Goal: Task Accomplishment & Management: Manage account settings

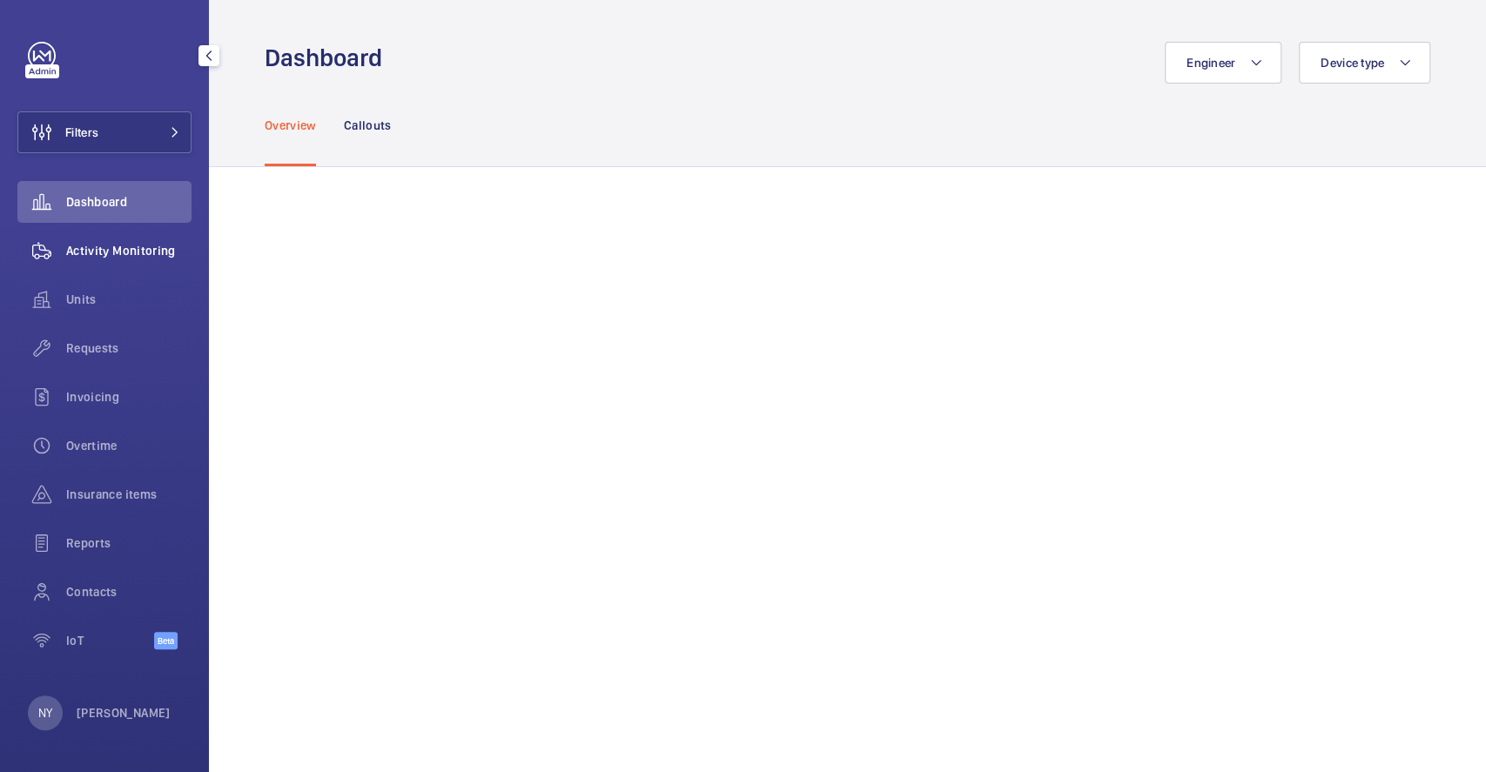
click at [57, 247] on wm-front-icon-button at bounding box center [41, 251] width 49 height 42
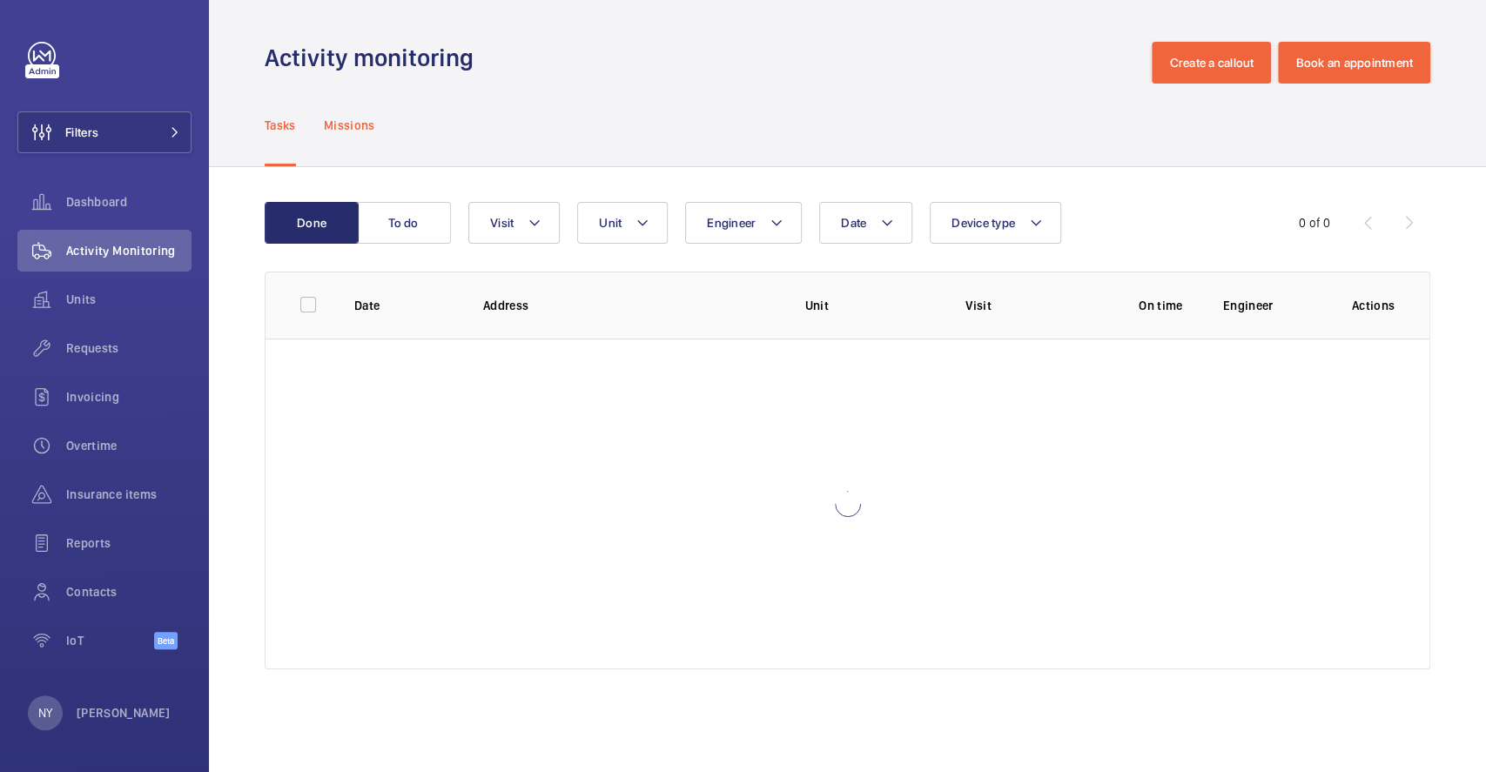
click at [359, 129] on p "Missions" at bounding box center [349, 125] width 51 height 17
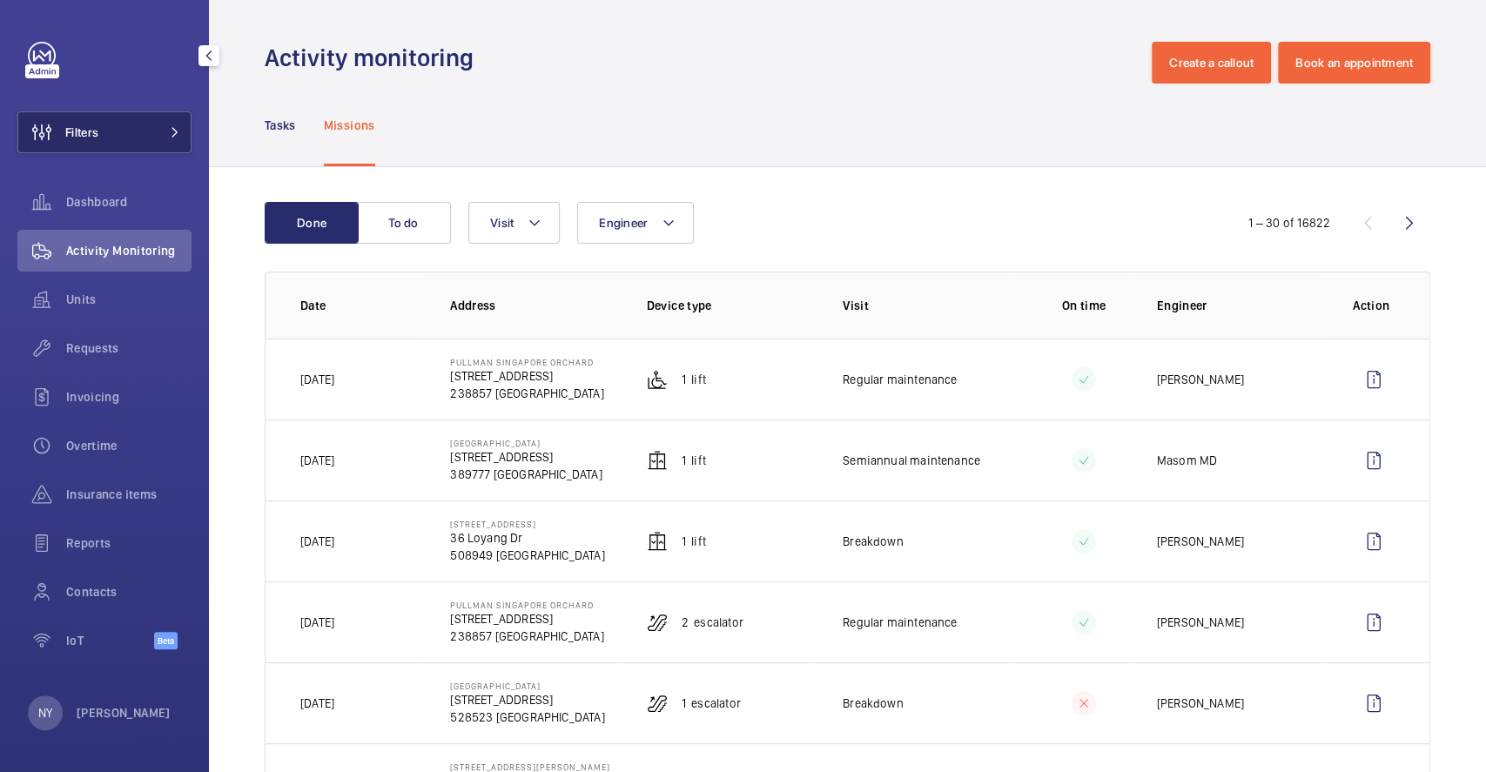
click at [110, 135] on button "Filters" at bounding box center [104, 132] width 174 height 42
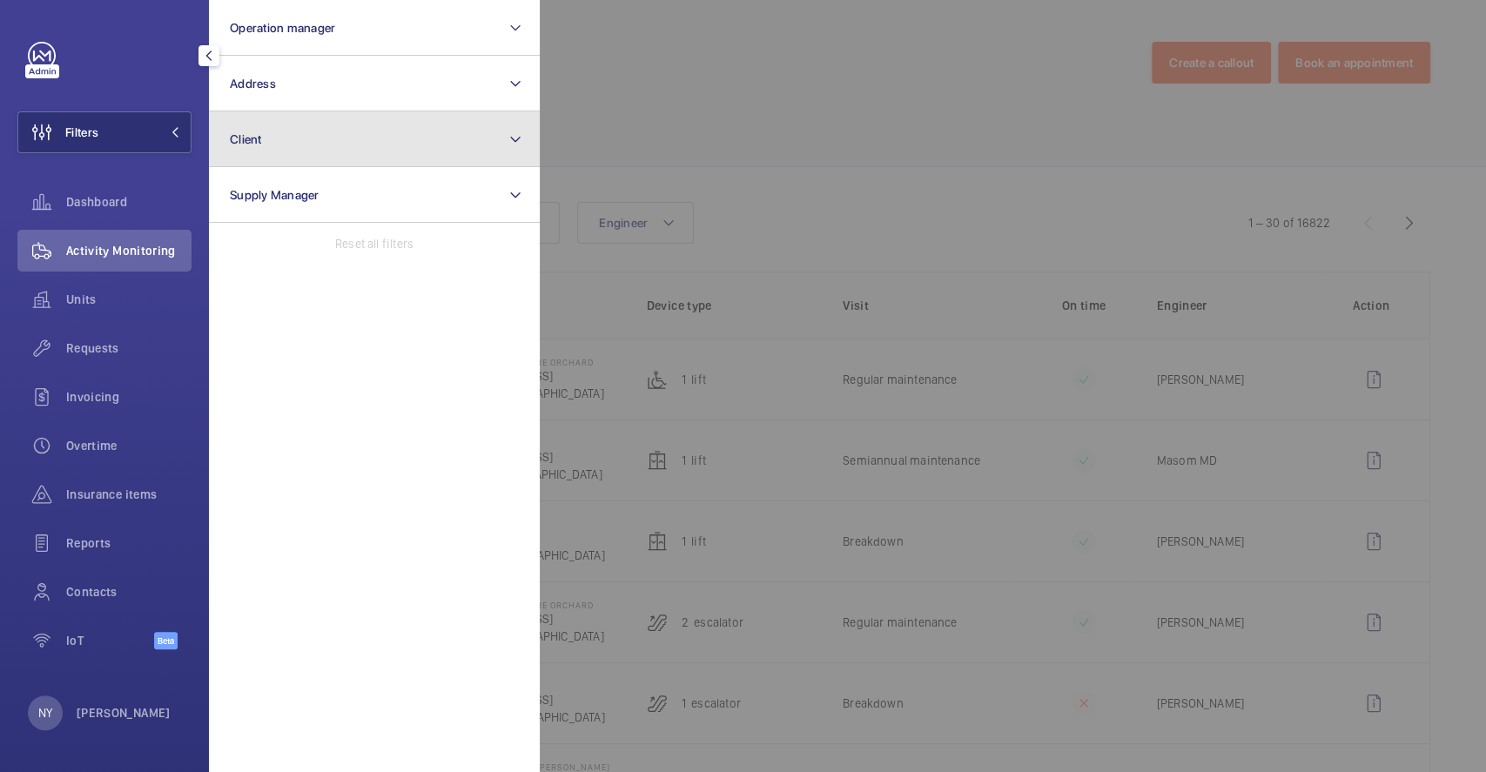
click at [266, 142] on button "Client" at bounding box center [374, 139] width 331 height 56
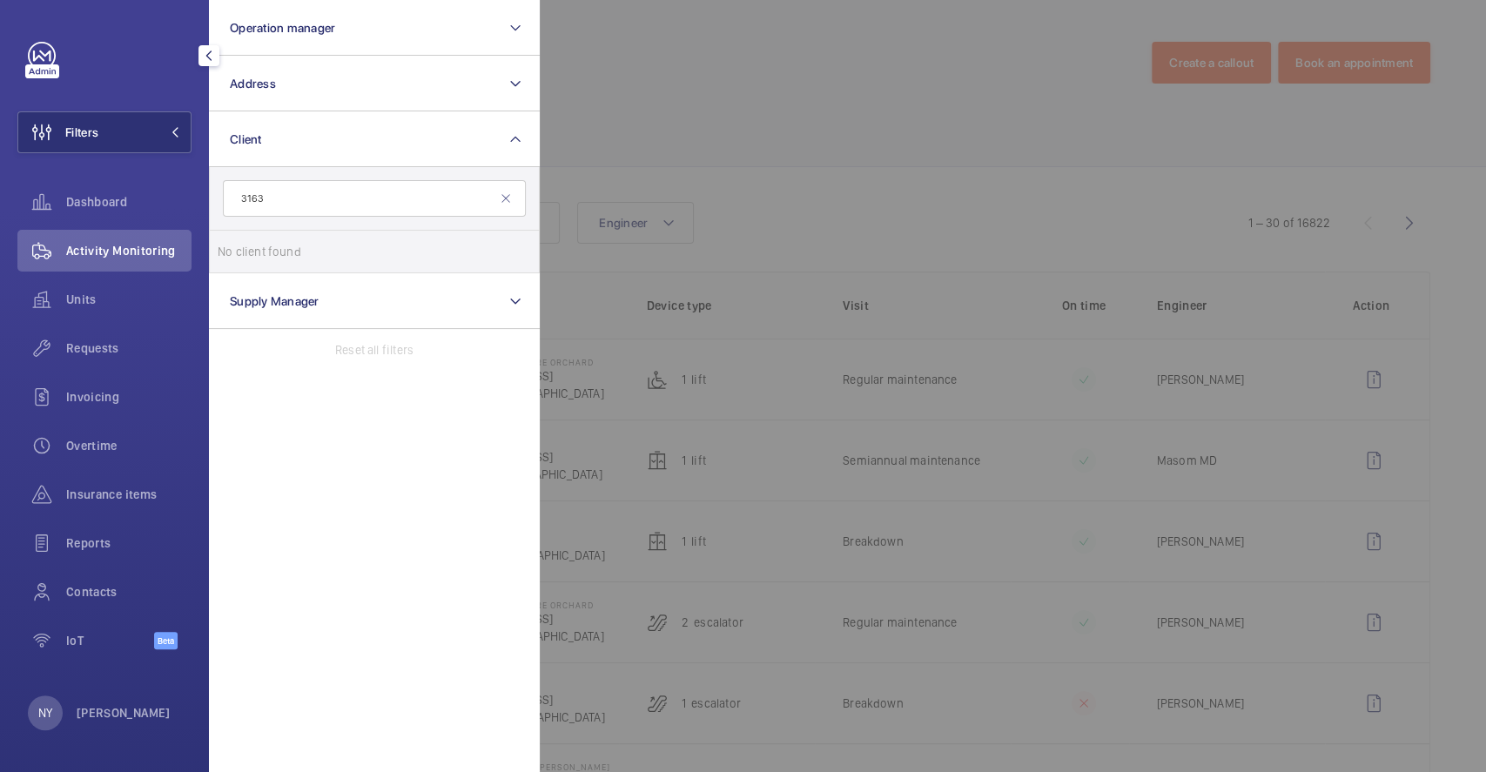
drag, startPoint x: 312, startPoint y: 201, endPoint x: 209, endPoint y: 191, distance: 104.0
click at [209, 191] on div "3163 No client found Reset" at bounding box center [374, 220] width 331 height 106
type input "baywa"
drag, startPoint x: 300, startPoint y: 189, endPoint x: 205, endPoint y: 197, distance: 96.1
click at [205, 197] on div "Filters Operation manager Address Client baywa No client found Reset Supply Man…" at bounding box center [104, 386] width 209 height 772
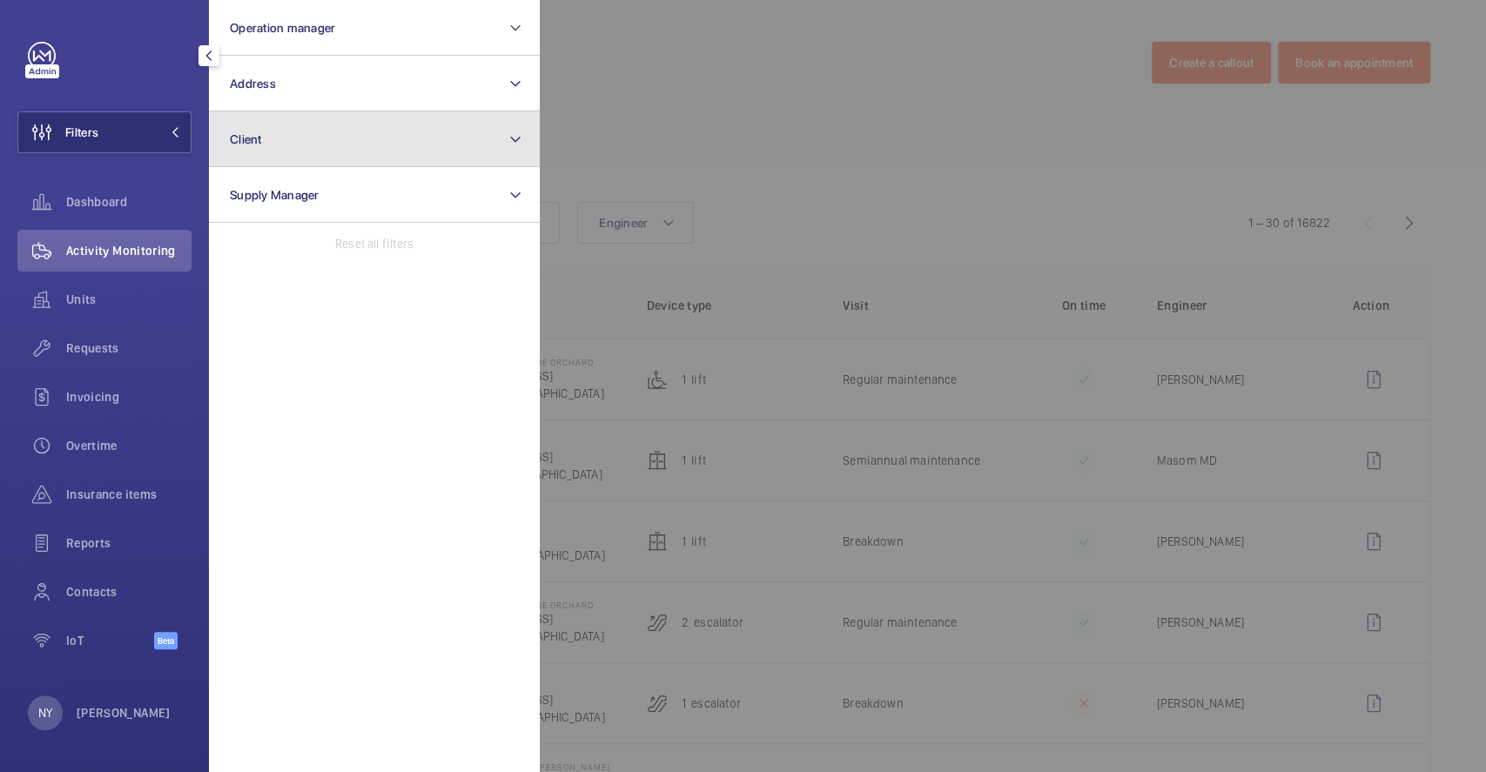
click at [283, 155] on button "Client" at bounding box center [374, 139] width 331 height 56
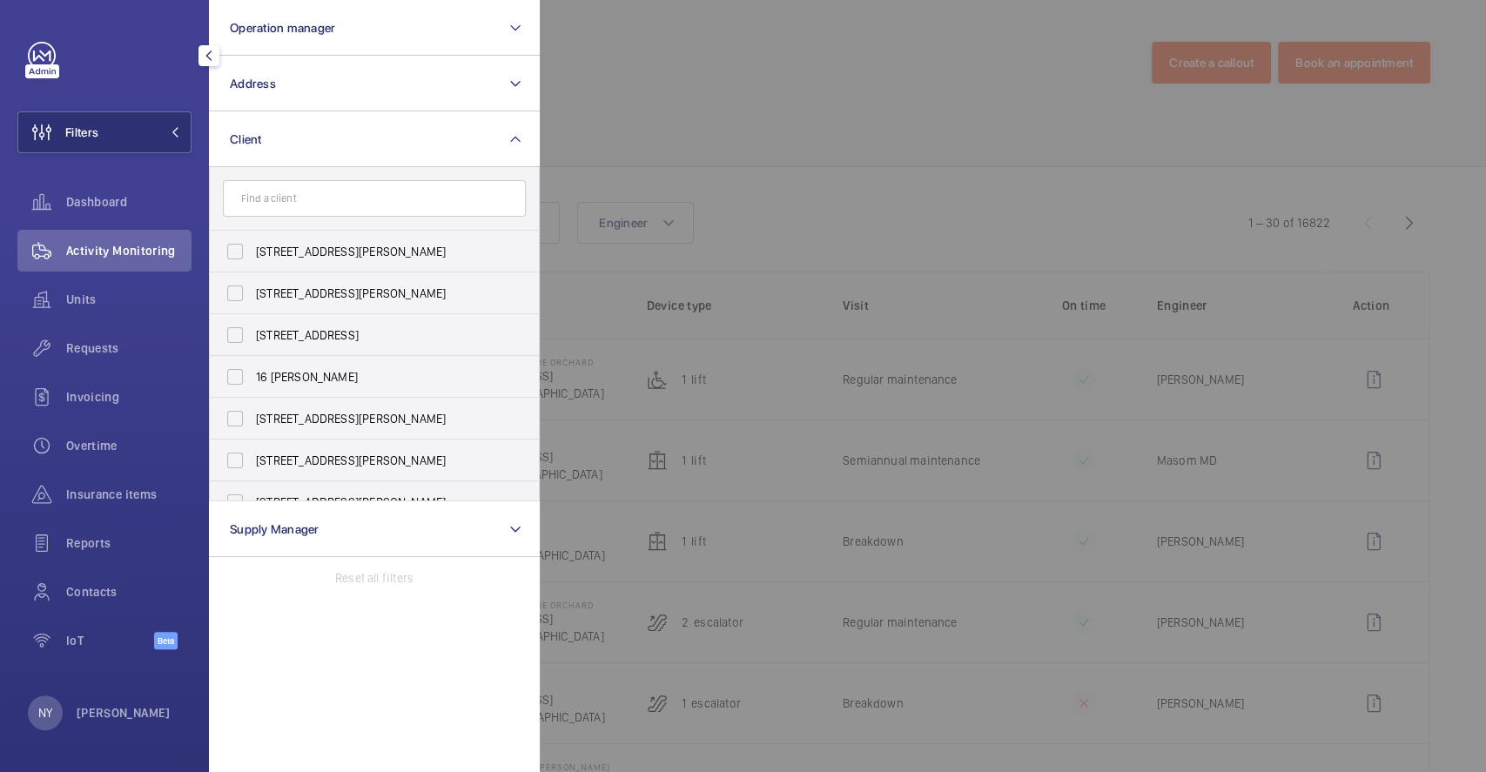
click at [688, 131] on div at bounding box center [1283, 386] width 1486 height 772
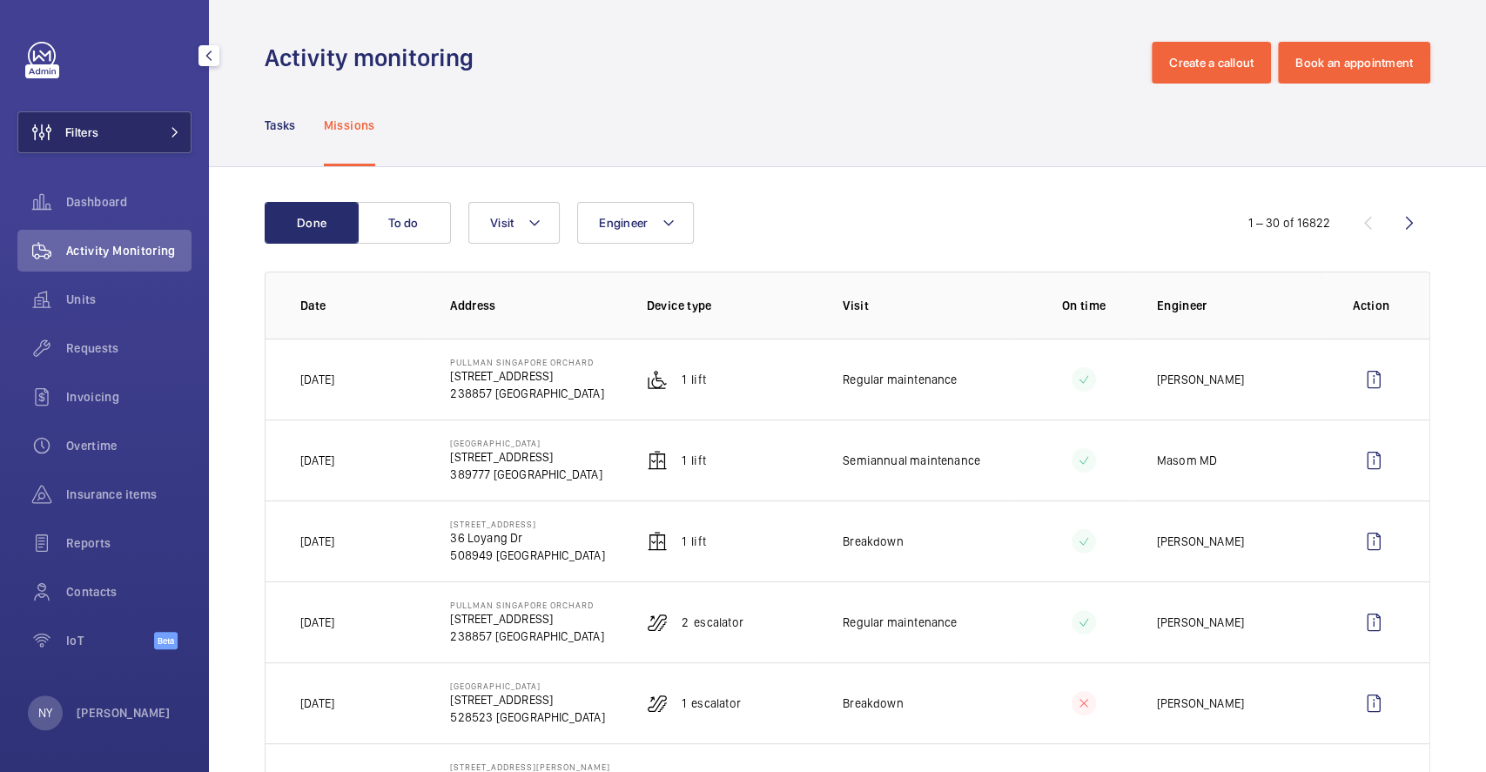
click at [132, 121] on button "Filters" at bounding box center [104, 132] width 174 height 42
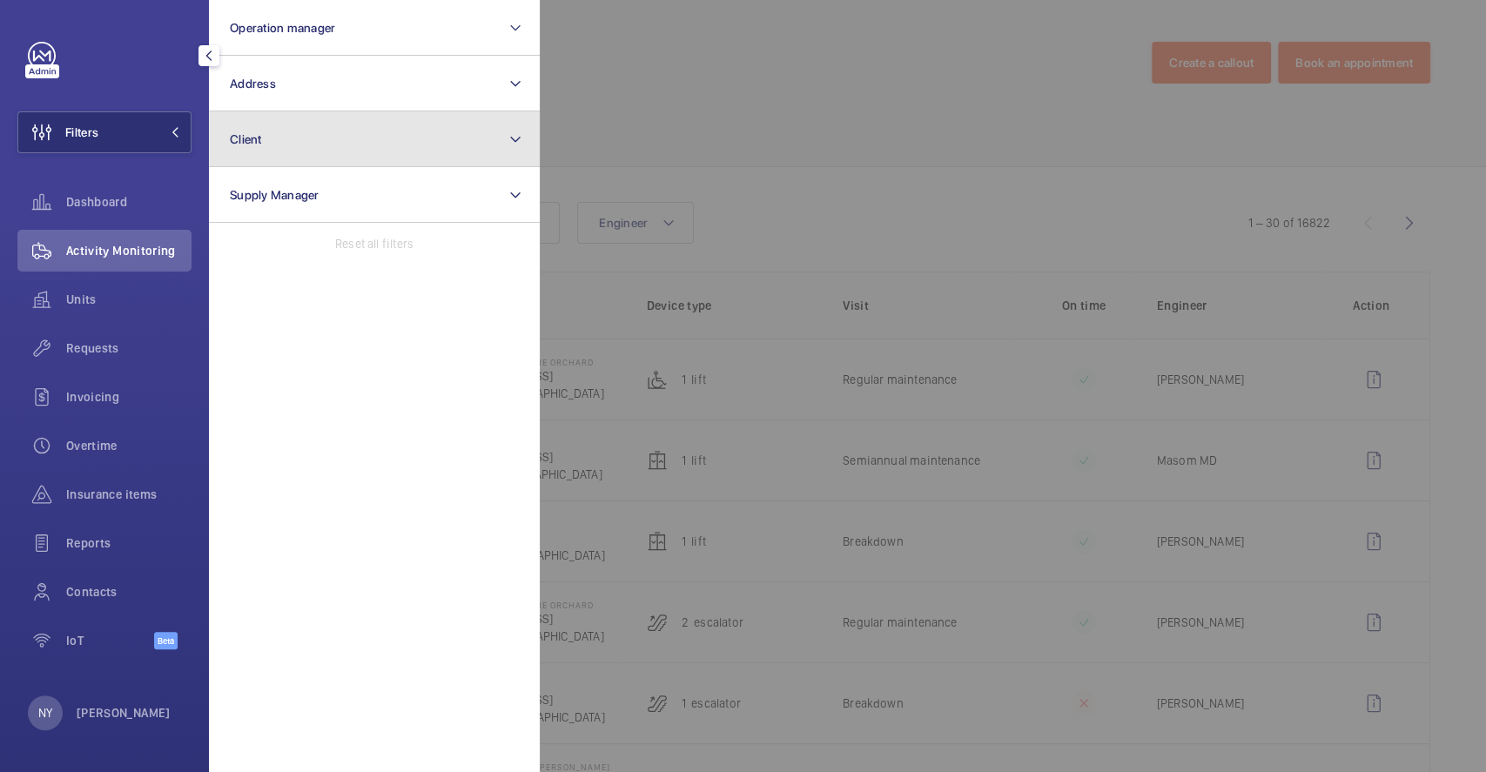
click at [250, 129] on button "Client" at bounding box center [374, 139] width 331 height 56
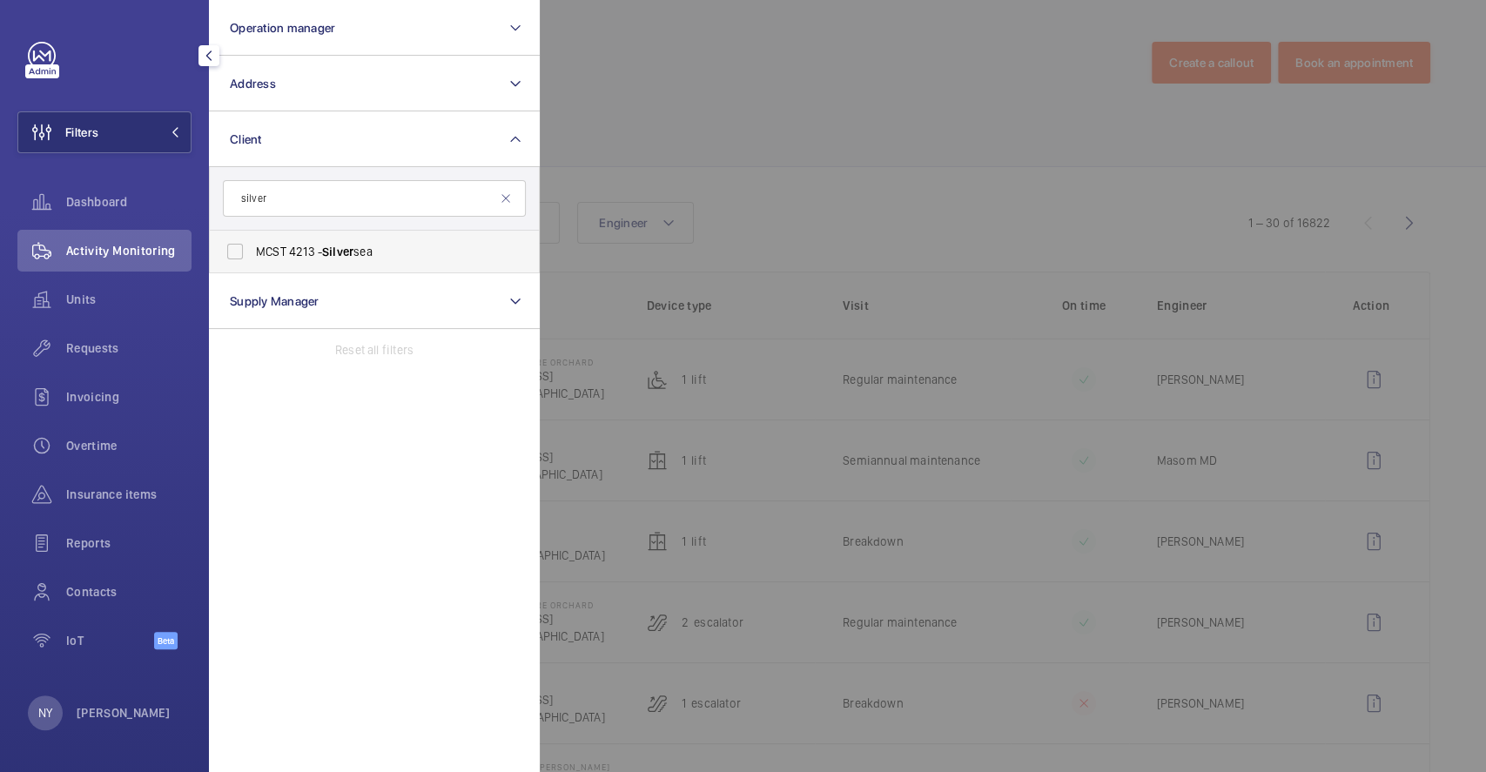
type input "silver"
click at [298, 248] on span "MCST 4213 - Silver sea" at bounding box center [375, 251] width 239 height 17
click at [252, 248] on input "MCST 4213 - Silver sea" at bounding box center [235, 251] width 35 height 35
checkbox input "true"
click at [780, 157] on div at bounding box center [1283, 386] width 1486 height 772
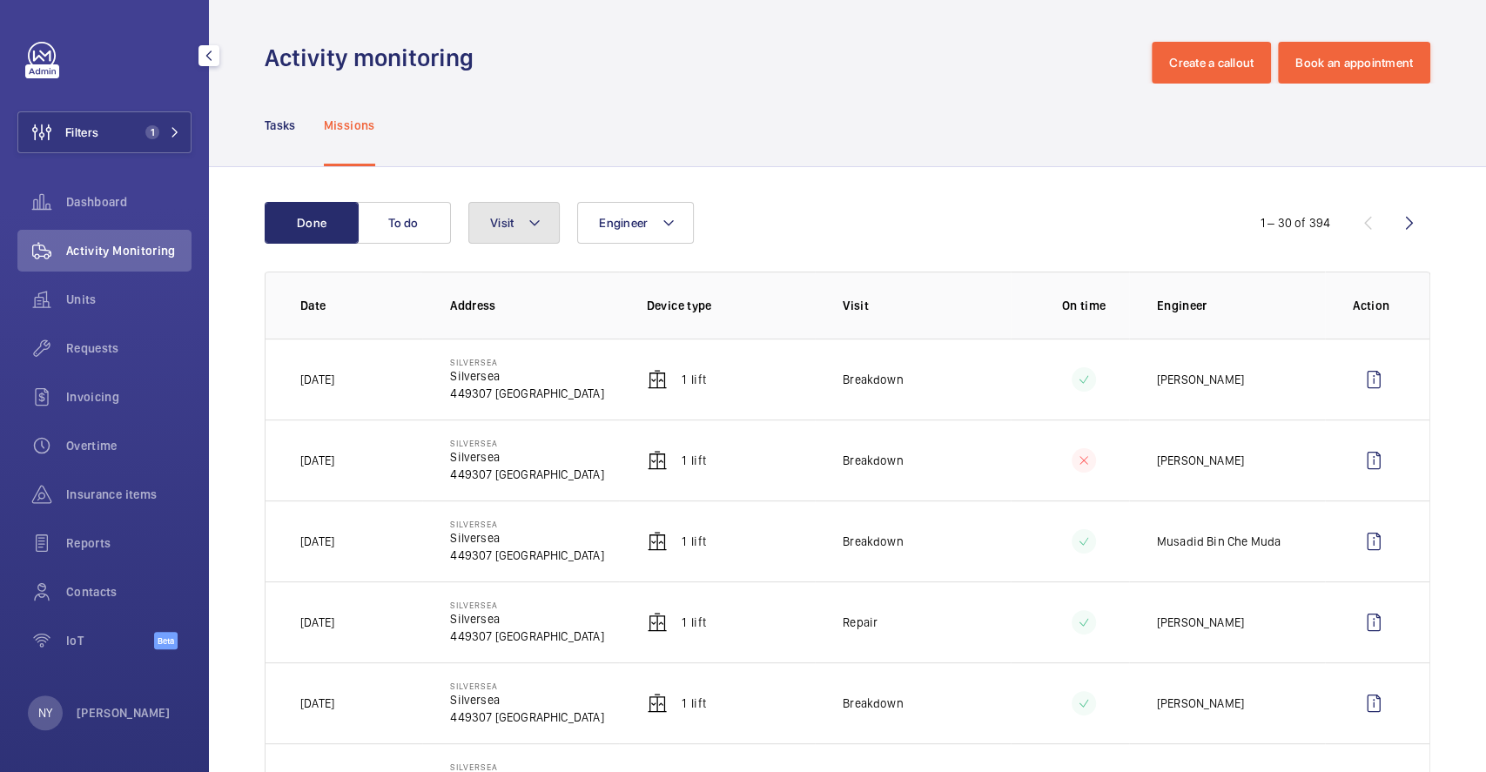
click at [520, 224] on button "Visit" at bounding box center [513, 223] width 91 height 42
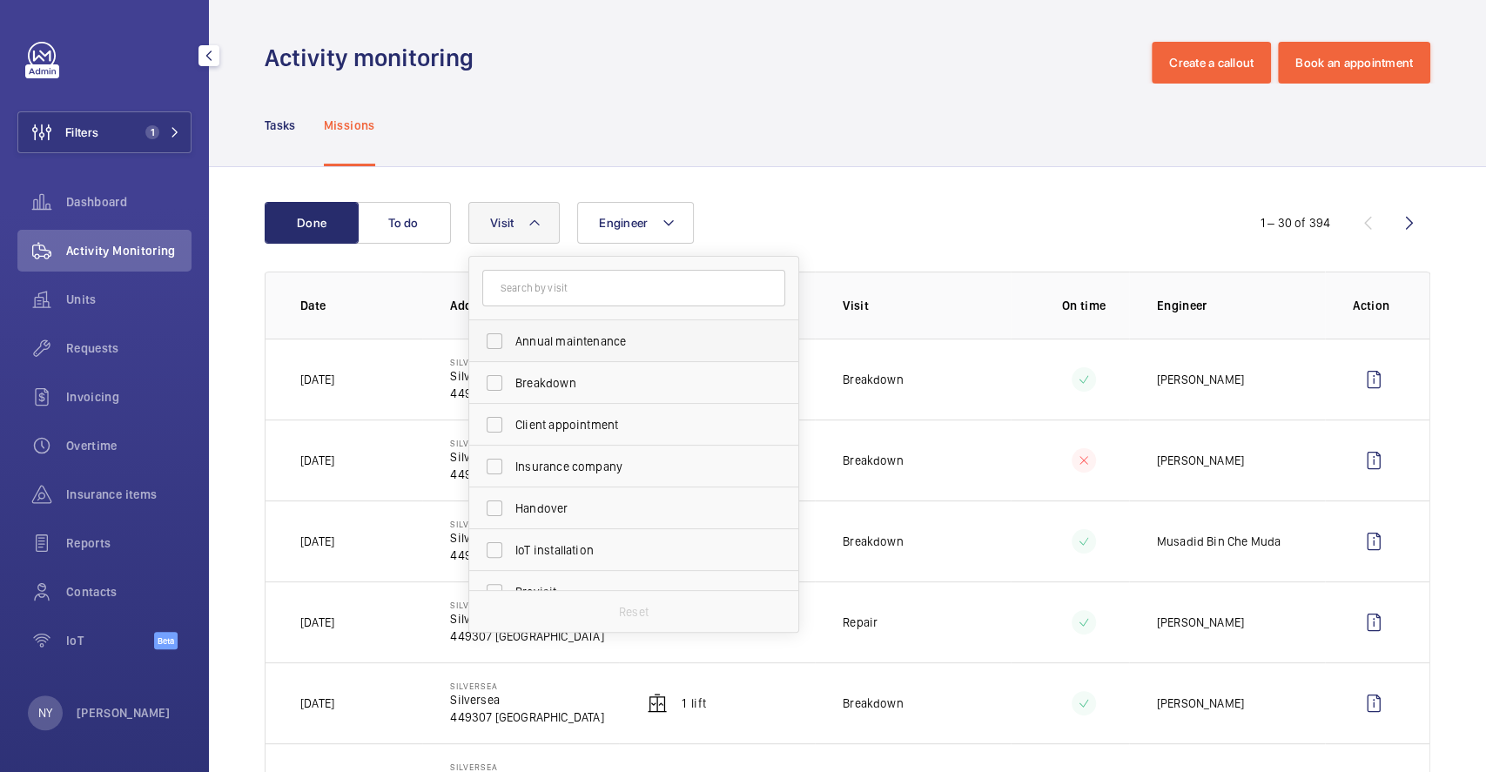
click at [617, 355] on label "Annual maintenance" at bounding box center [620, 341] width 303 height 42
click at [512, 355] on input "Annual maintenance" at bounding box center [494, 341] width 35 height 35
checkbox input "true"
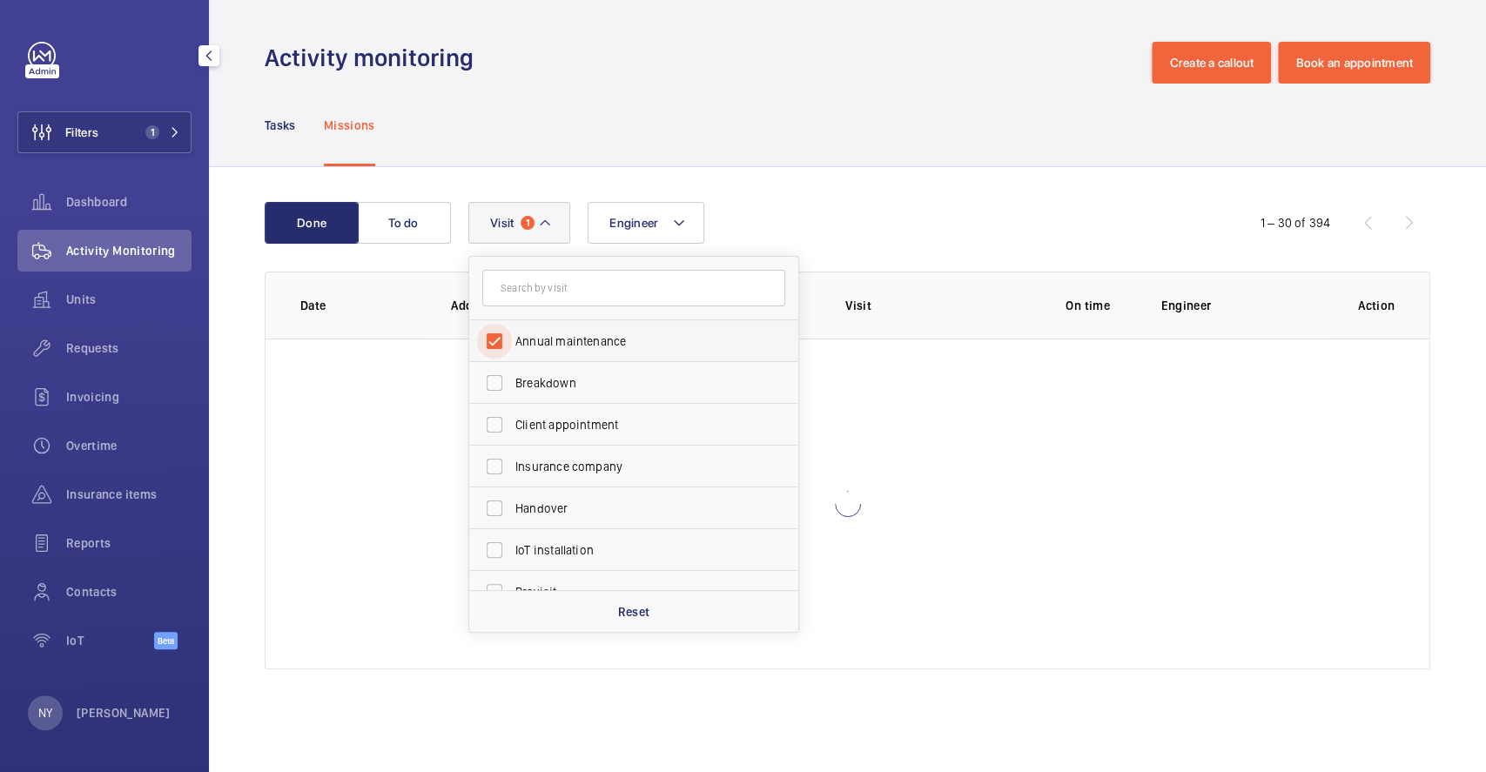
scroll to position [272, 0]
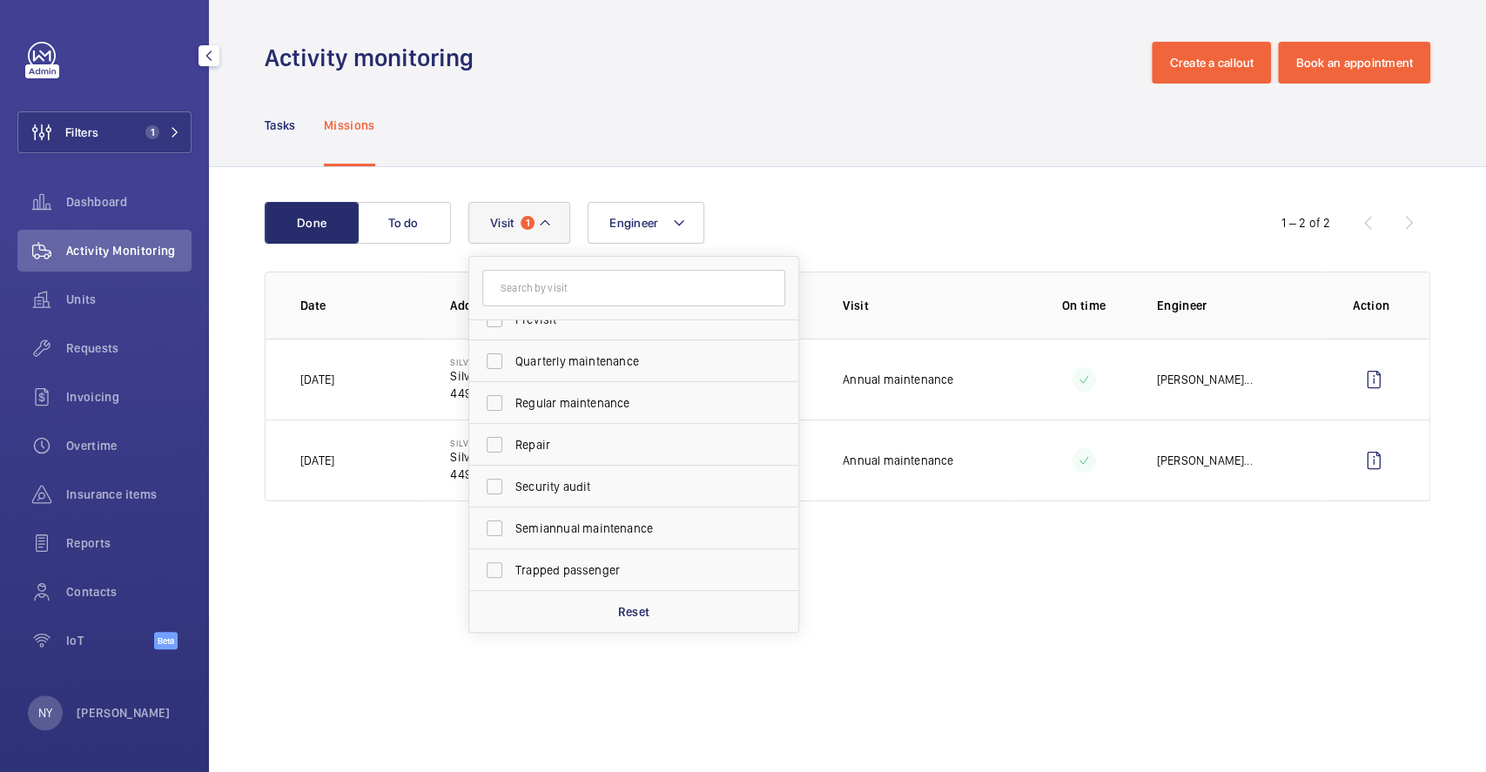
click at [614, 361] on span "Quarterly maintenance" at bounding box center [634, 360] width 239 height 17
click at [512, 361] on input "Quarterly maintenance" at bounding box center [494, 361] width 35 height 35
checkbox input "true"
click at [614, 388] on label "Regular maintenance" at bounding box center [620, 403] width 303 height 42
click at [512, 388] on input "Regular maintenance" at bounding box center [494, 403] width 35 height 35
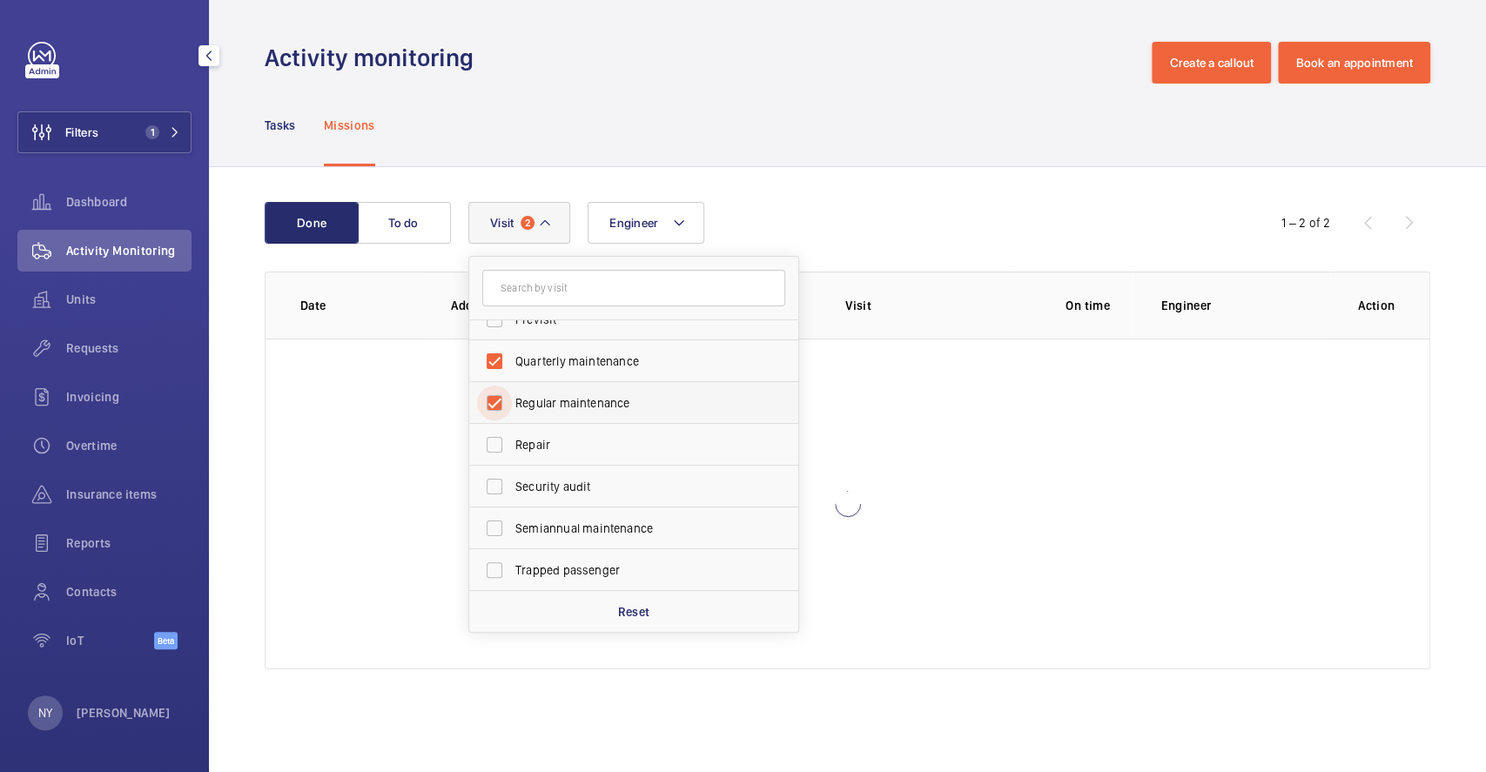
checkbox input "true"
click at [597, 530] on span "Semiannual maintenance" at bounding box center [634, 528] width 239 height 17
click at [512, 530] on input "Semiannual maintenance" at bounding box center [494, 528] width 35 height 35
checkbox input "true"
click at [830, 150] on div "Tasks Missions" at bounding box center [847, 125] width 1165 height 83
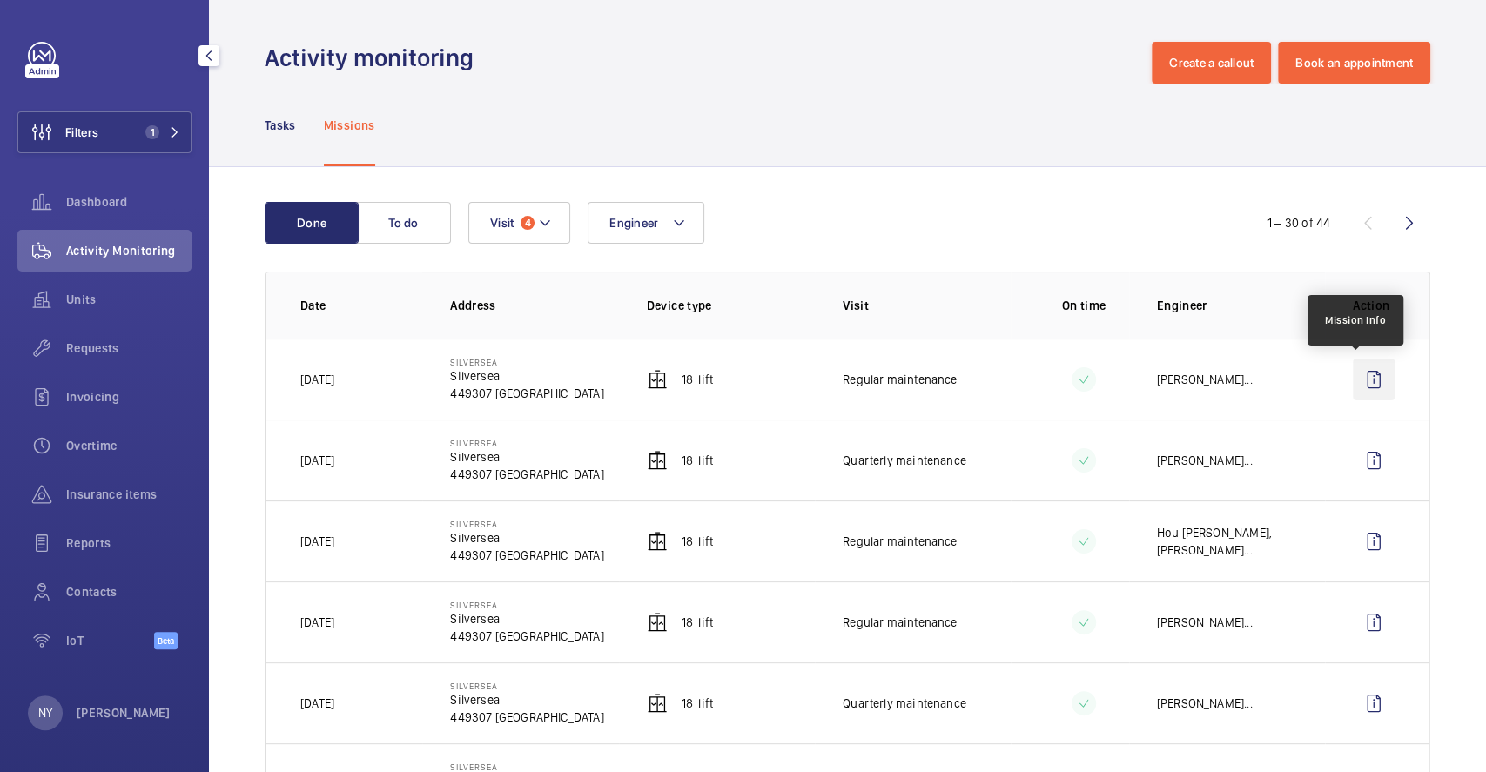
click at [1354, 381] on wm-front-icon-button at bounding box center [1373, 380] width 42 height 42
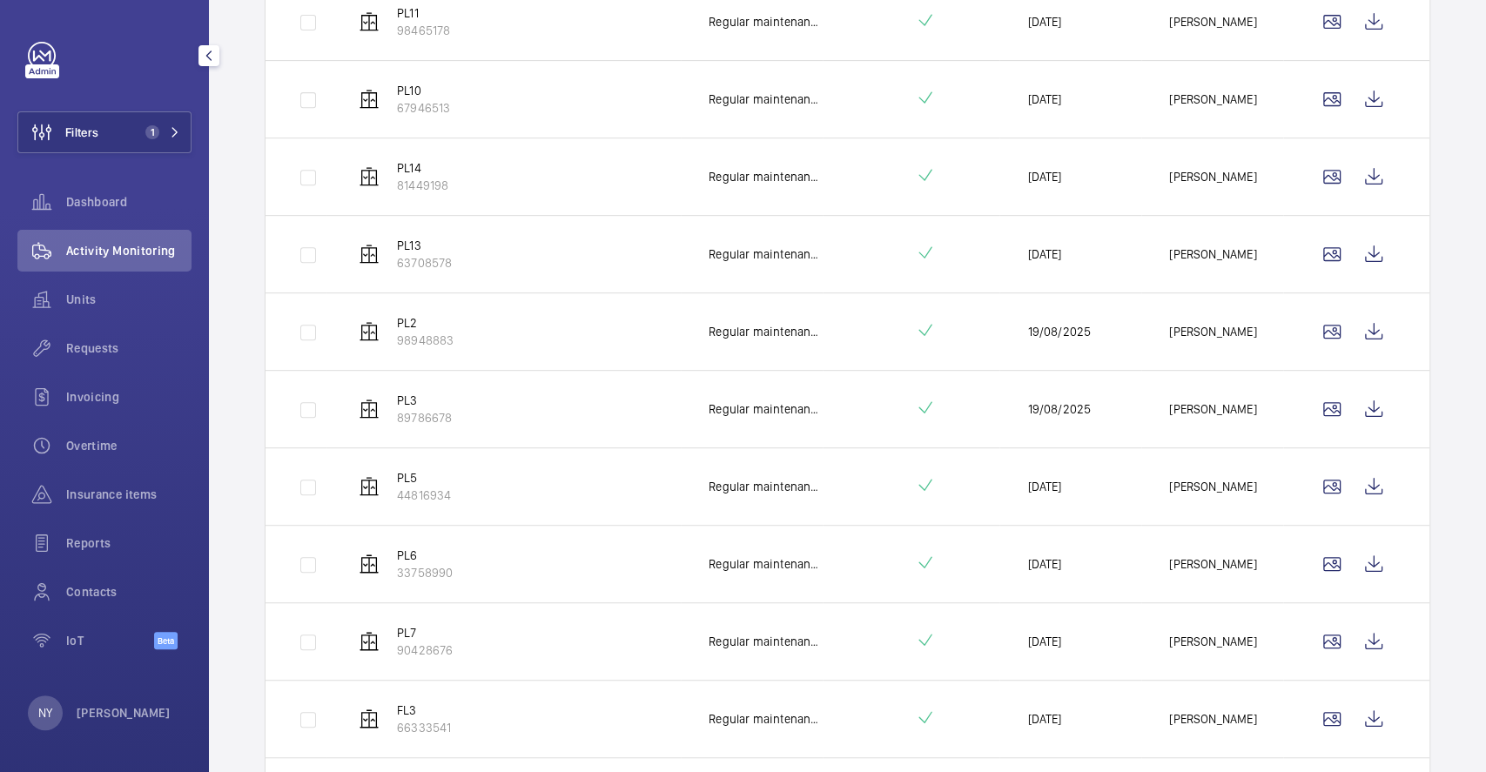
scroll to position [116, 0]
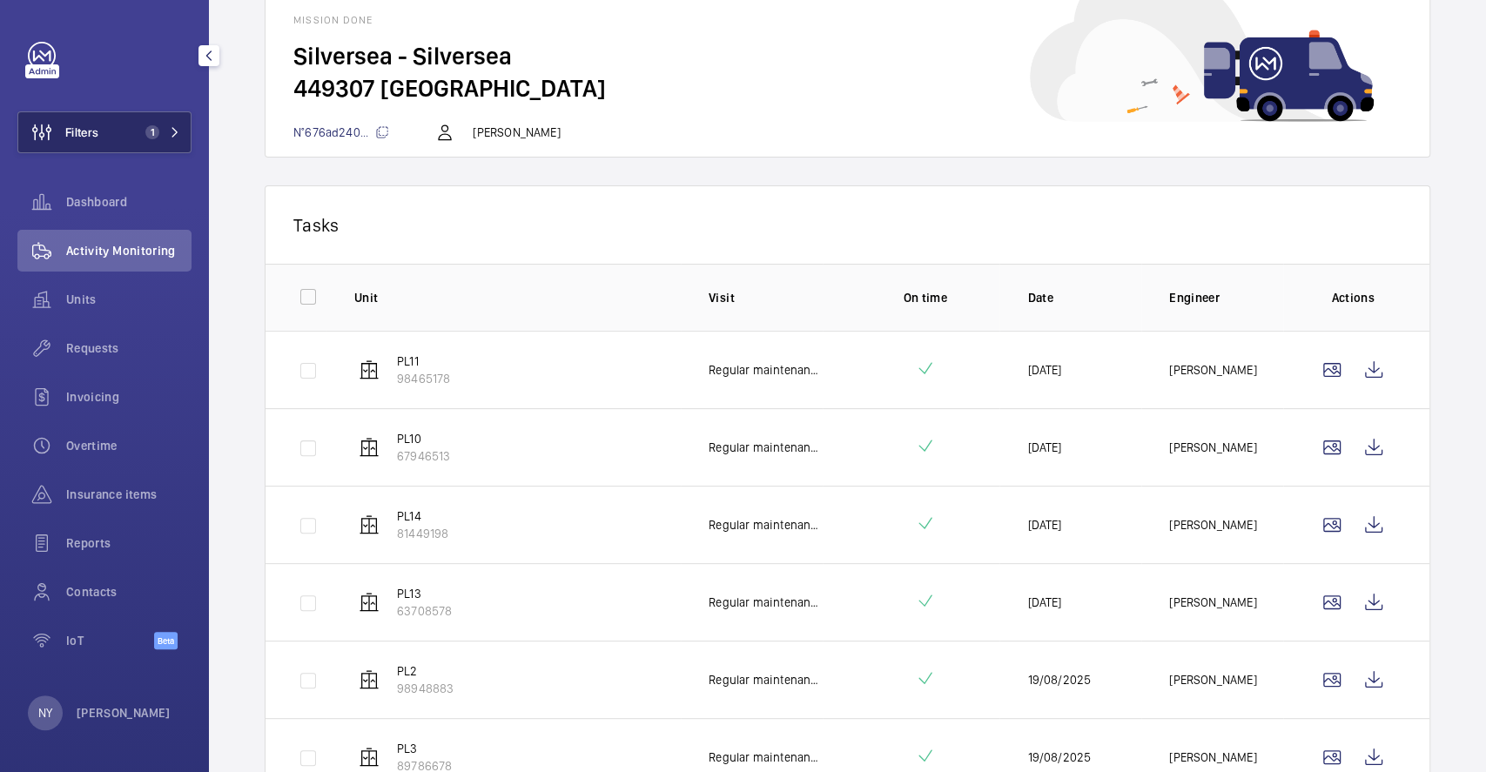
click at [145, 129] on span "1" at bounding box center [152, 132] width 14 height 14
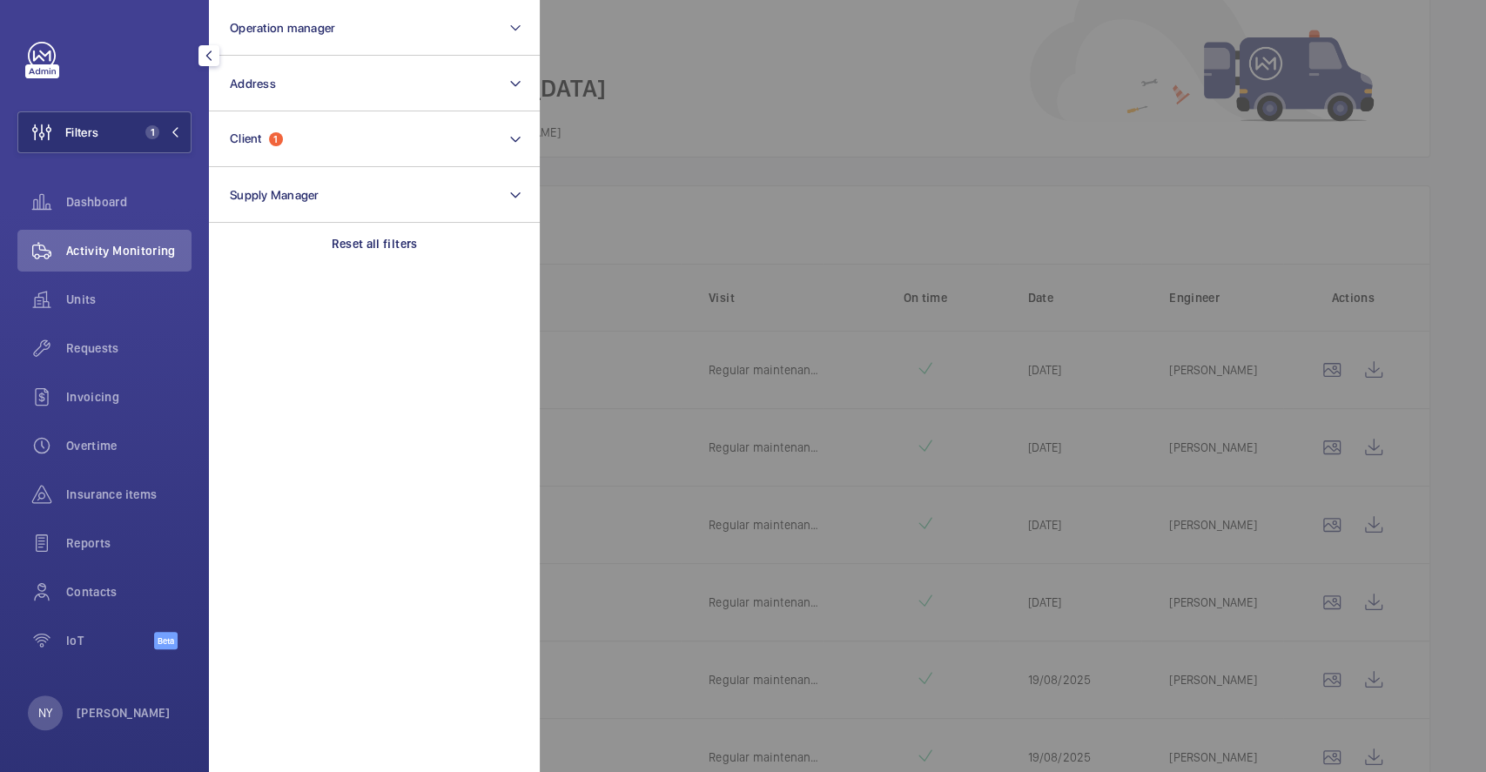
click at [716, 115] on div at bounding box center [1283, 386] width 1486 height 772
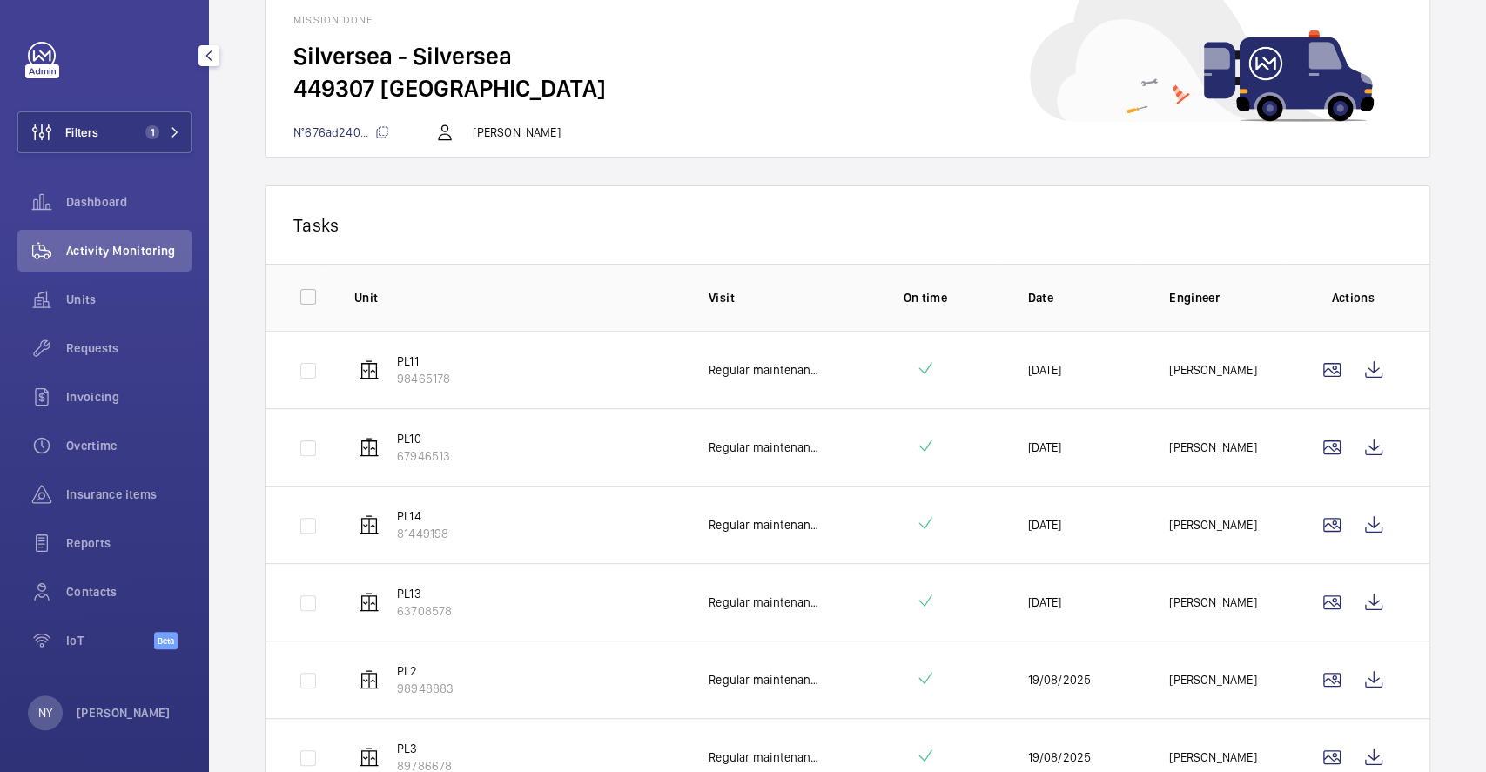
scroll to position [232, 0]
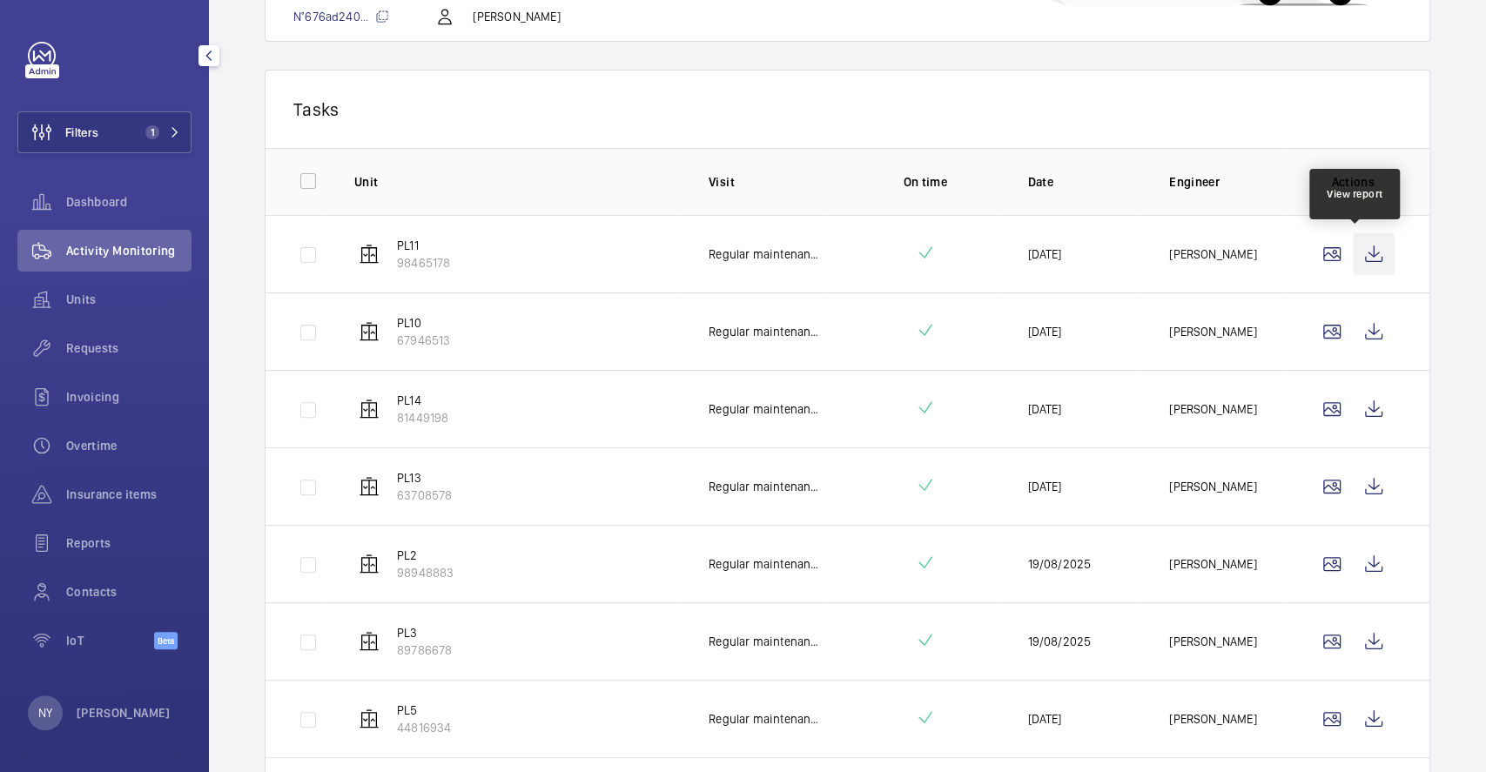
click at [1366, 266] on wm-front-icon-button at bounding box center [1373, 254] width 42 height 42
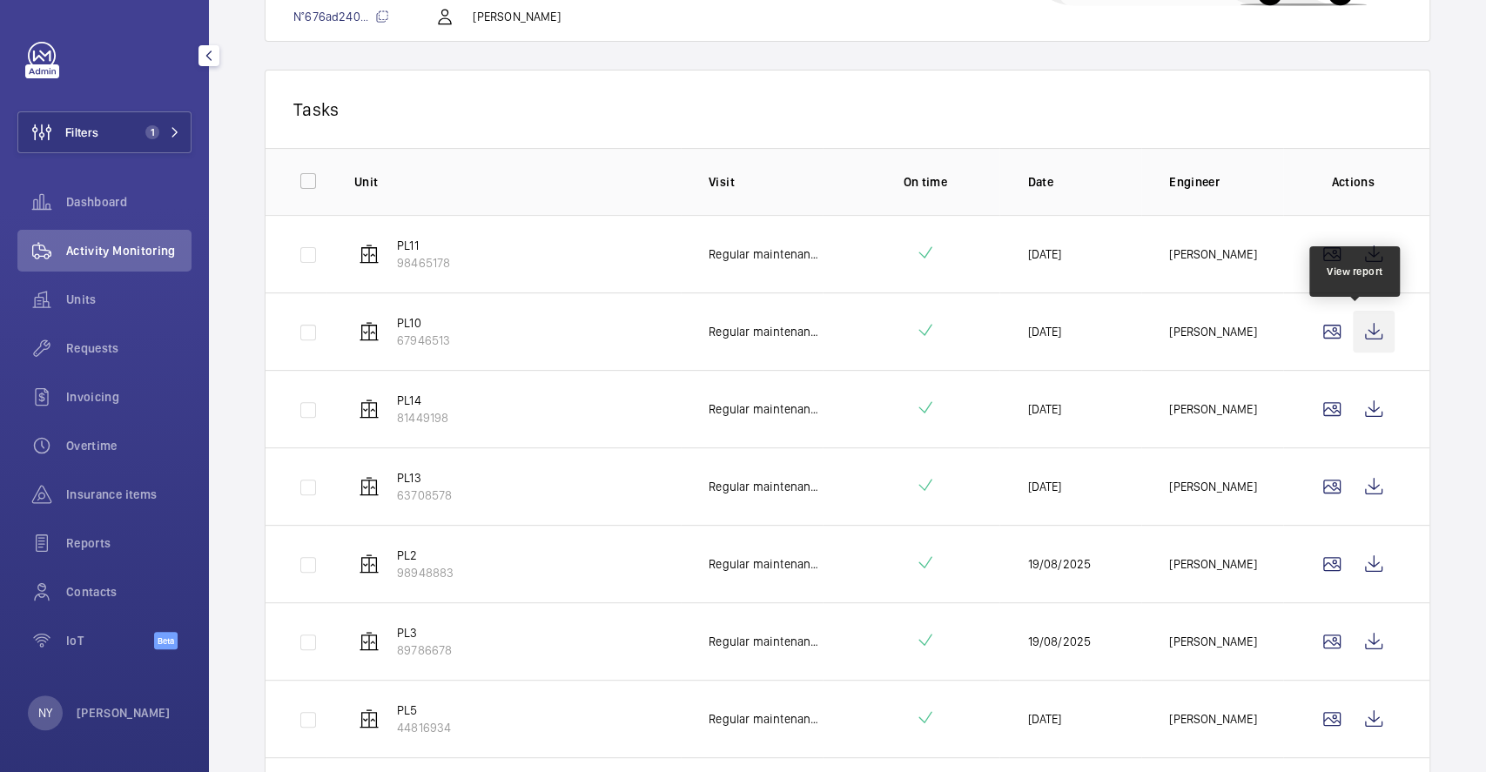
click at [1367, 335] on wm-front-icon-button at bounding box center [1373, 332] width 42 height 42
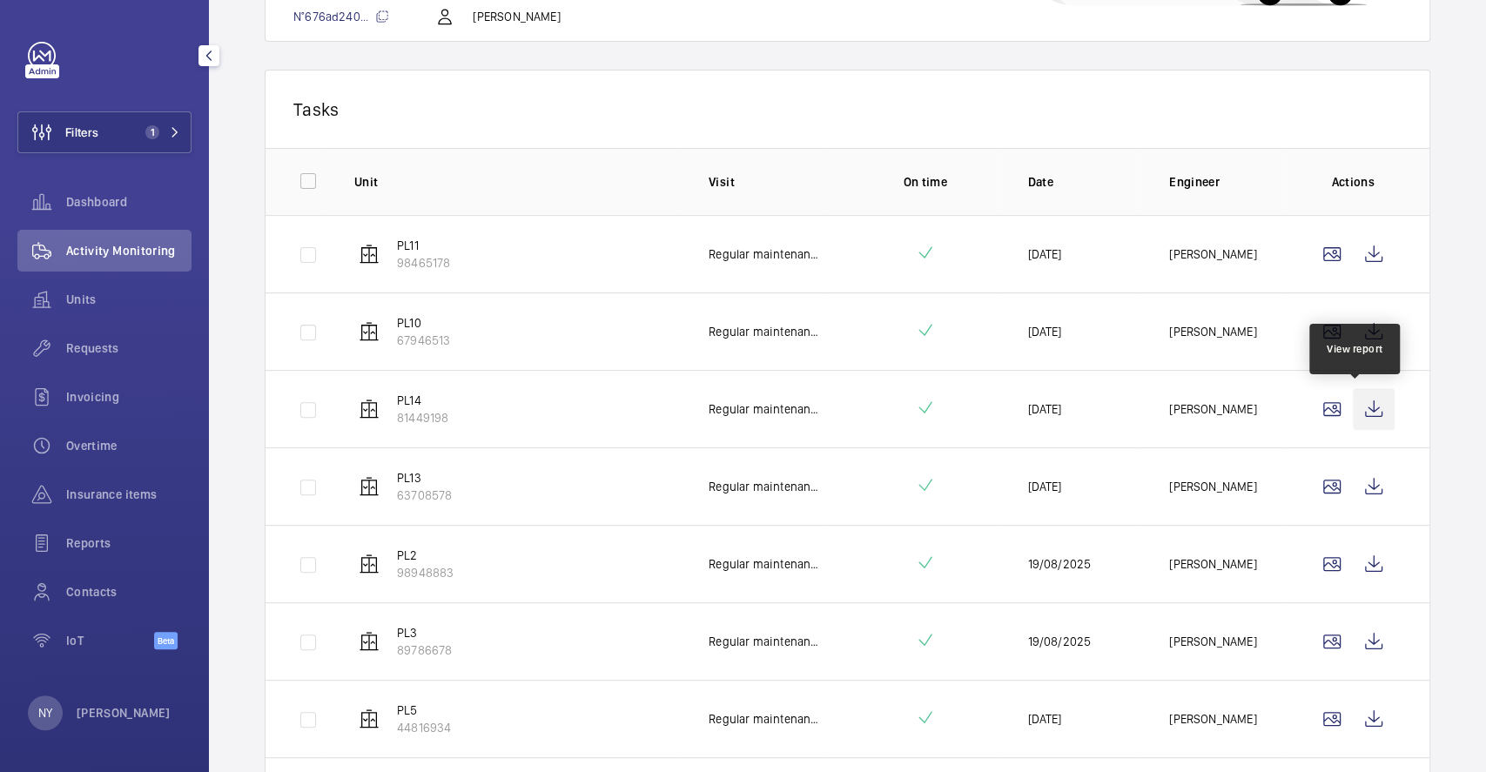
click at [1372, 393] on wm-front-icon-button at bounding box center [1373, 409] width 42 height 42
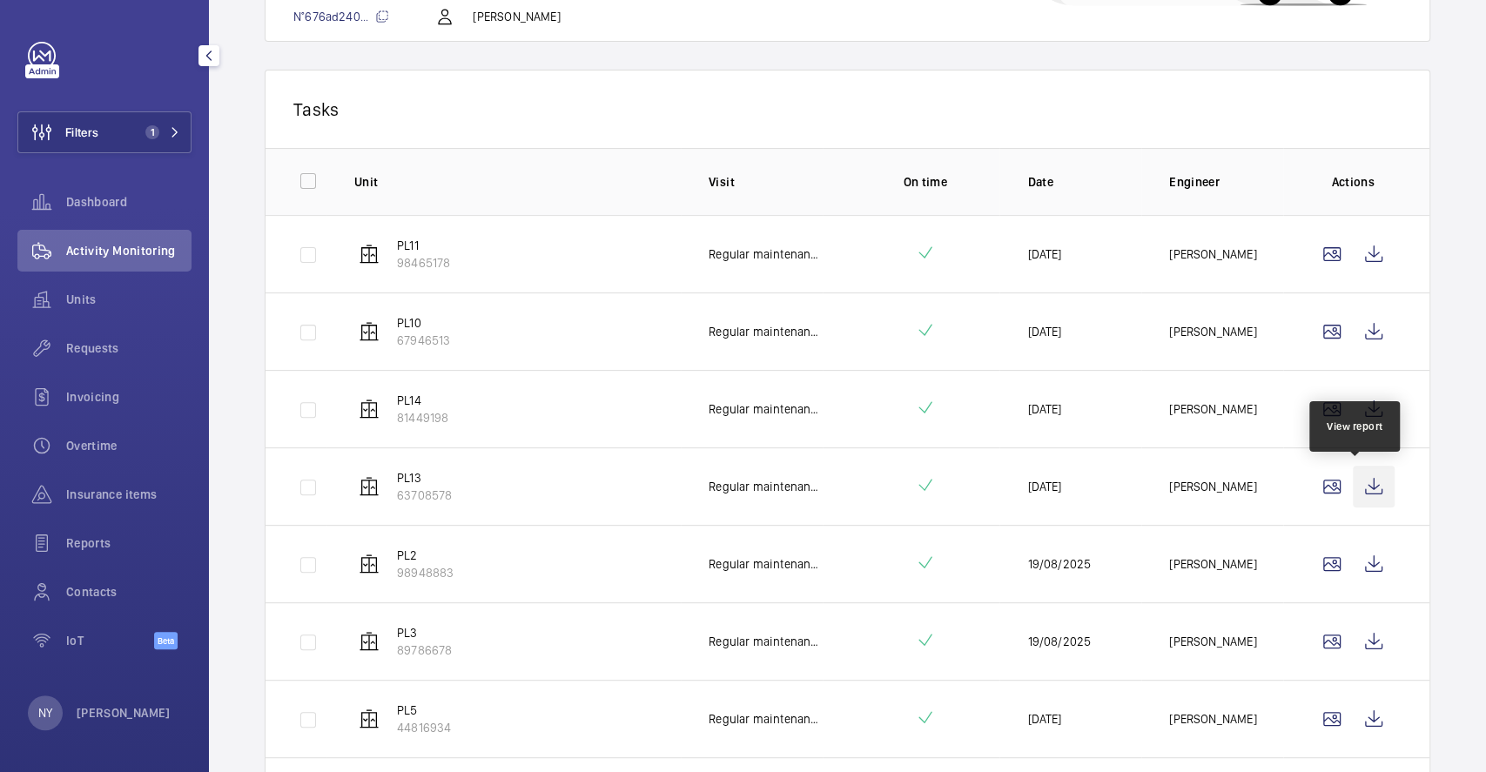
click at [1352, 489] on wm-front-icon-button at bounding box center [1373, 487] width 42 height 42
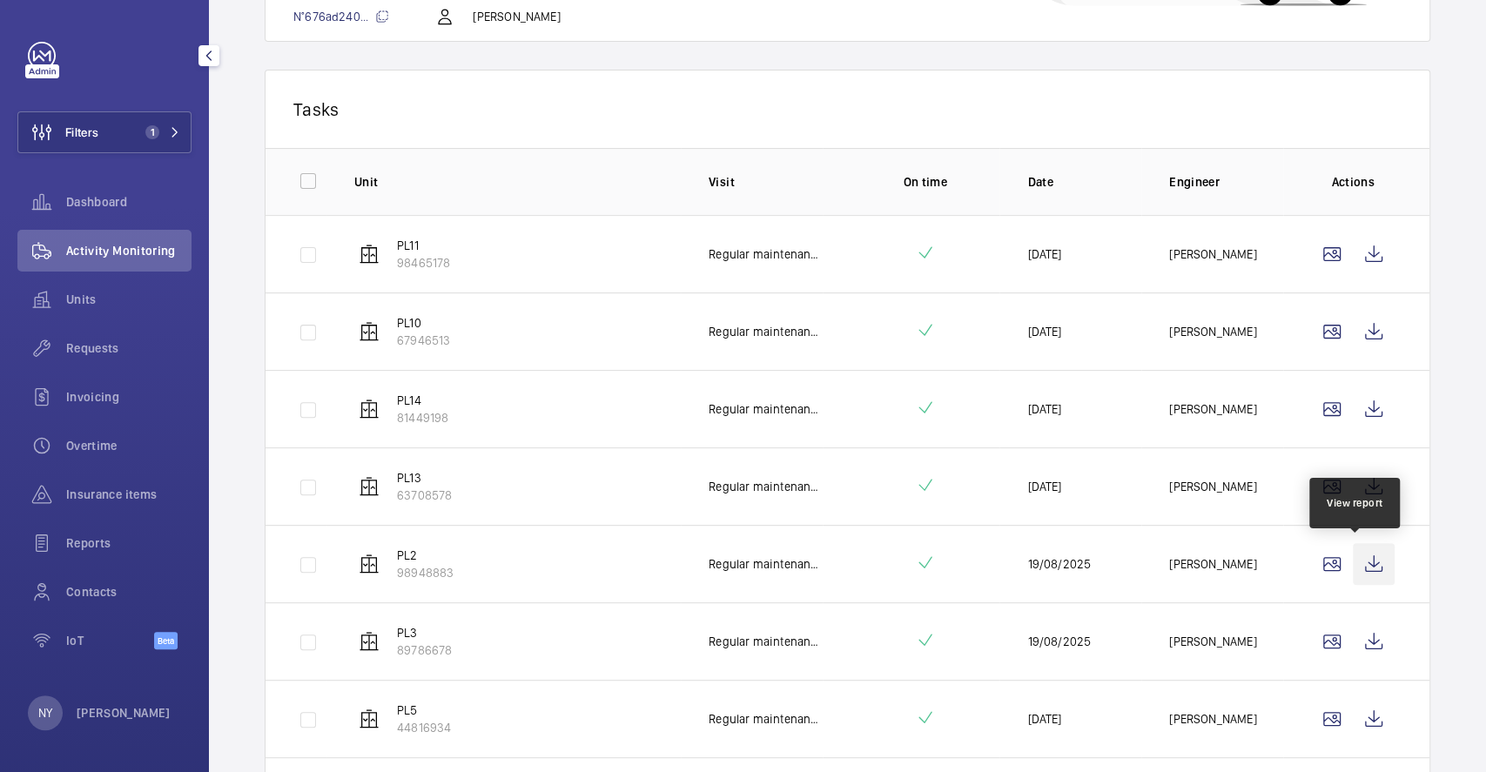
click at [1352, 554] on wm-front-icon-button at bounding box center [1373, 564] width 42 height 42
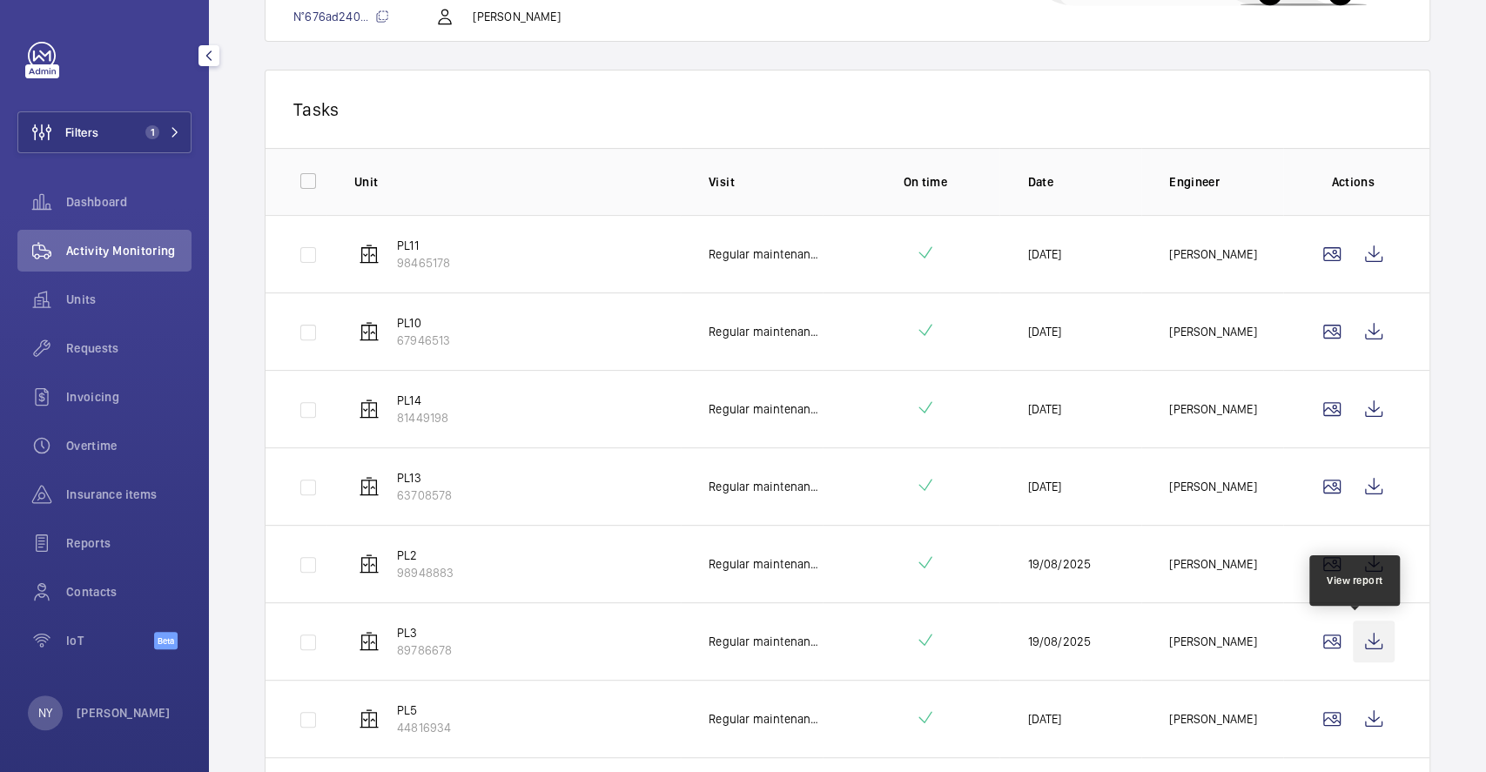
click at [1352, 631] on wm-front-icon-button at bounding box center [1373, 642] width 42 height 42
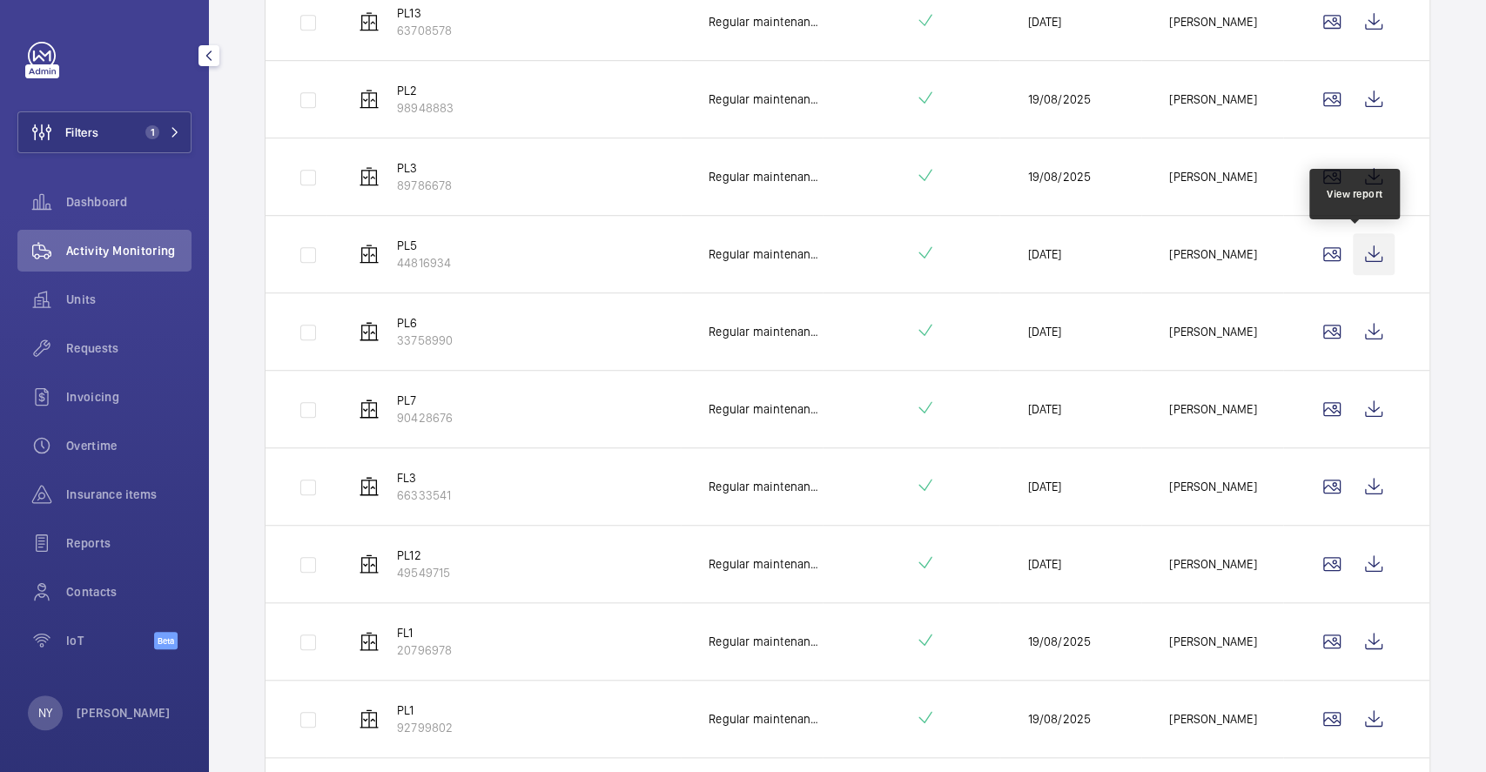
click at [1365, 254] on wm-front-icon-button at bounding box center [1373, 254] width 42 height 42
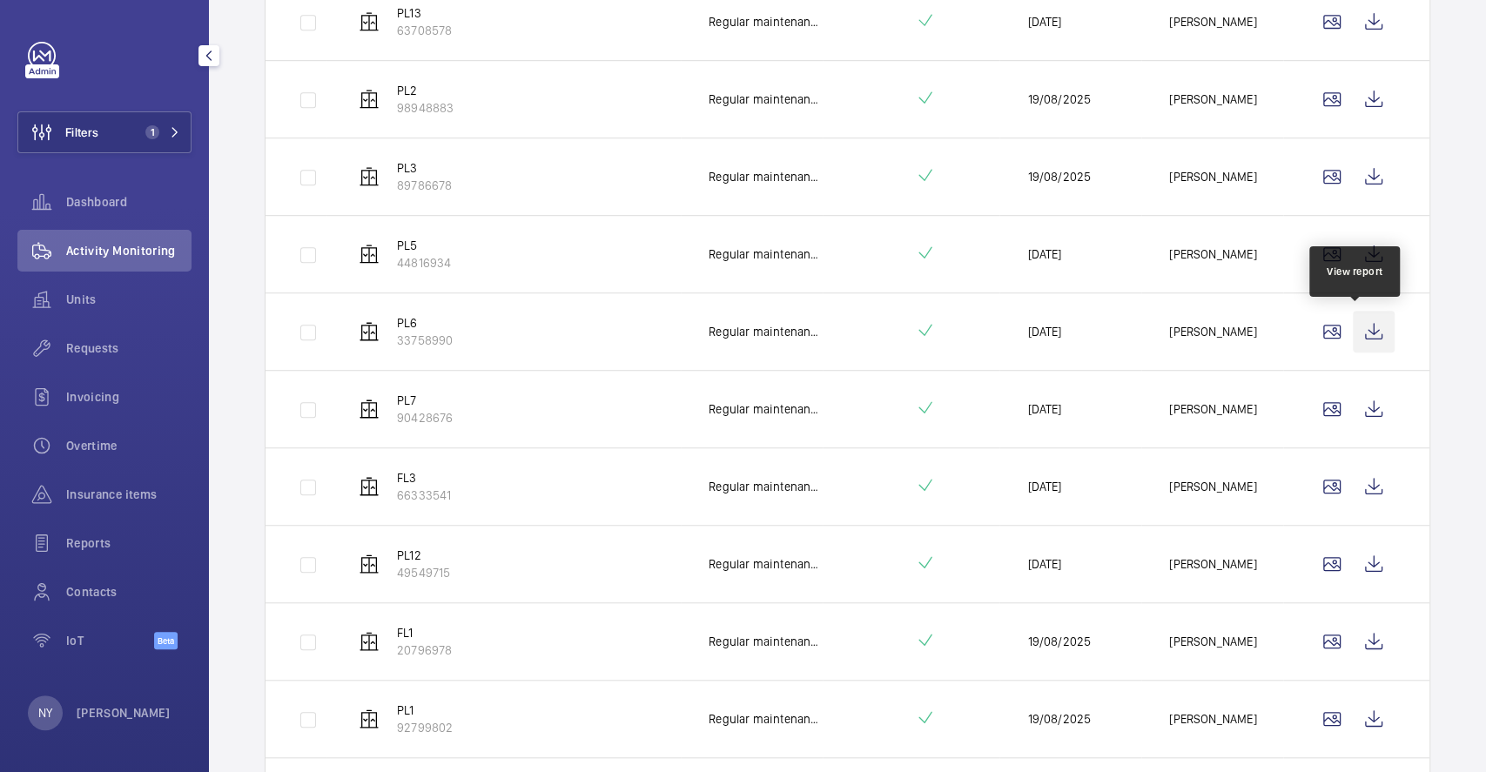
click at [1352, 325] on wm-front-icon-button at bounding box center [1373, 332] width 42 height 42
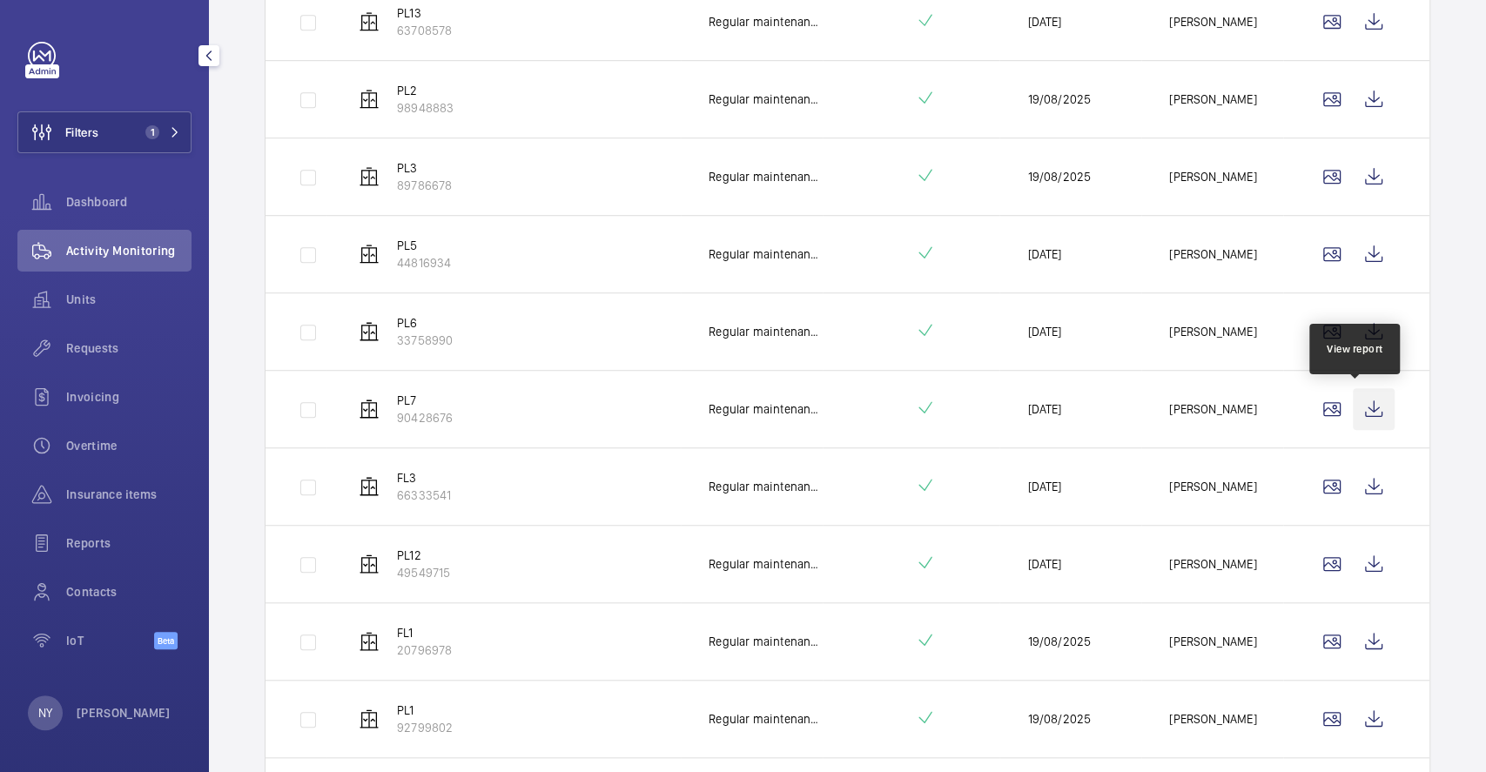
click at [1372, 414] on wm-front-icon-button at bounding box center [1373, 409] width 42 height 42
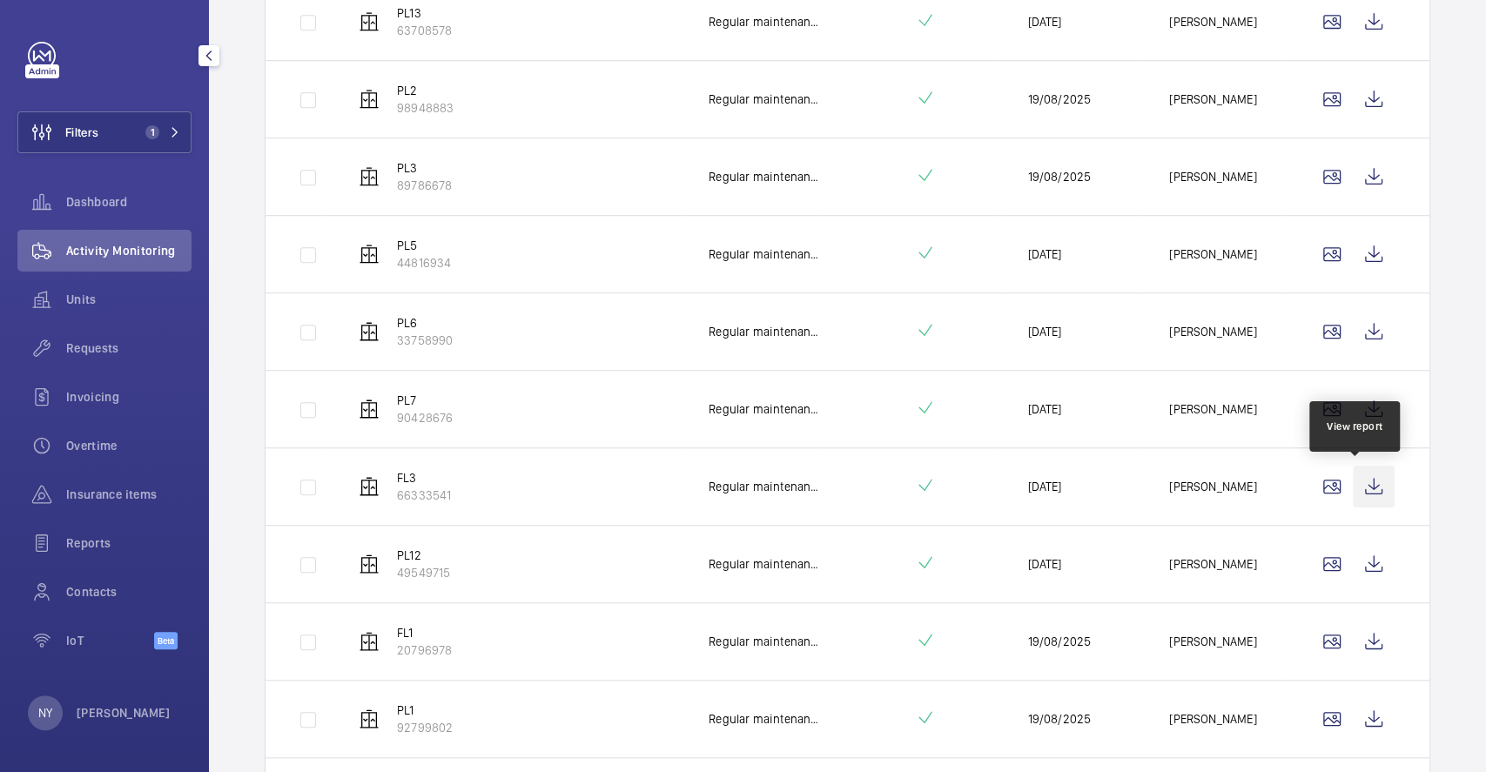
click at [1369, 492] on wm-front-icon-button at bounding box center [1373, 487] width 42 height 42
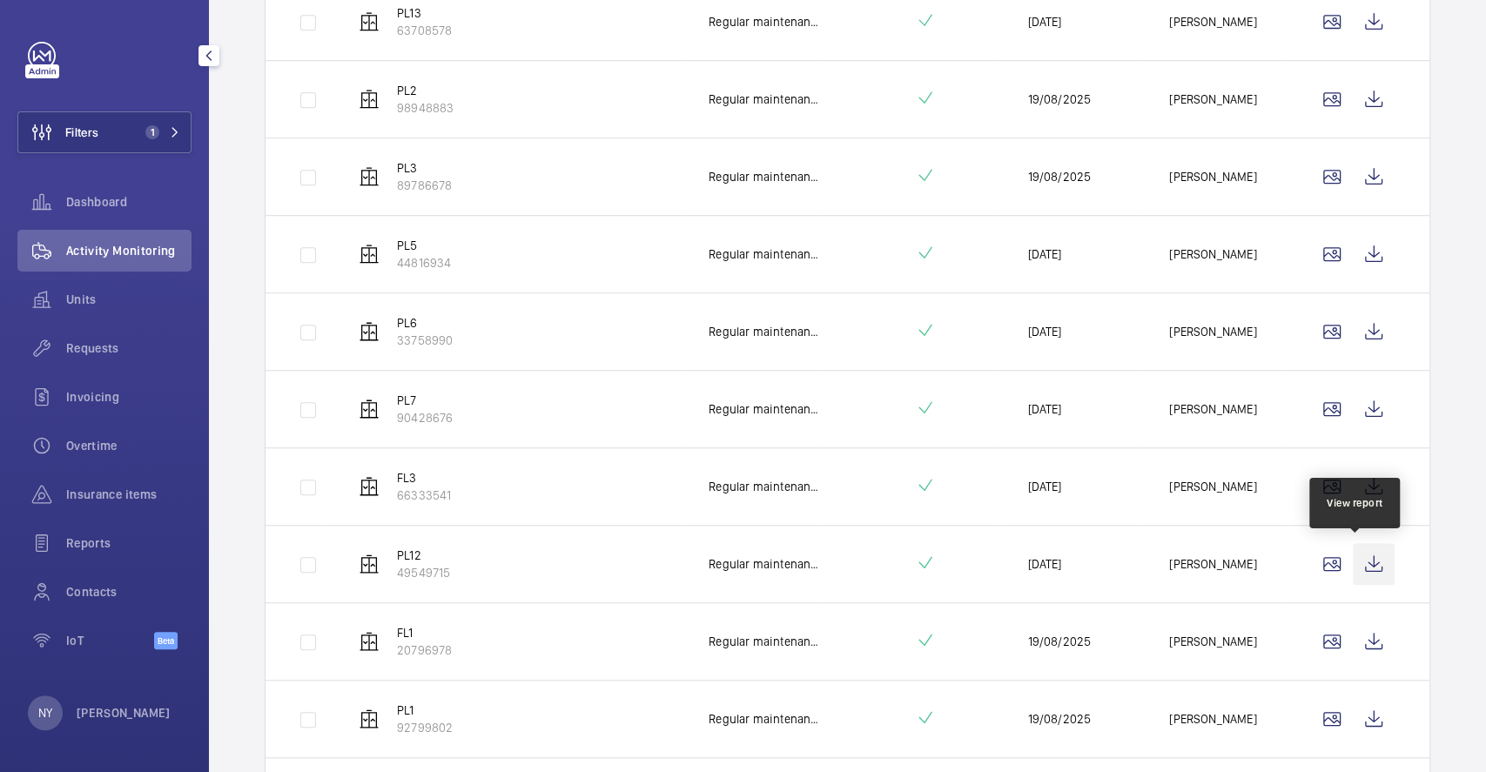
click at [1356, 556] on wm-front-icon-button at bounding box center [1373, 564] width 42 height 42
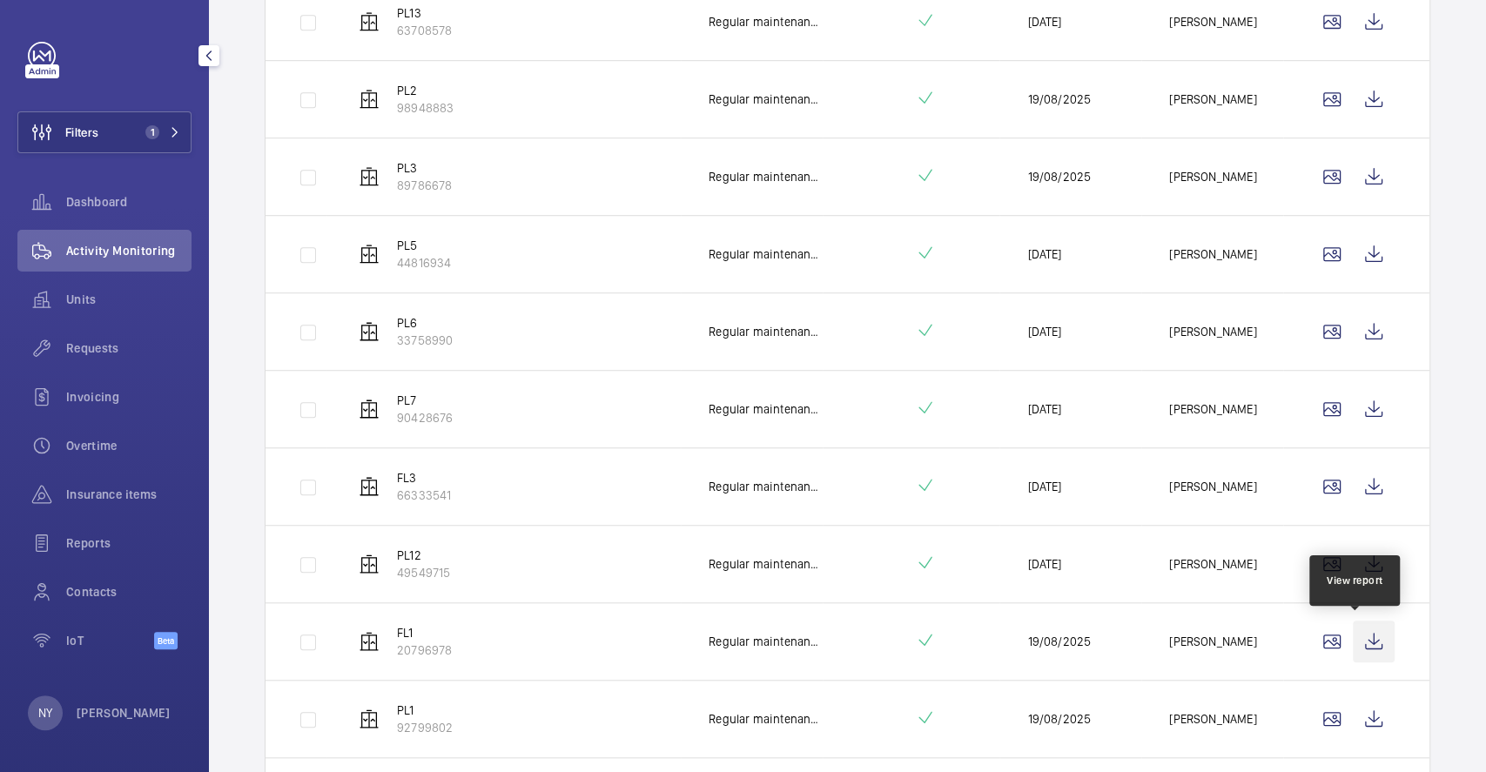
click at [1358, 633] on wm-front-icon-button at bounding box center [1373, 642] width 42 height 42
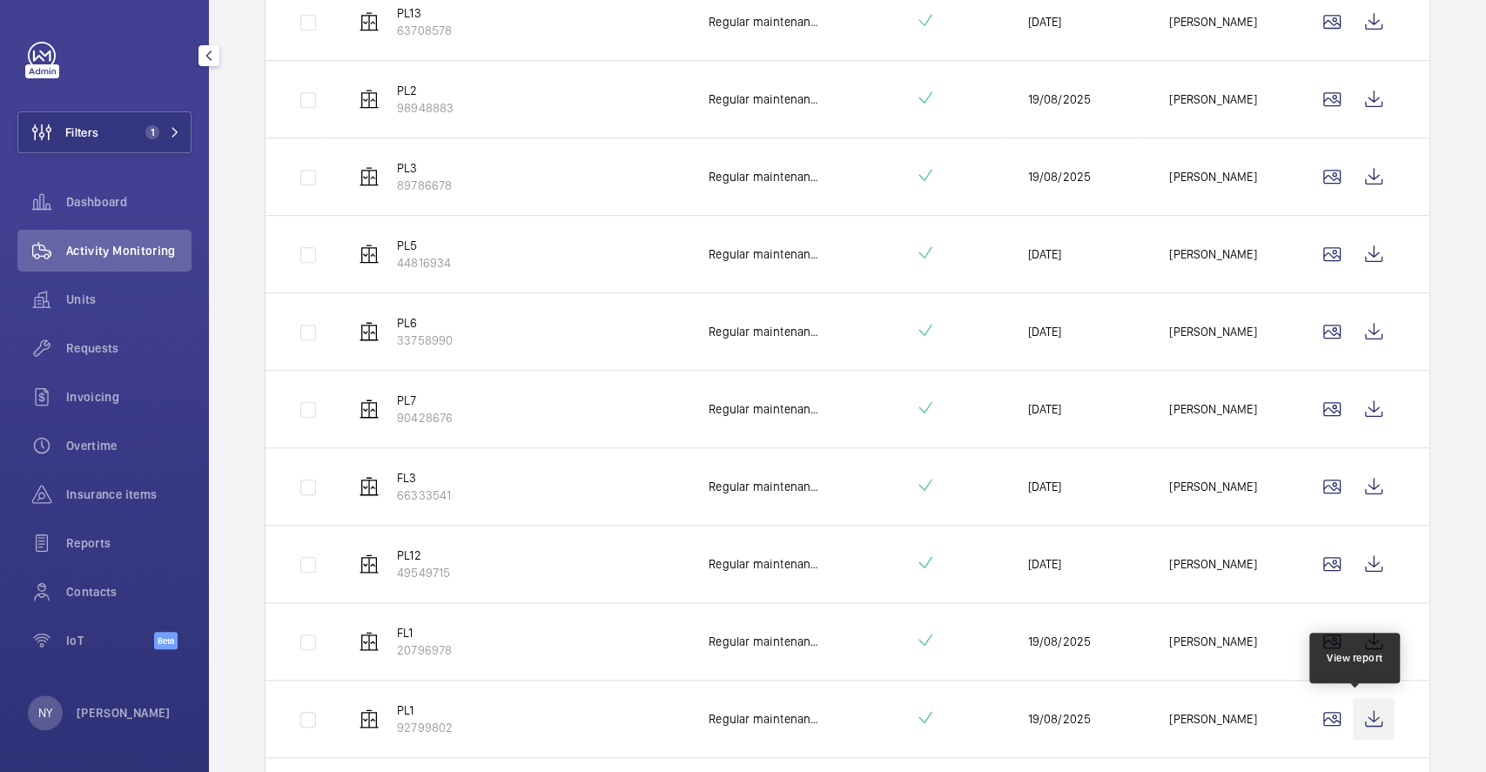
click at [1359, 707] on wm-front-icon-button at bounding box center [1373, 719] width 42 height 42
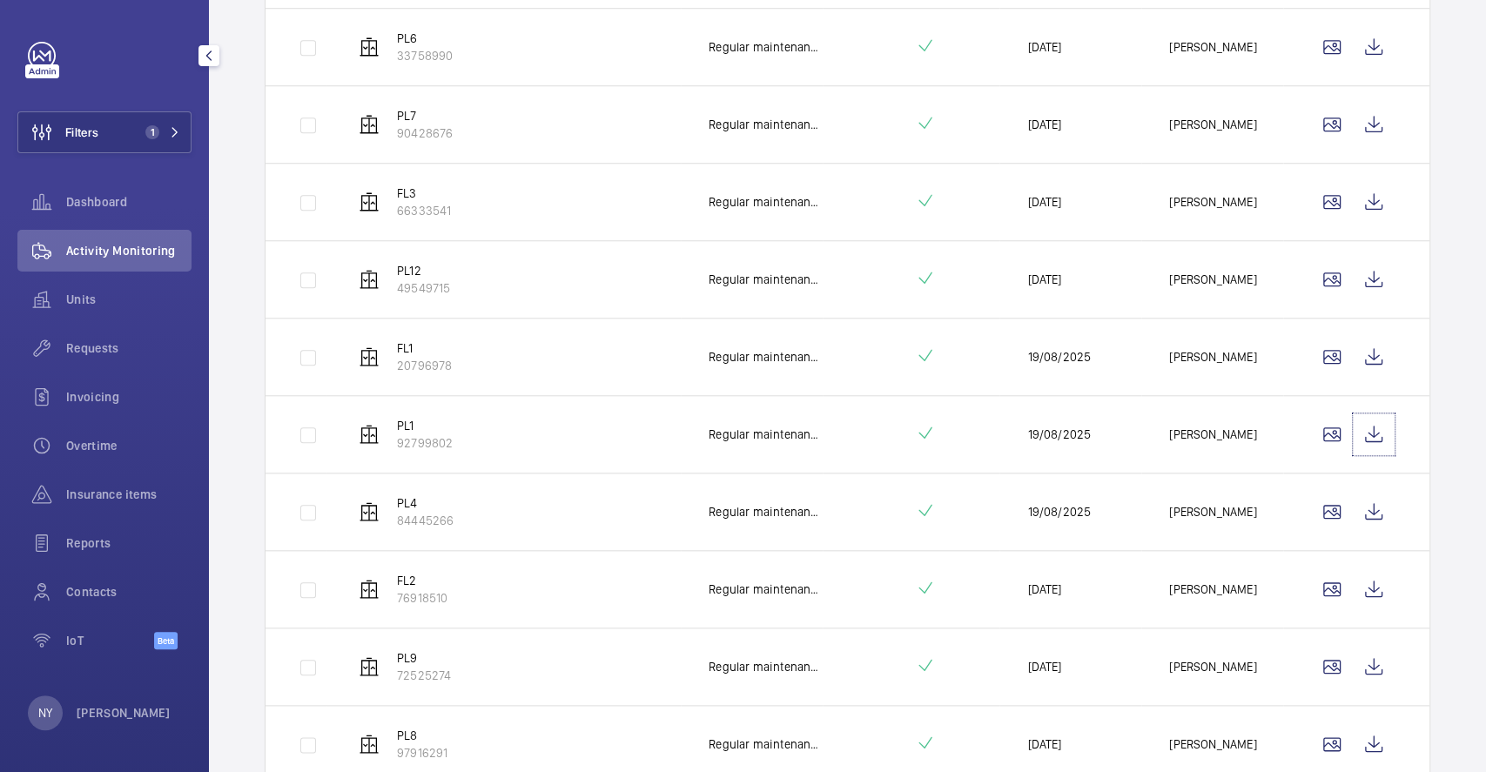
scroll to position [1138, 0]
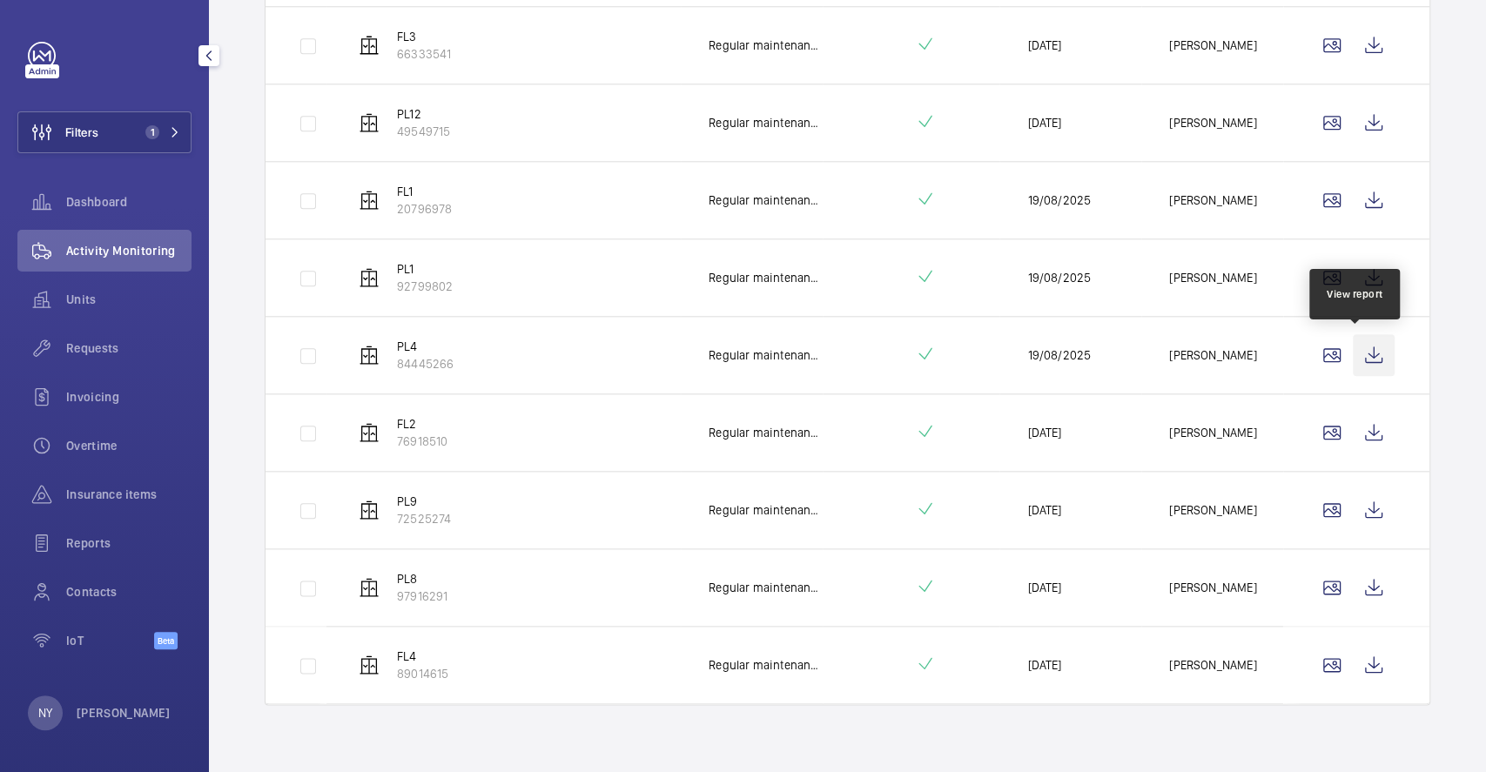
click at [1362, 366] on wm-front-icon-button at bounding box center [1373, 355] width 42 height 42
click at [1352, 436] on wm-front-icon-button at bounding box center [1373, 433] width 42 height 42
click at [1364, 483] on td at bounding box center [1356, 509] width 146 height 77
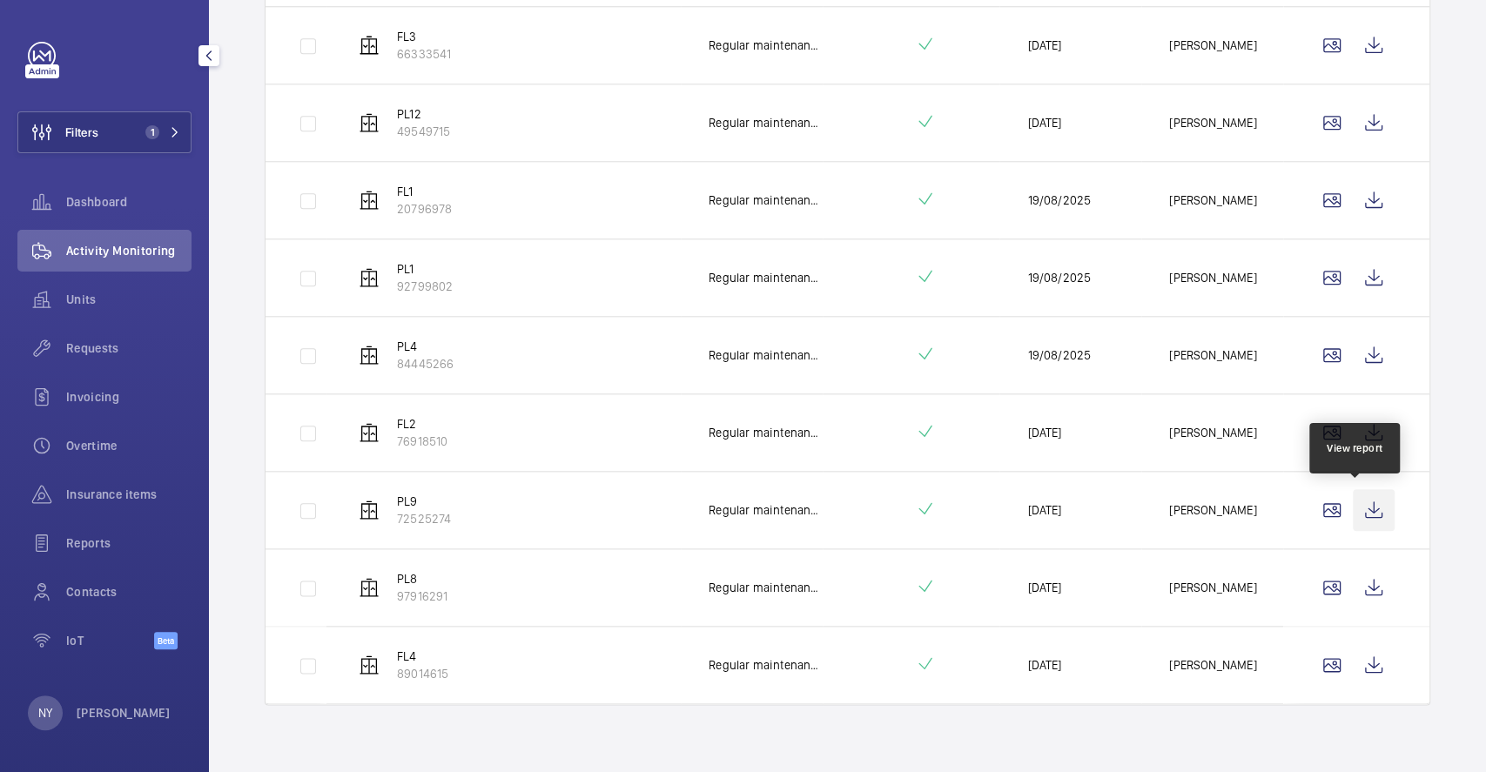
click at [1352, 509] on wm-front-icon-button at bounding box center [1373, 510] width 42 height 42
click at [1369, 573] on wm-front-icon-button at bounding box center [1373, 588] width 42 height 42
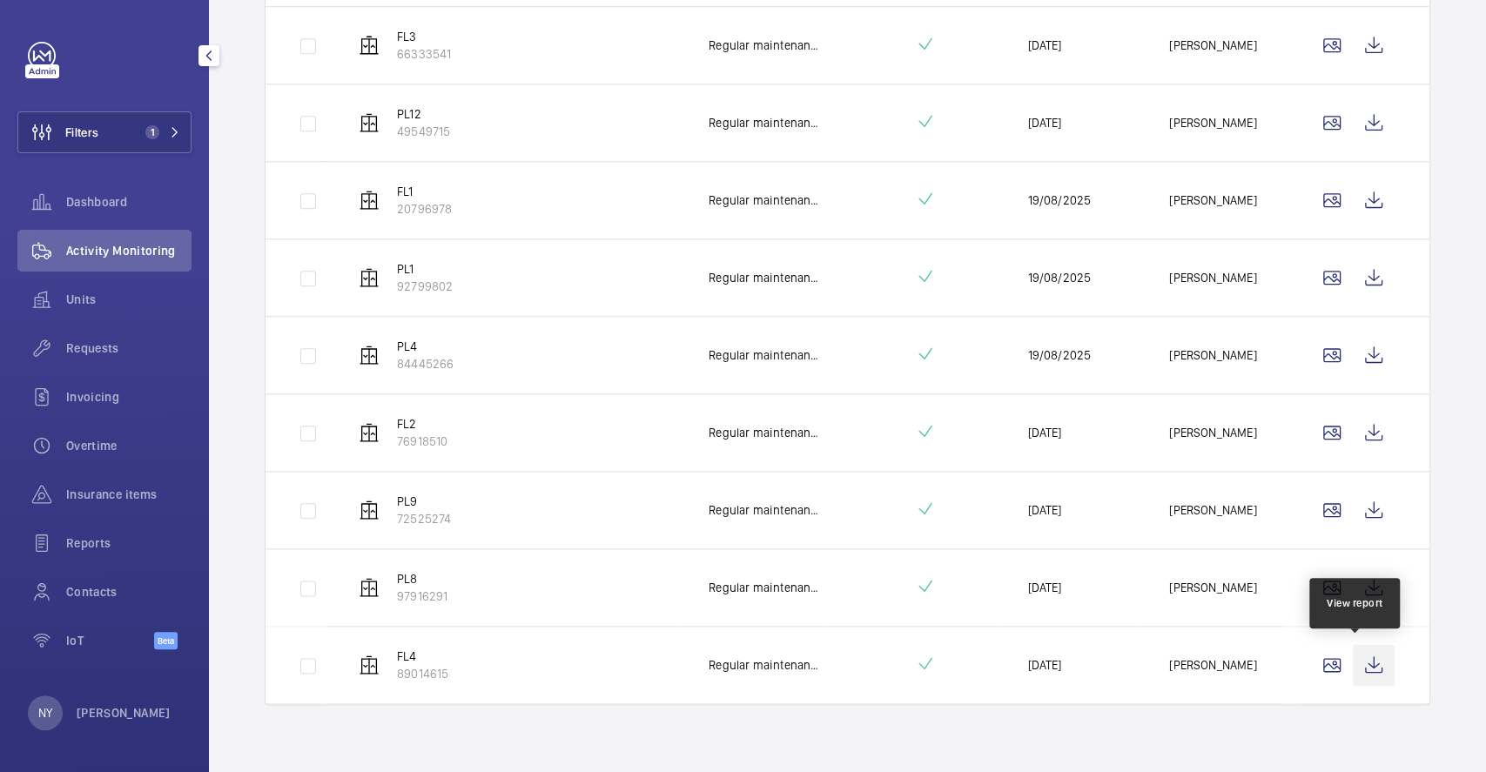
click at [1357, 673] on wm-front-icon-button at bounding box center [1373, 665] width 42 height 42
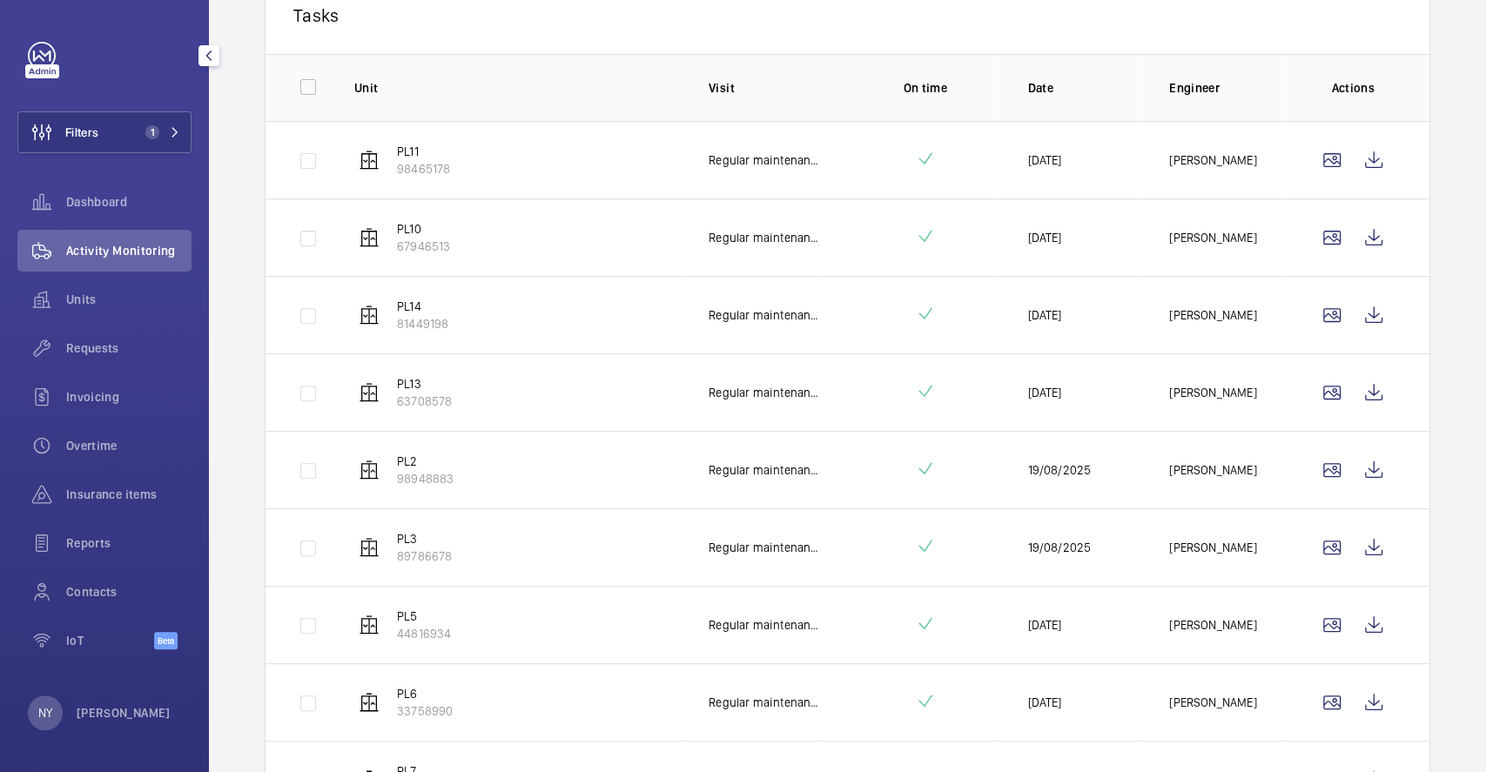
scroll to position [0, 0]
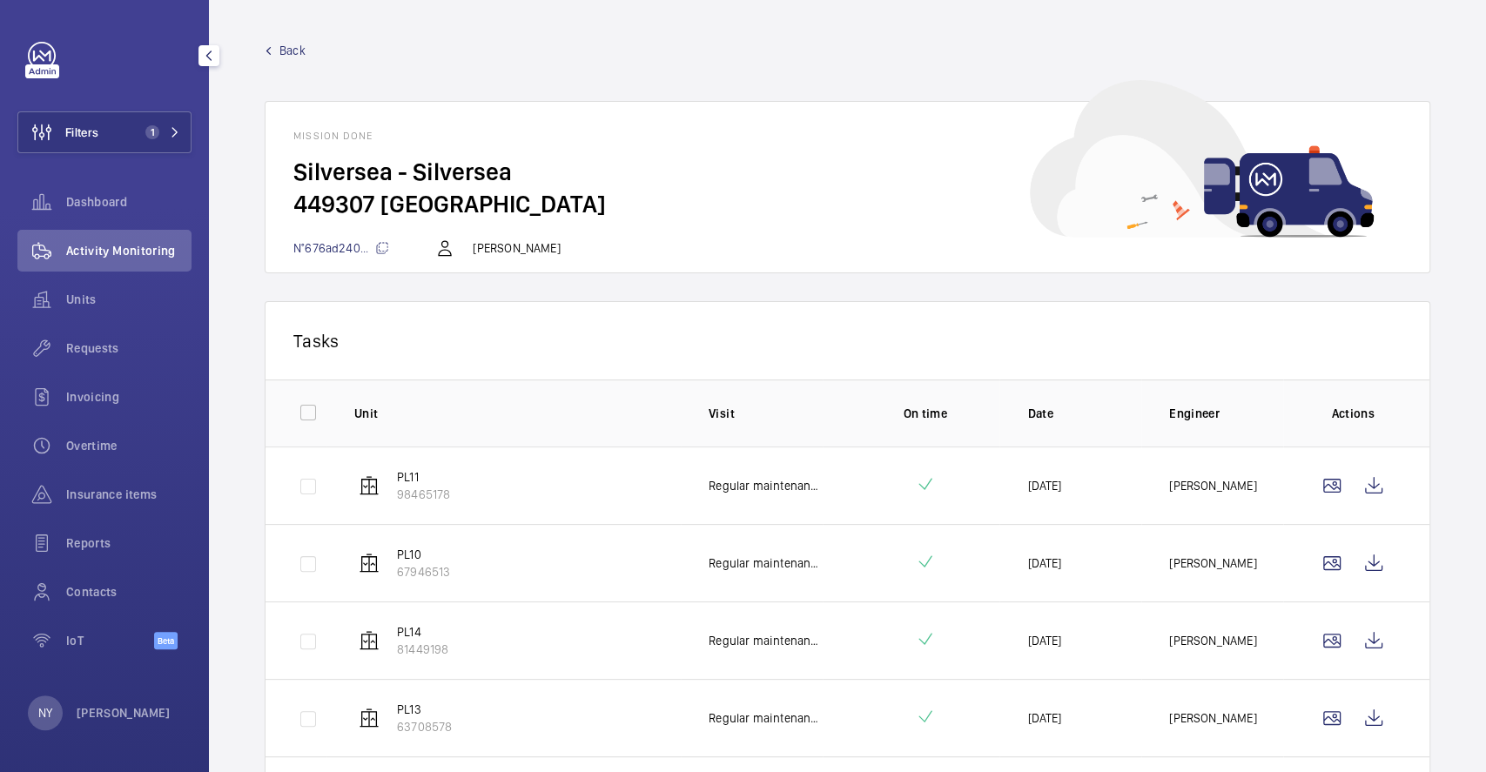
click at [300, 46] on span "Back" at bounding box center [292, 50] width 26 height 17
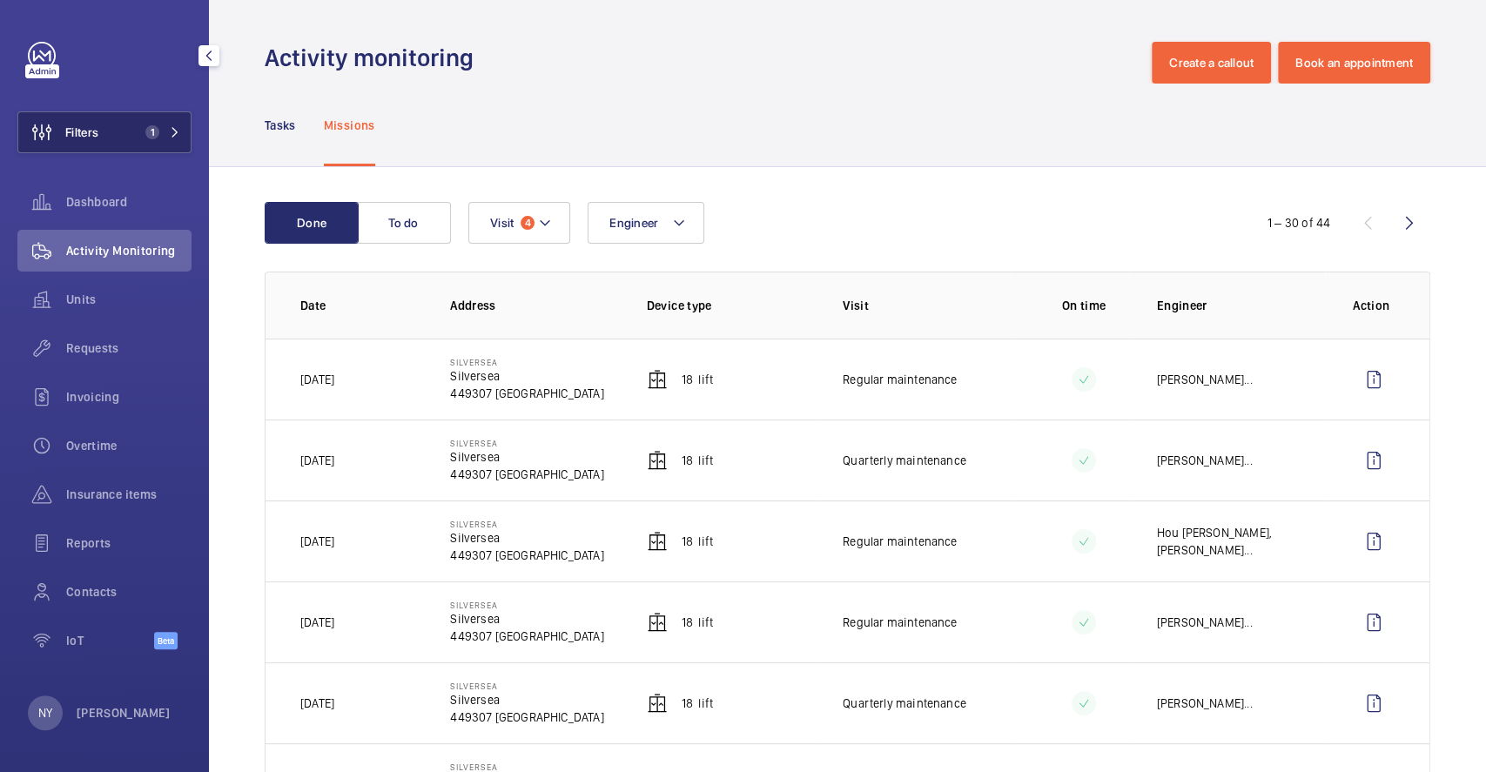
click at [146, 125] on span "1" at bounding box center [148, 132] width 21 height 14
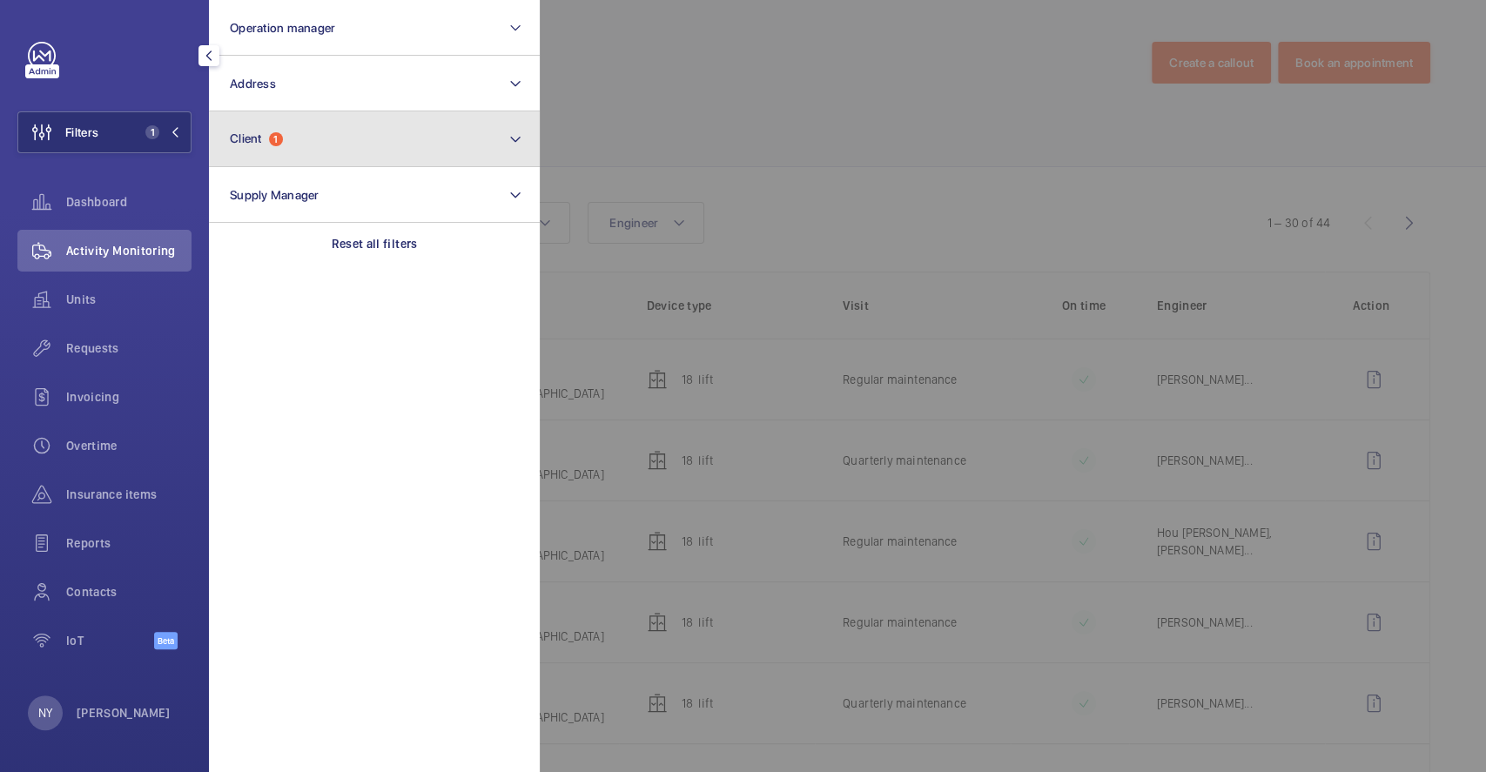
click at [319, 130] on button "Client 1" at bounding box center [374, 139] width 331 height 56
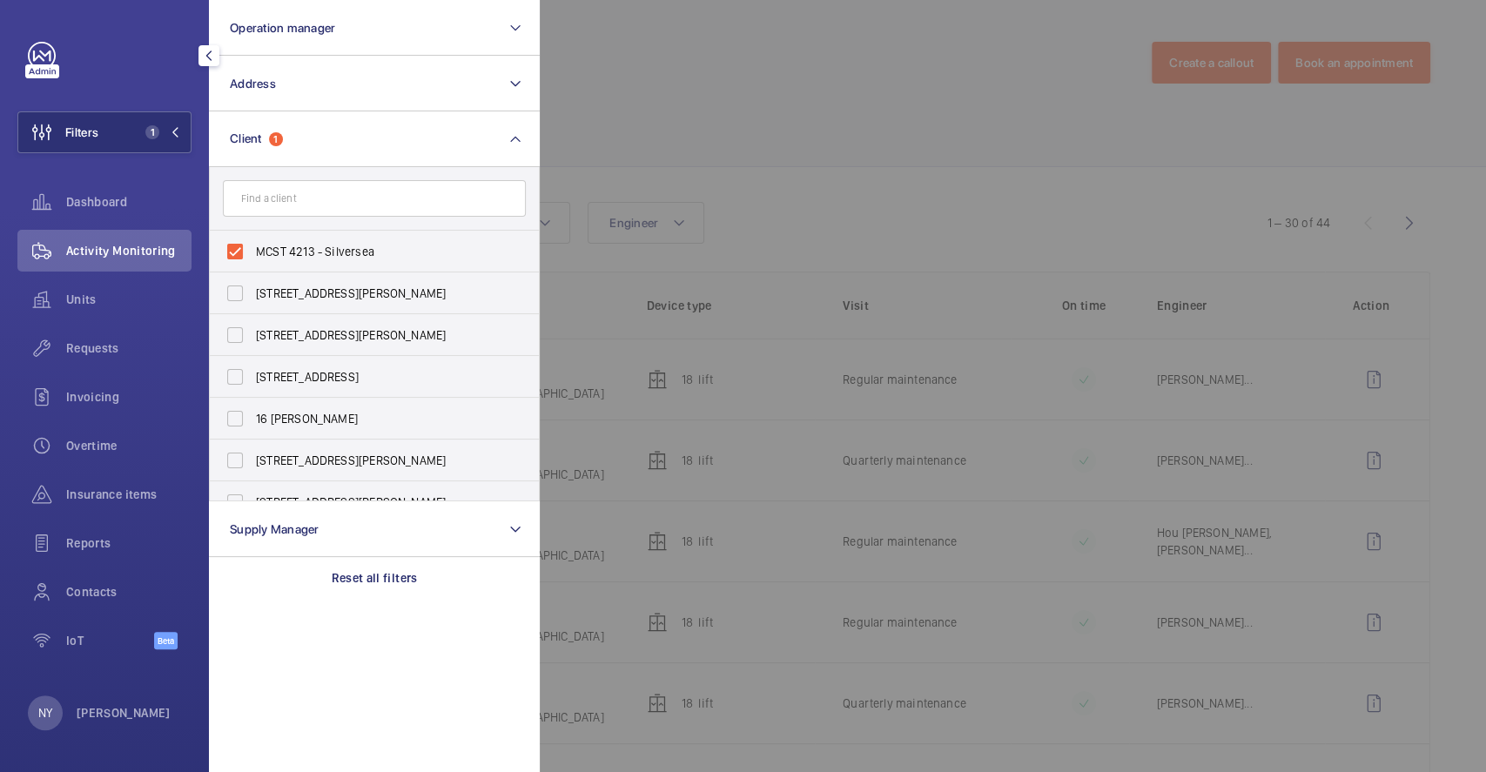
click at [319, 240] on label "MCST 4213 - Silversea" at bounding box center [361, 252] width 303 height 42
click at [252, 240] on input "MCST 4213 - Silversea" at bounding box center [235, 251] width 35 height 35
checkbox input "false"
click at [717, 125] on div at bounding box center [1283, 386] width 1486 height 772
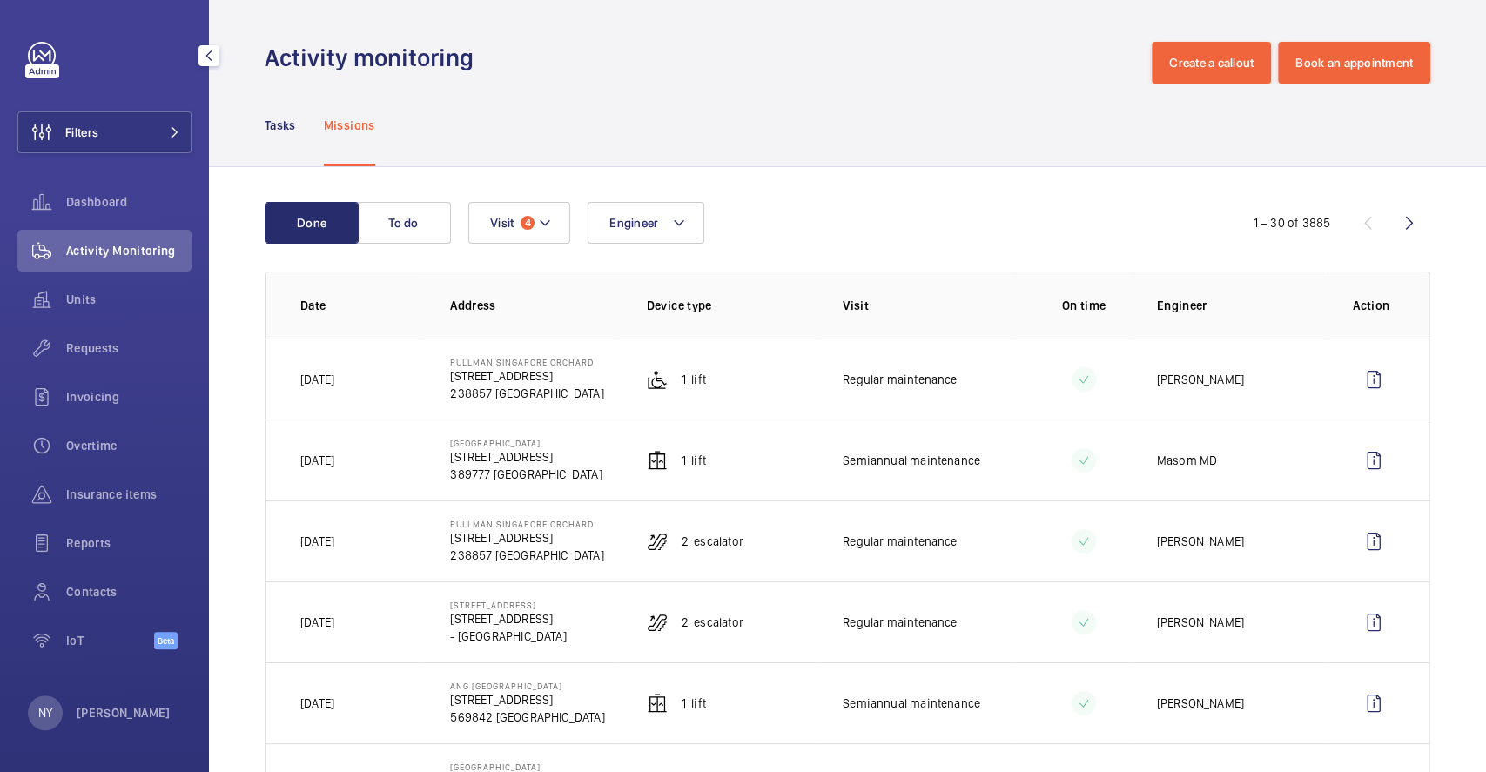
click at [101, 700] on div "NY [PERSON_NAME]" at bounding box center [99, 712] width 143 height 35
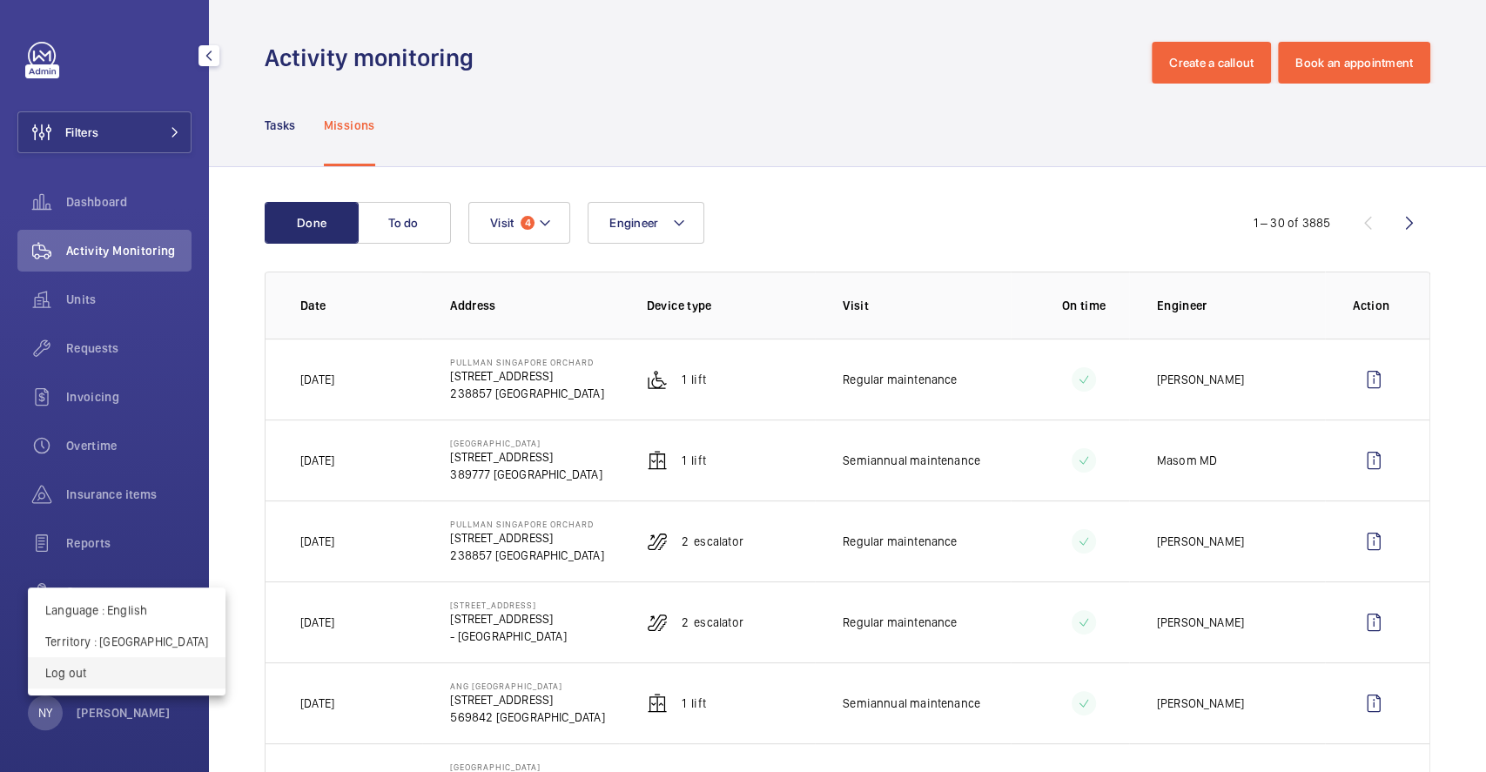
click at [104, 673] on p "Log out" at bounding box center [126, 672] width 163 height 17
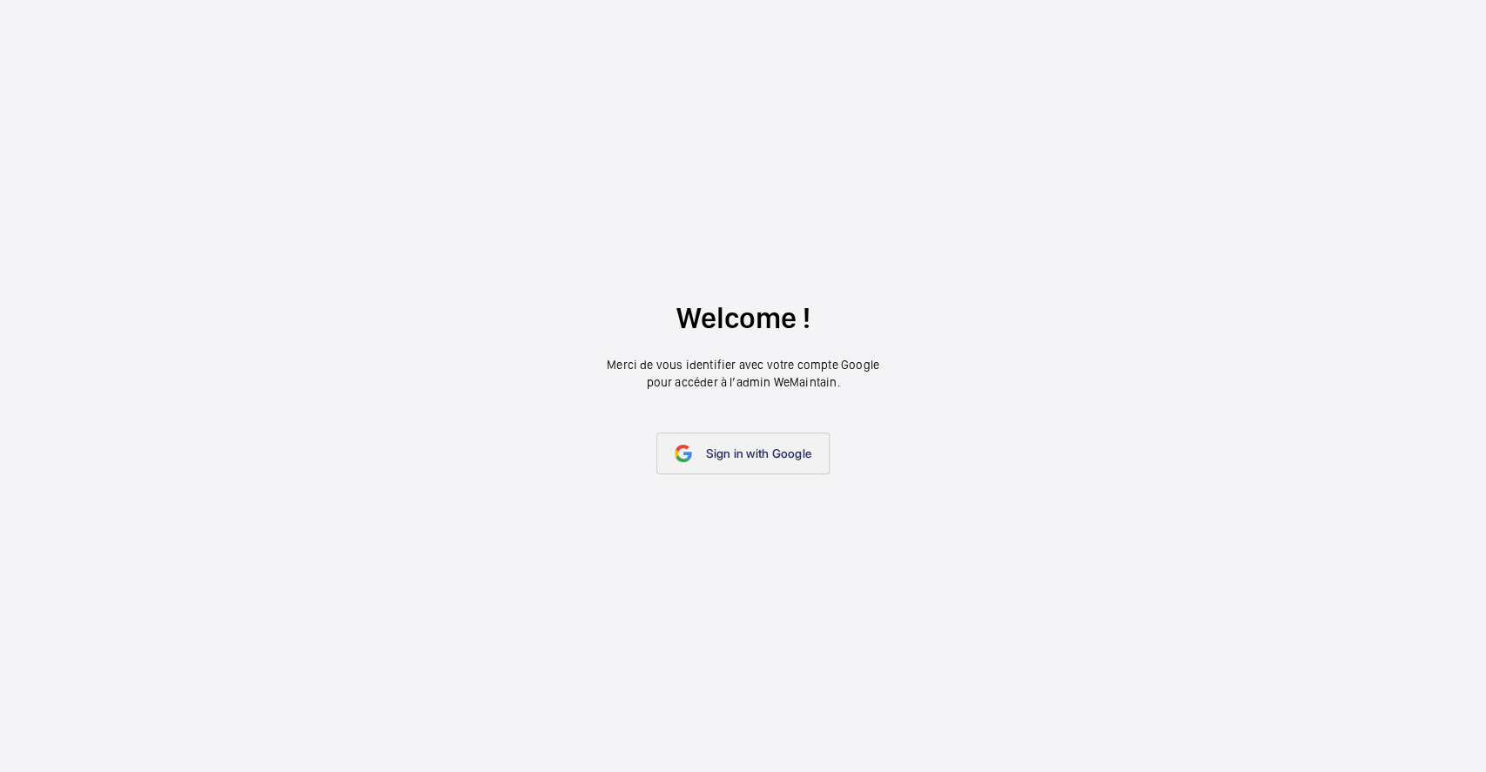
click at [804, 460] on span "Sign in with Google" at bounding box center [758, 453] width 105 height 14
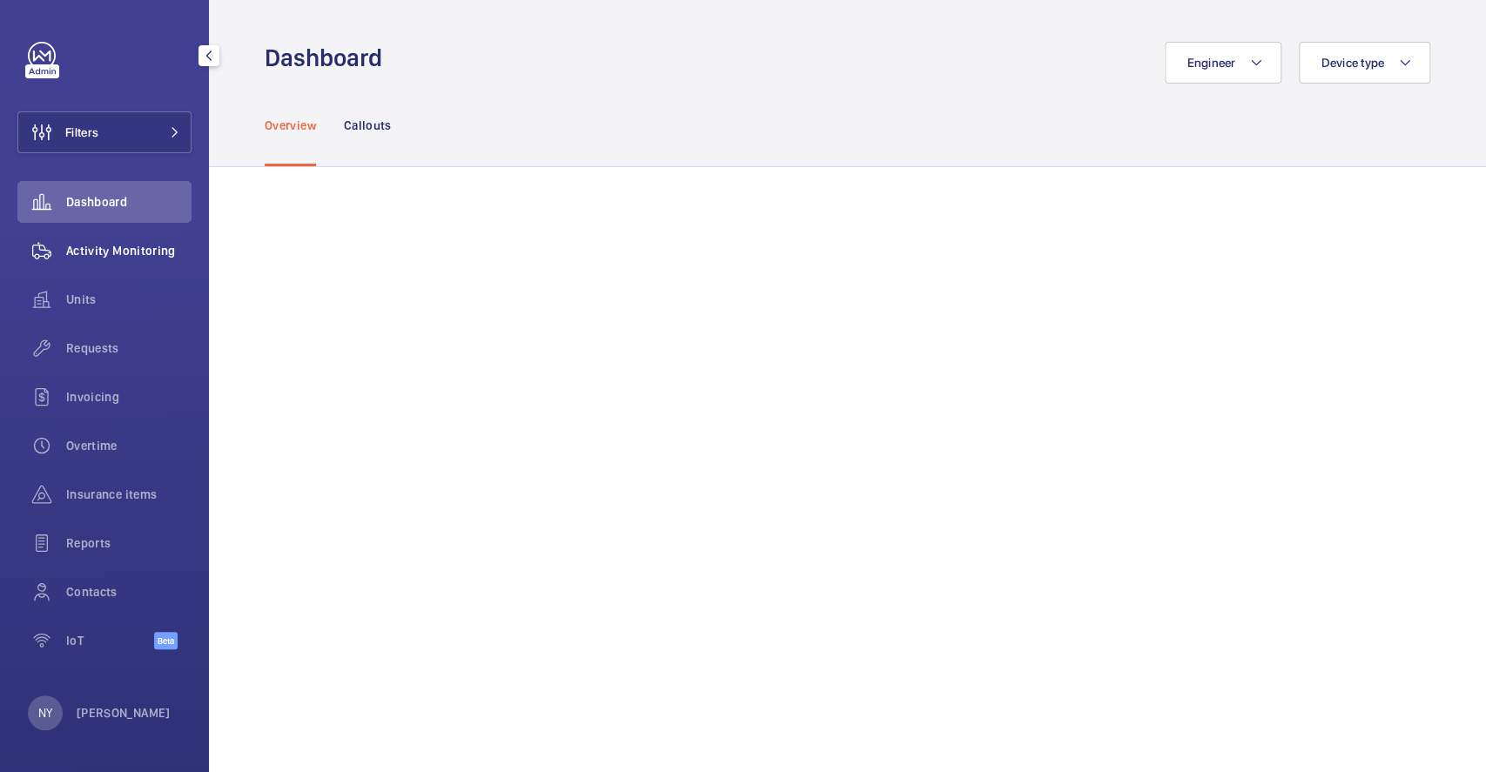
click at [165, 250] on span "Activity Monitoring" at bounding box center [128, 250] width 125 height 17
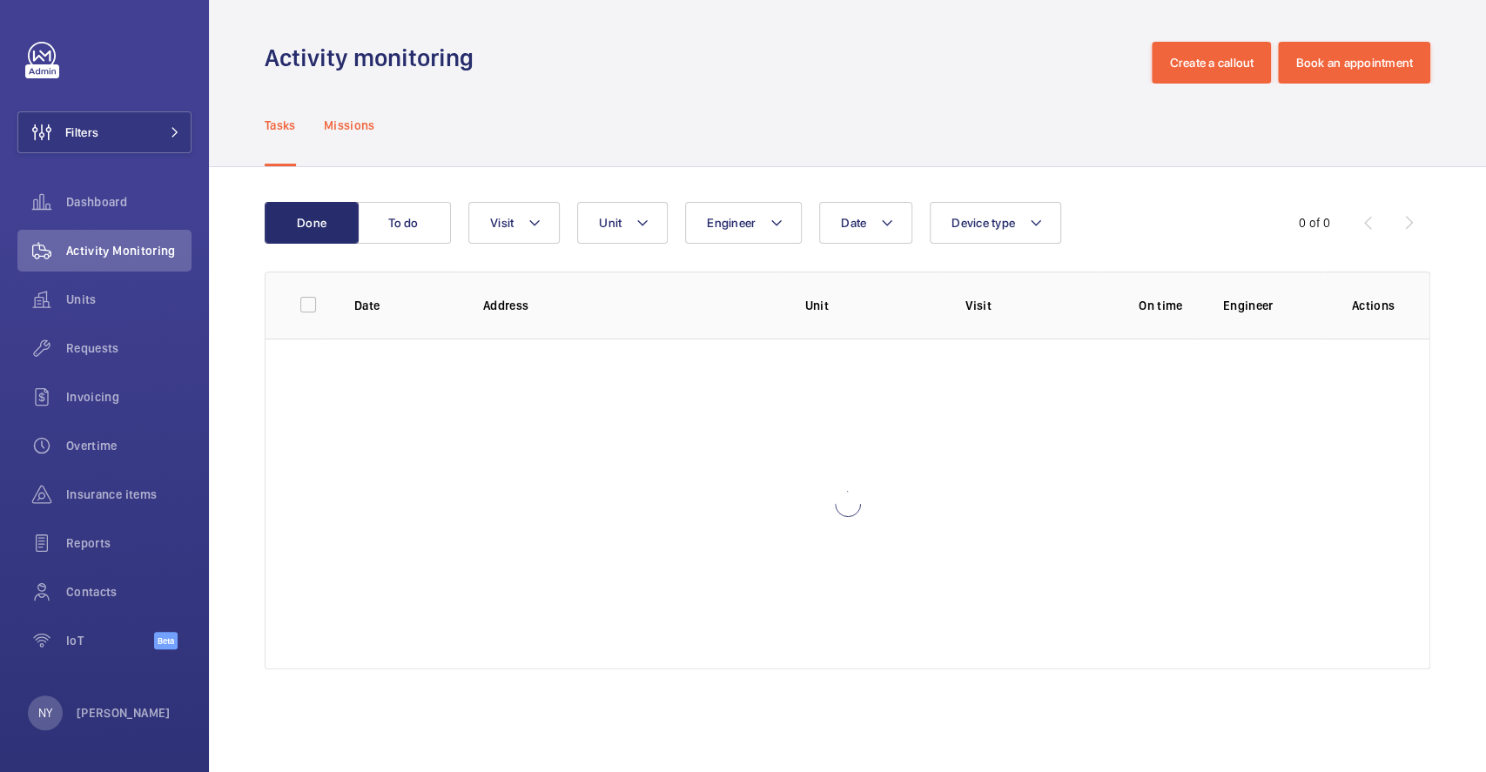
click at [347, 122] on p "Missions" at bounding box center [349, 125] width 51 height 17
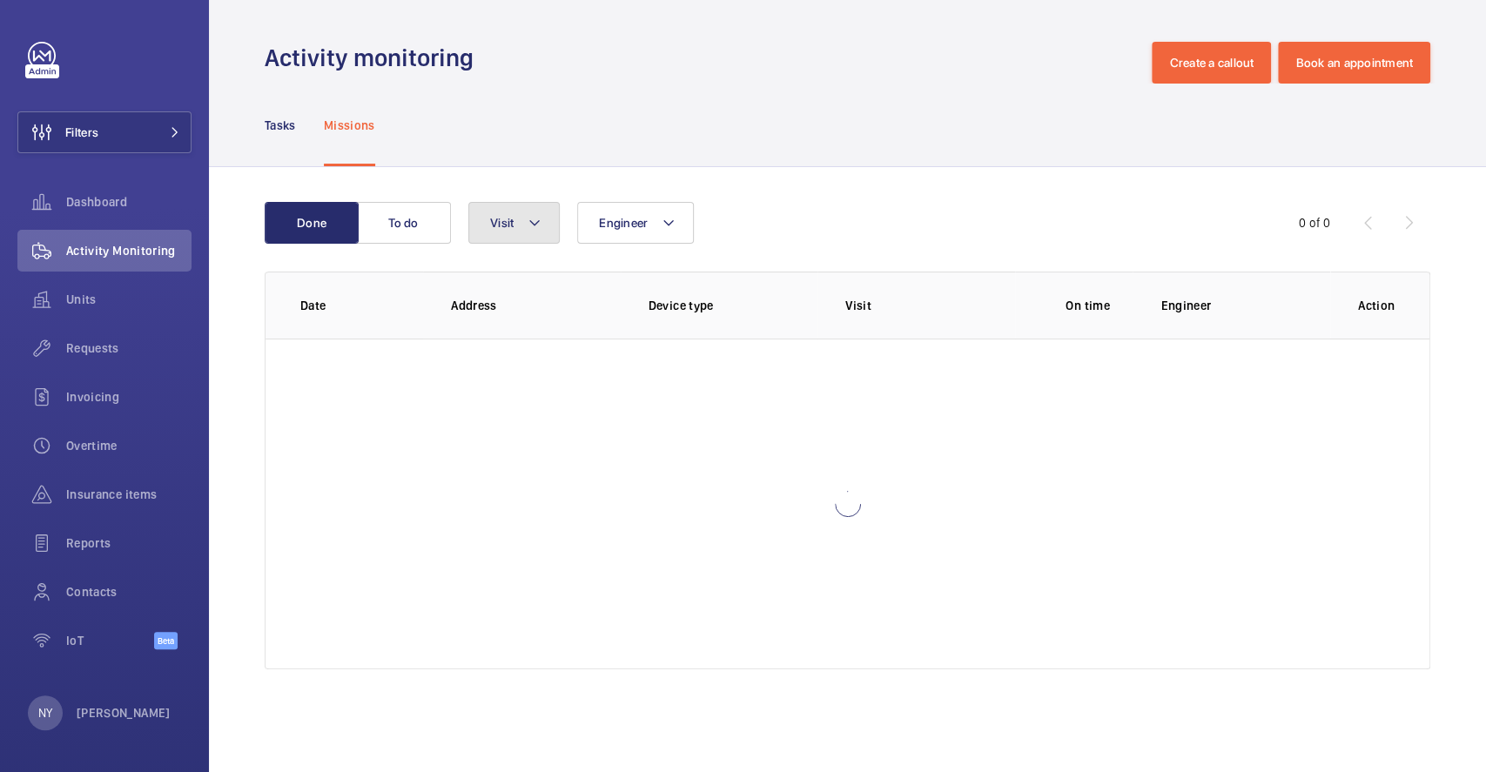
click at [517, 233] on button "Visit" at bounding box center [513, 223] width 91 height 42
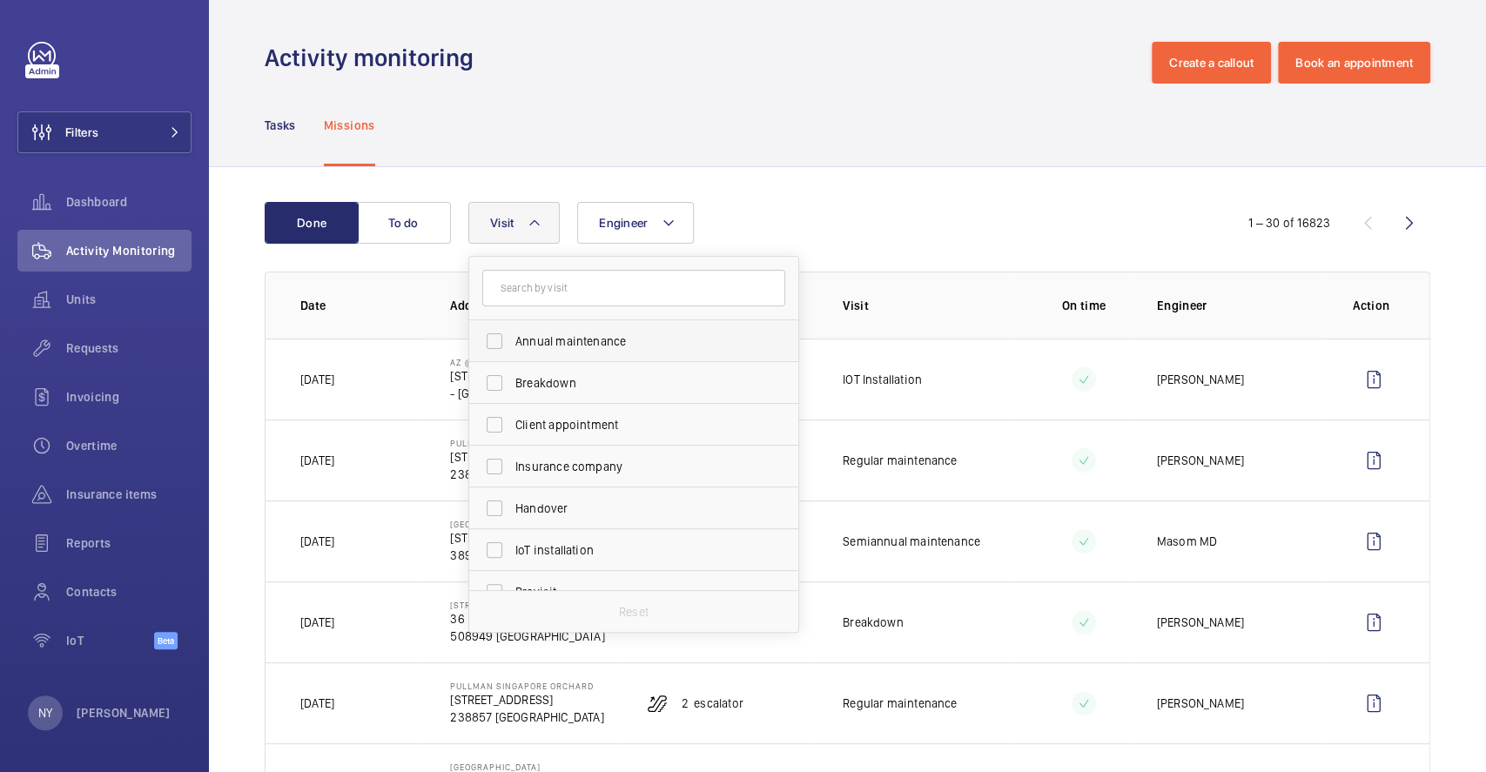
click at [527, 337] on span "Annual maintenance" at bounding box center [634, 340] width 239 height 17
click at [512, 337] on input "Annual maintenance" at bounding box center [494, 341] width 35 height 35
checkbox input "true"
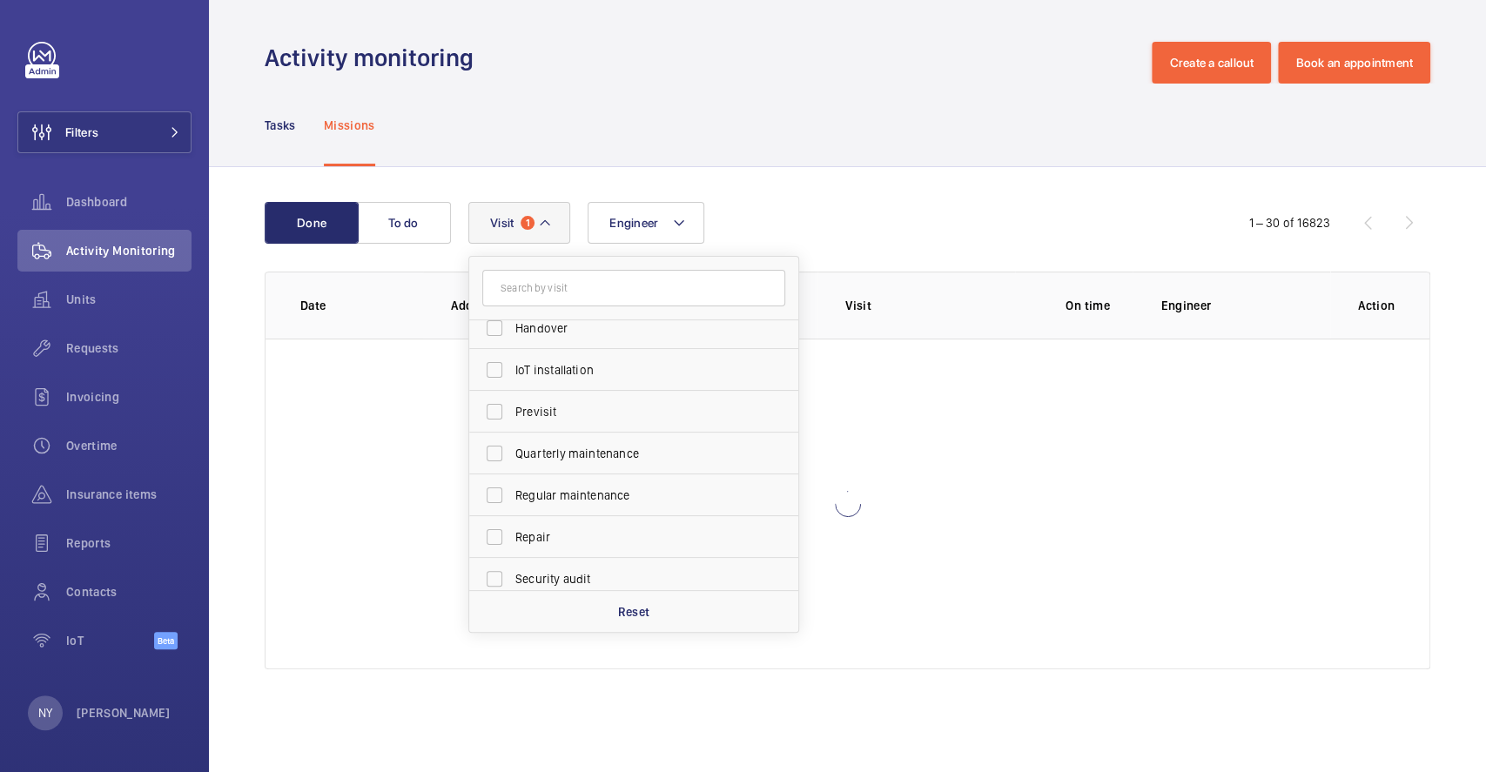
scroll to position [272, 0]
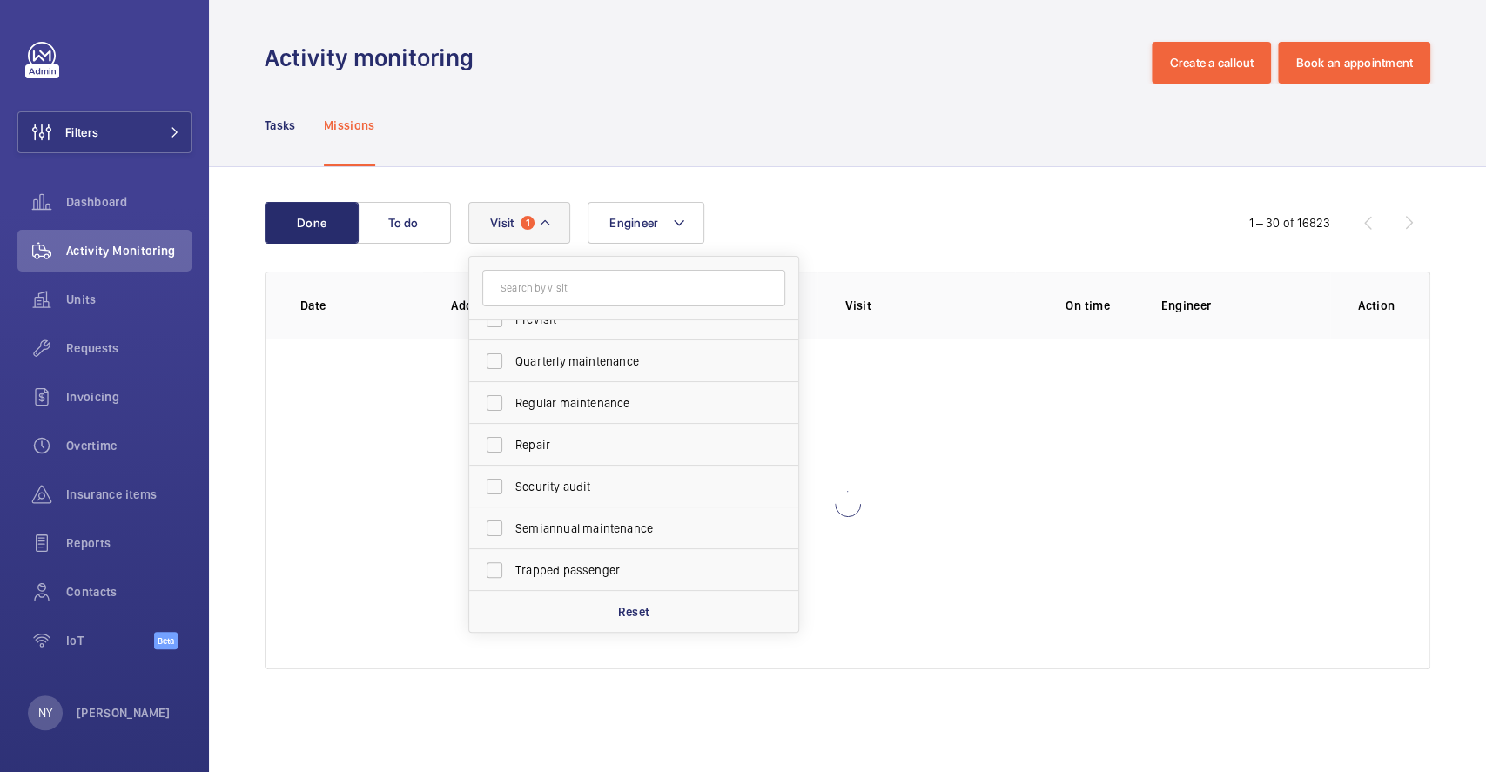
click at [542, 373] on label "Quarterly maintenance" at bounding box center [620, 361] width 303 height 42
click at [512, 373] on input "Quarterly maintenance" at bounding box center [494, 361] width 35 height 35
checkbox input "true"
click at [547, 407] on span "Regular maintenance" at bounding box center [634, 402] width 239 height 17
click at [512, 407] on input "Regular maintenance" at bounding box center [494, 403] width 35 height 35
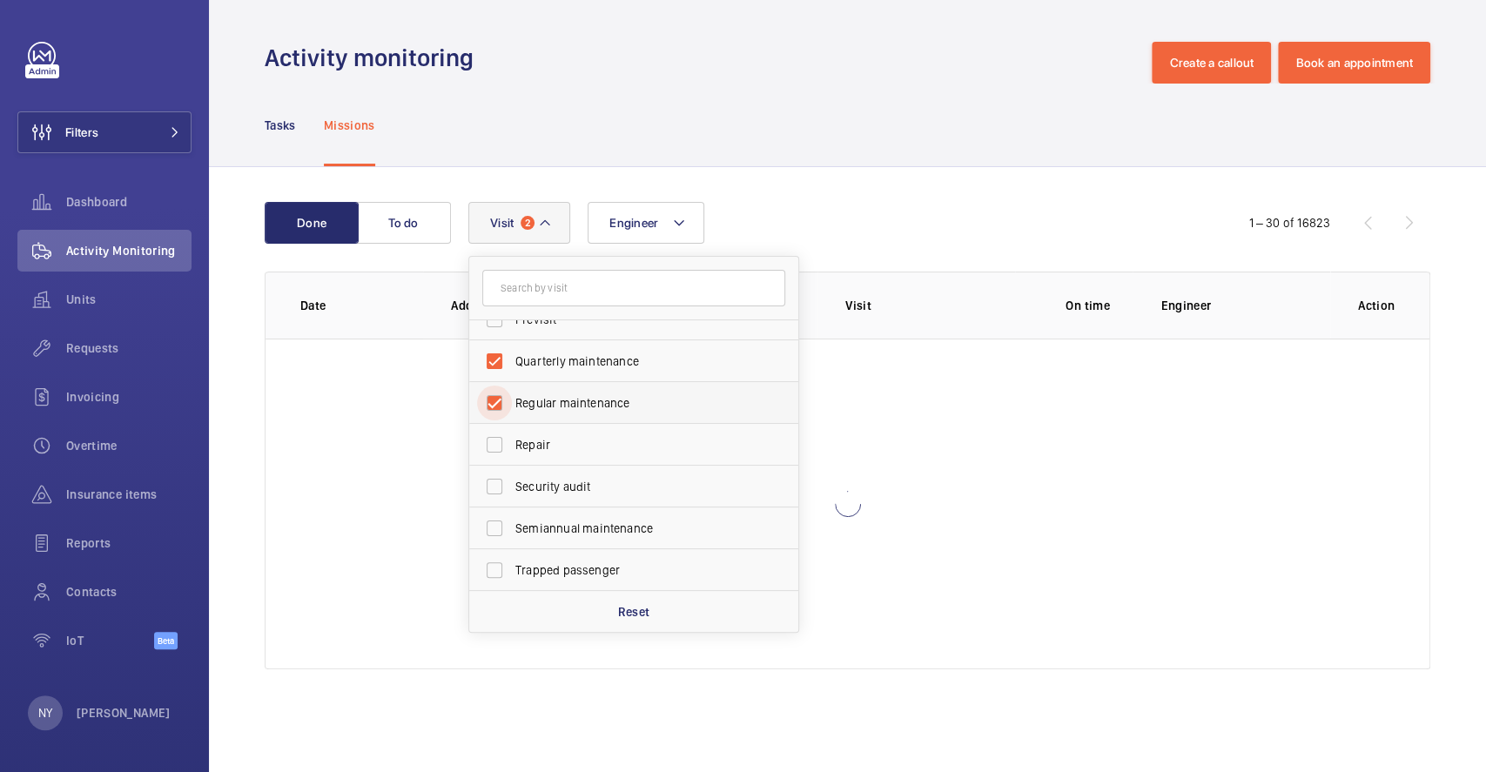
checkbox input "true"
click at [554, 532] on span "Semiannual maintenance" at bounding box center [634, 528] width 239 height 17
click at [512, 532] on input "Semiannual maintenance" at bounding box center [494, 528] width 35 height 35
checkbox input "true"
click at [83, 136] on span "Filters" at bounding box center [81, 132] width 33 height 17
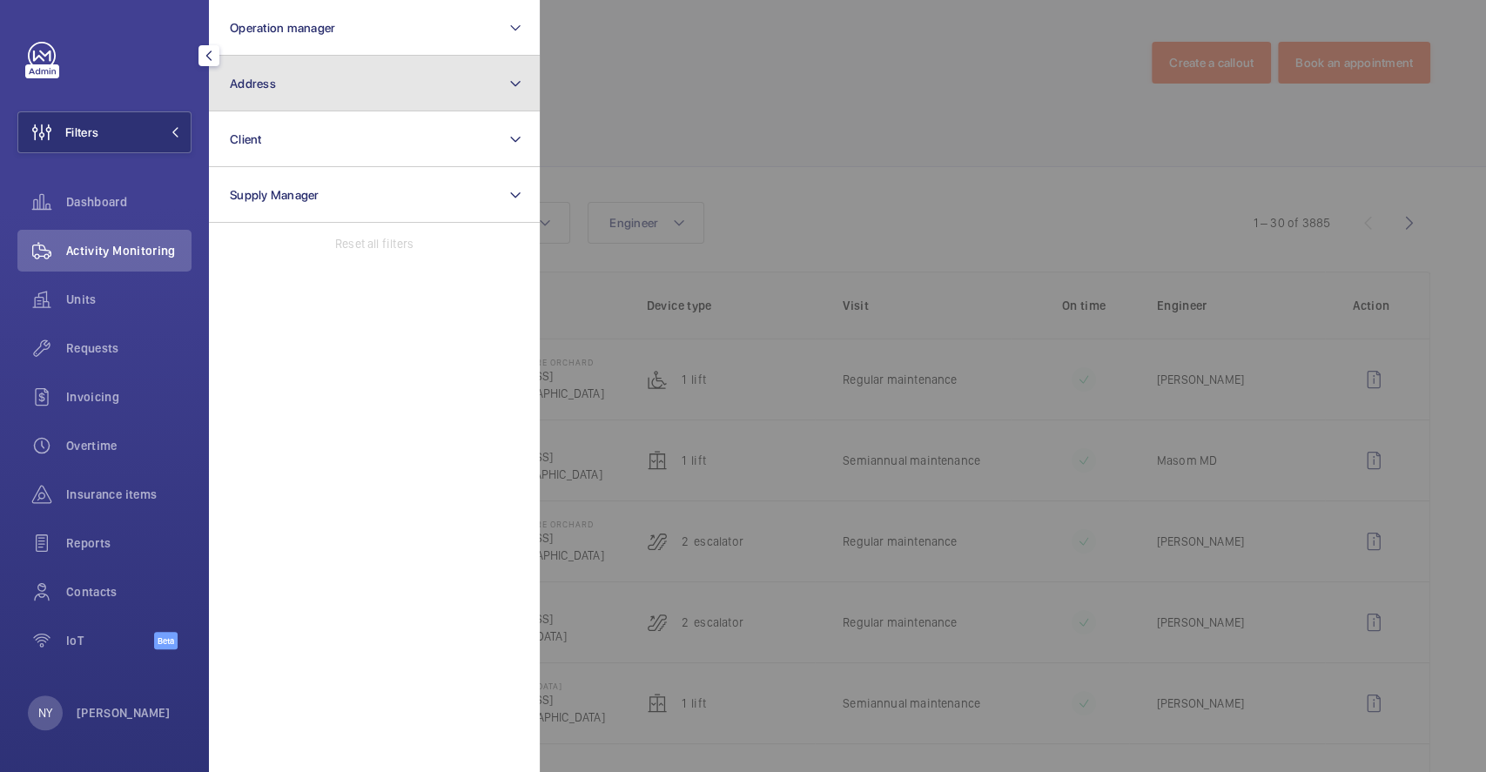
click at [334, 99] on button "Address" at bounding box center [374, 84] width 331 height 56
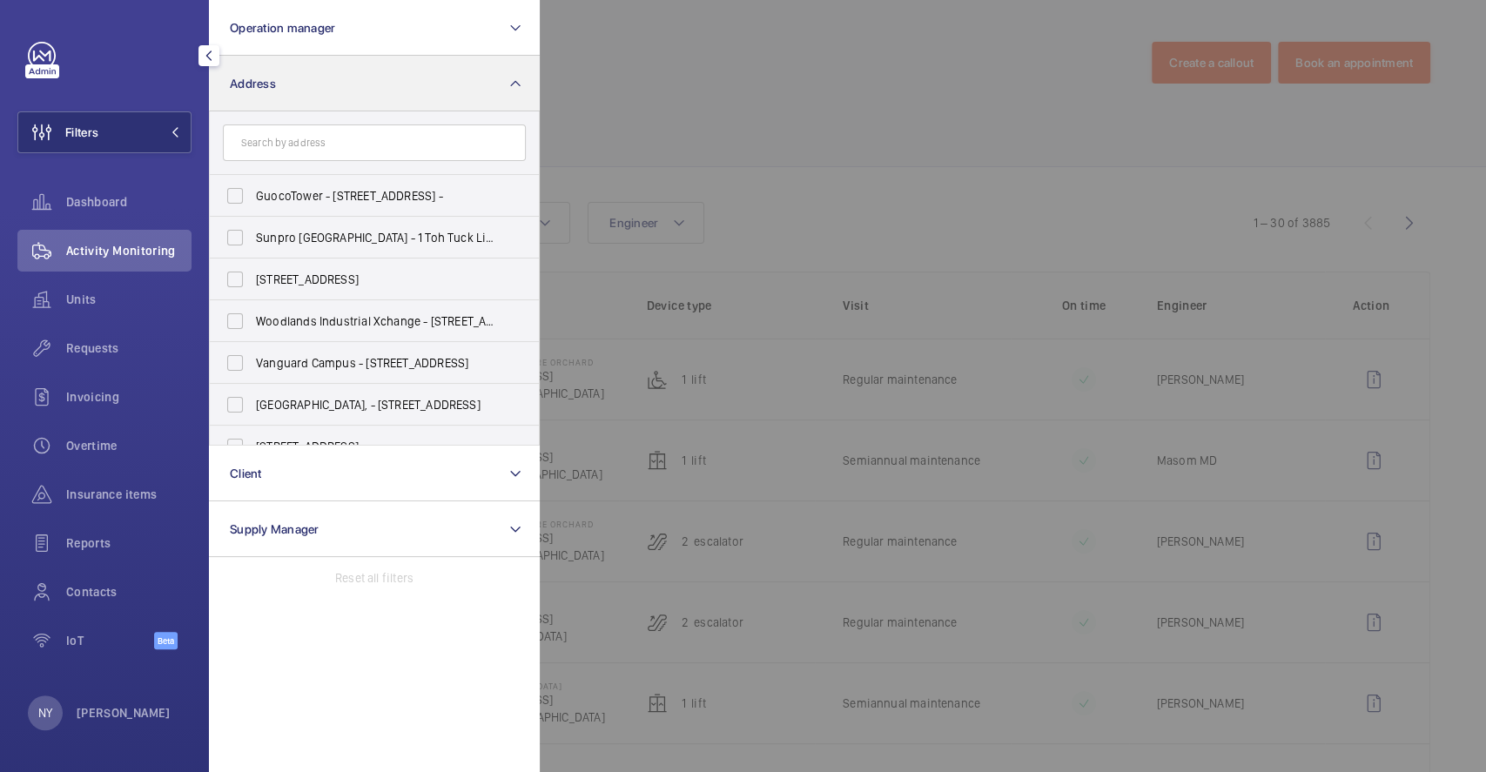
type input "r"
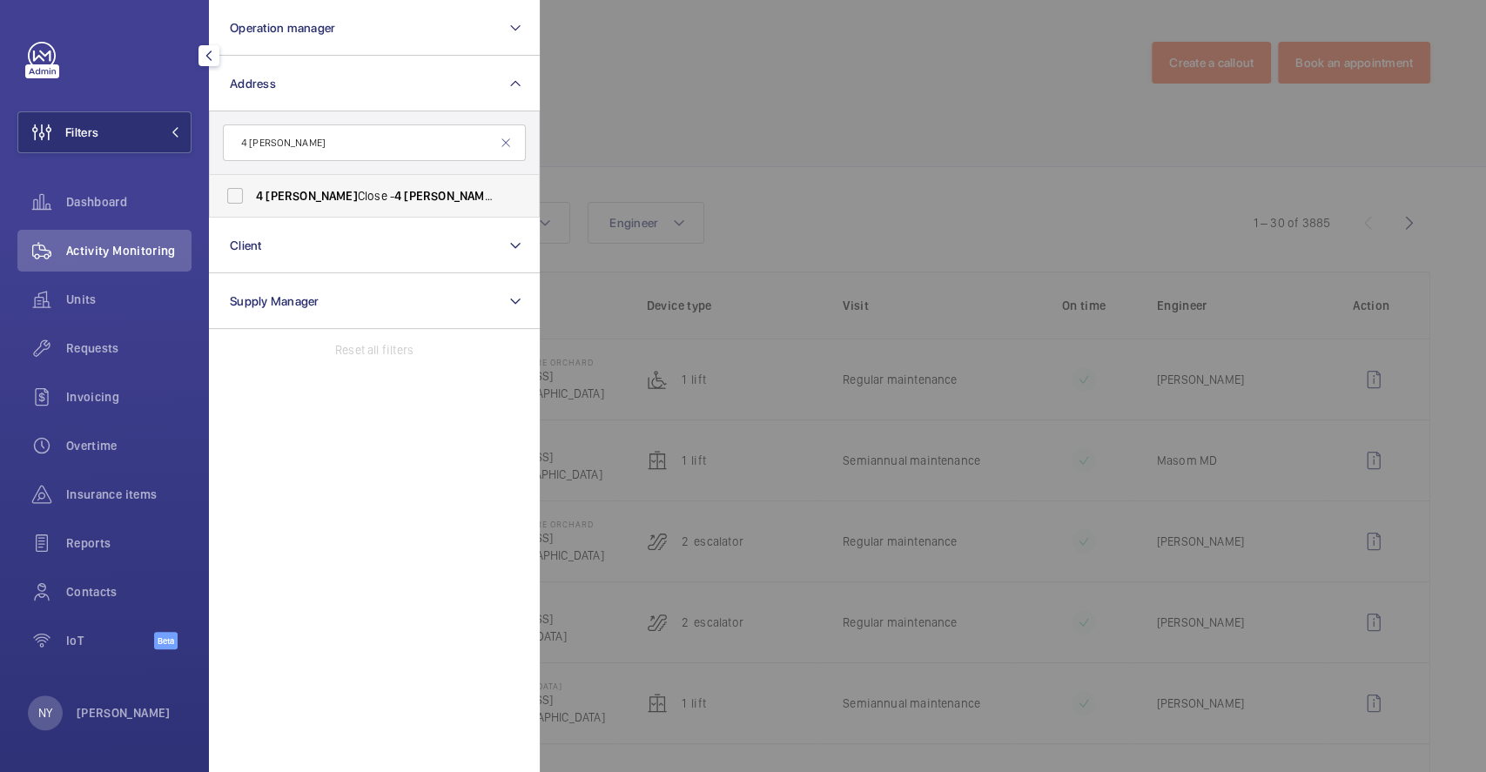
type input "4 robin"
click at [325, 182] on label "4 Robin Close - 4 Robin Cl, SINGAPORE 258285" at bounding box center [361, 196] width 303 height 42
click at [252, 182] on input "4 Robin Close - 4 Robin Cl, SINGAPORE 258285" at bounding box center [235, 195] width 35 height 35
checkbox input "true"
click at [783, 178] on div at bounding box center [1283, 386] width 1486 height 772
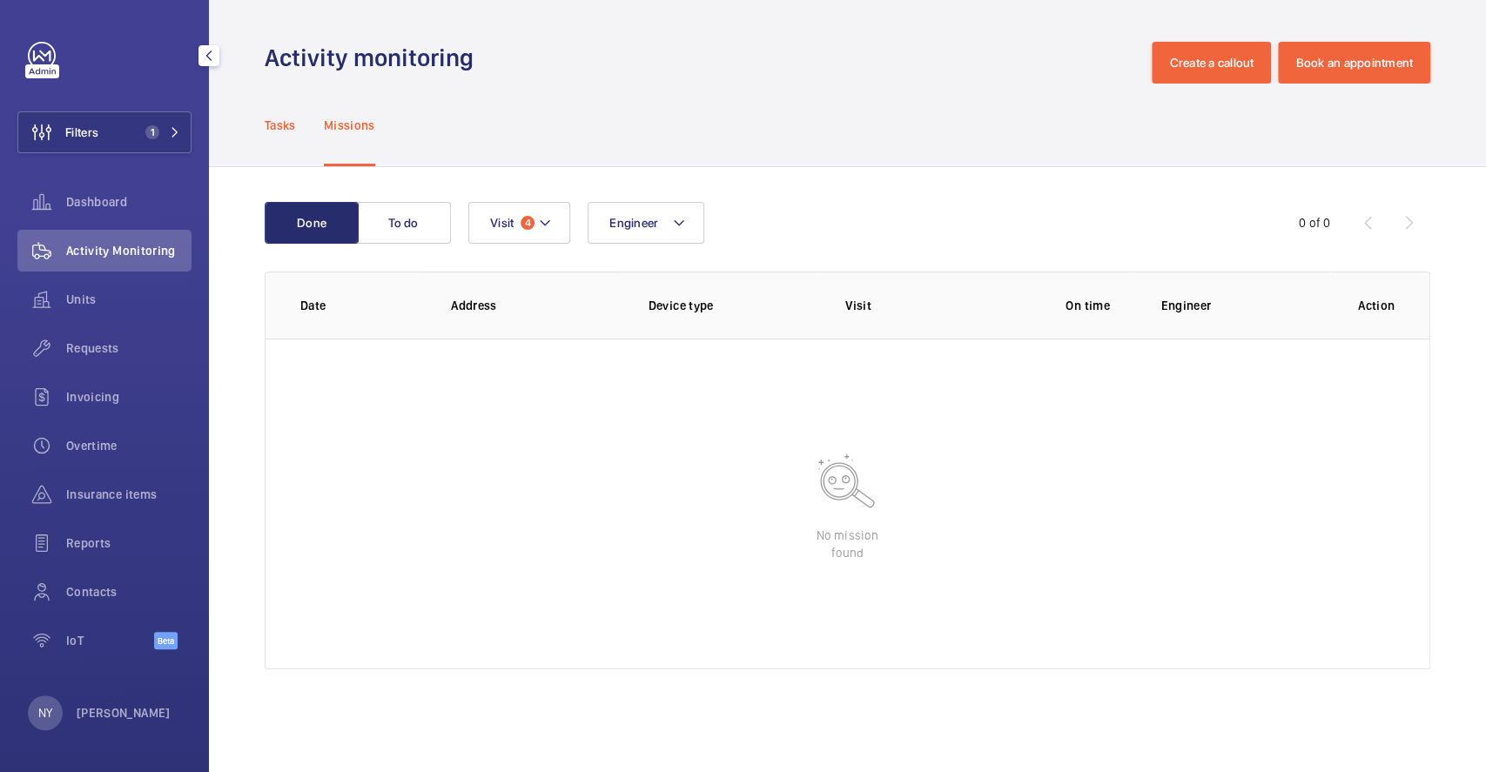
click at [269, 117] on p "Tasks" at bounding box center [280, 125] width 31 height 17
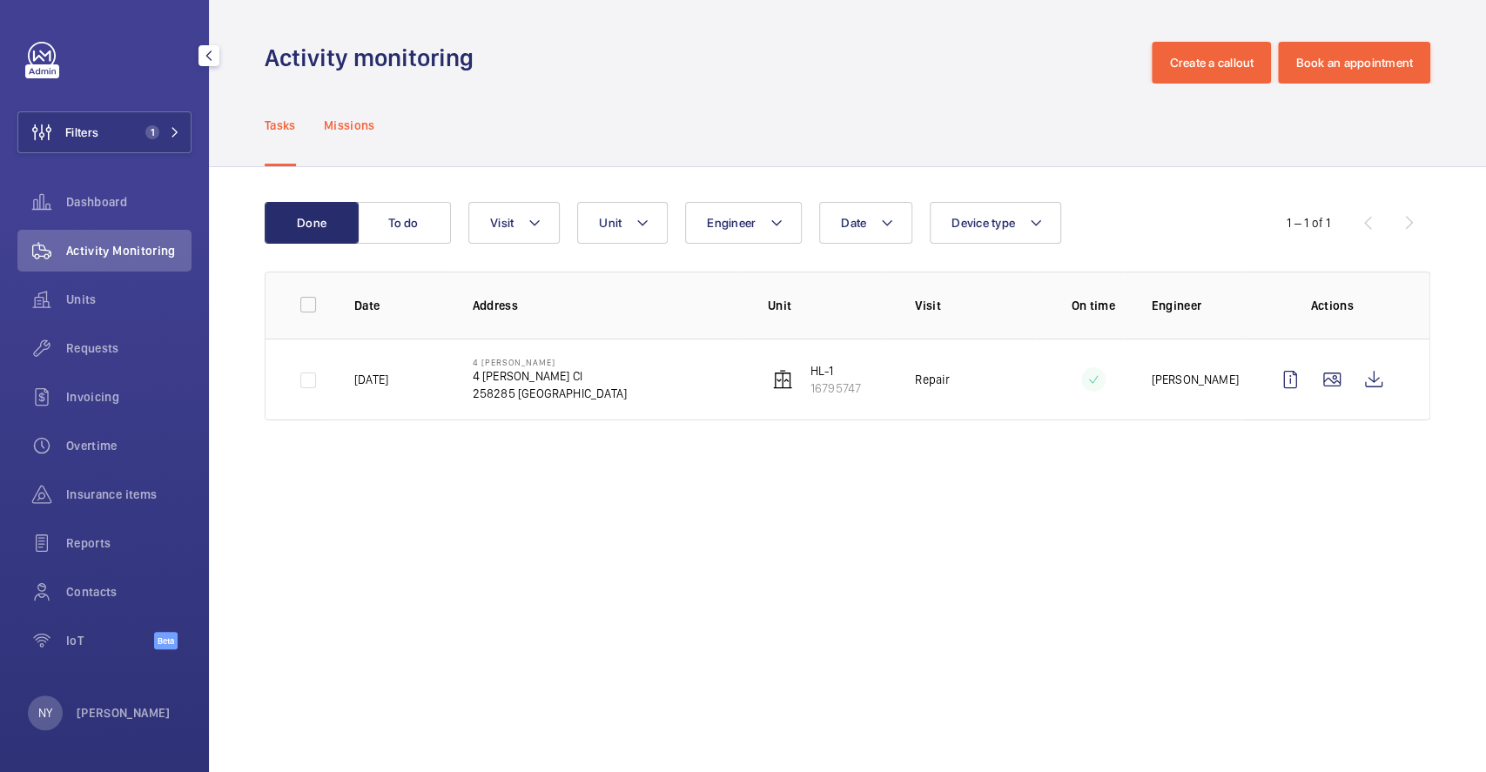
click at [366, 138] on div "Missions" at bounding box center [349, 125] width 51 height 83
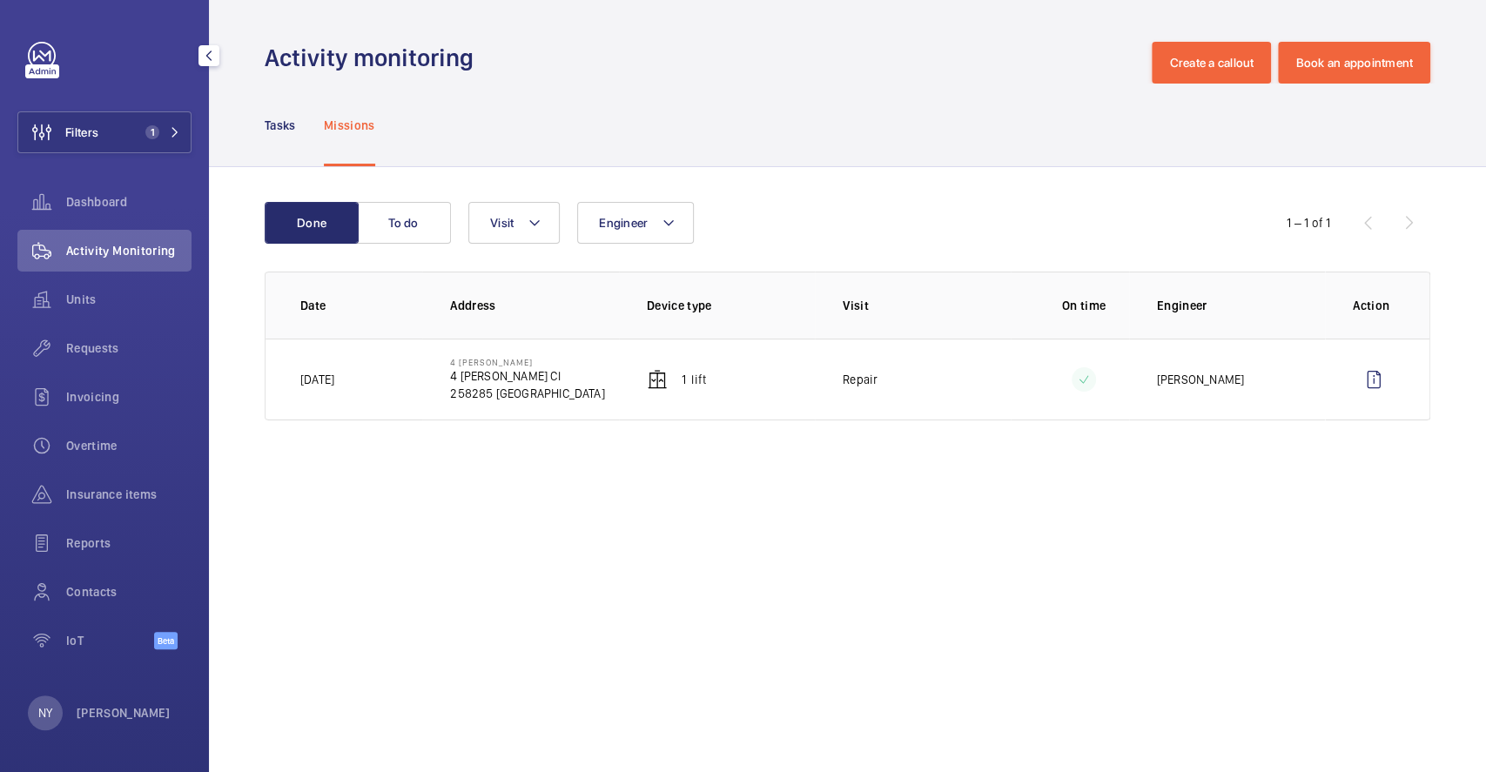
click at [263, 131] on div "Tasks Missions" at bounding box center [847, 126] width 1277 height 84
click at [265, 124] on p "Tasks" at bounding box center [280, 125] width 31 height 17
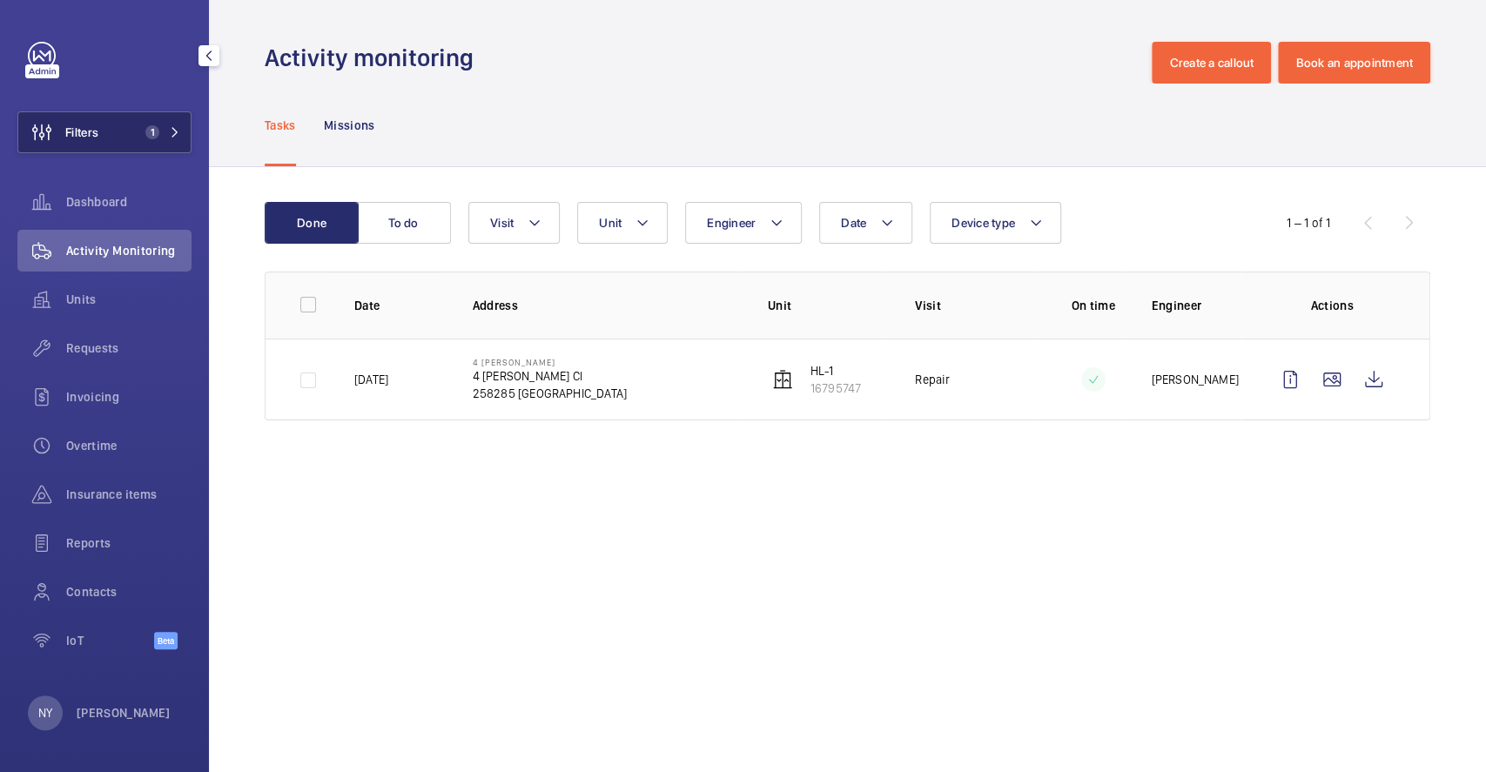
click at [117, 131] on button "Filters 1" at bounding box center [104, 132] width 174 height 42
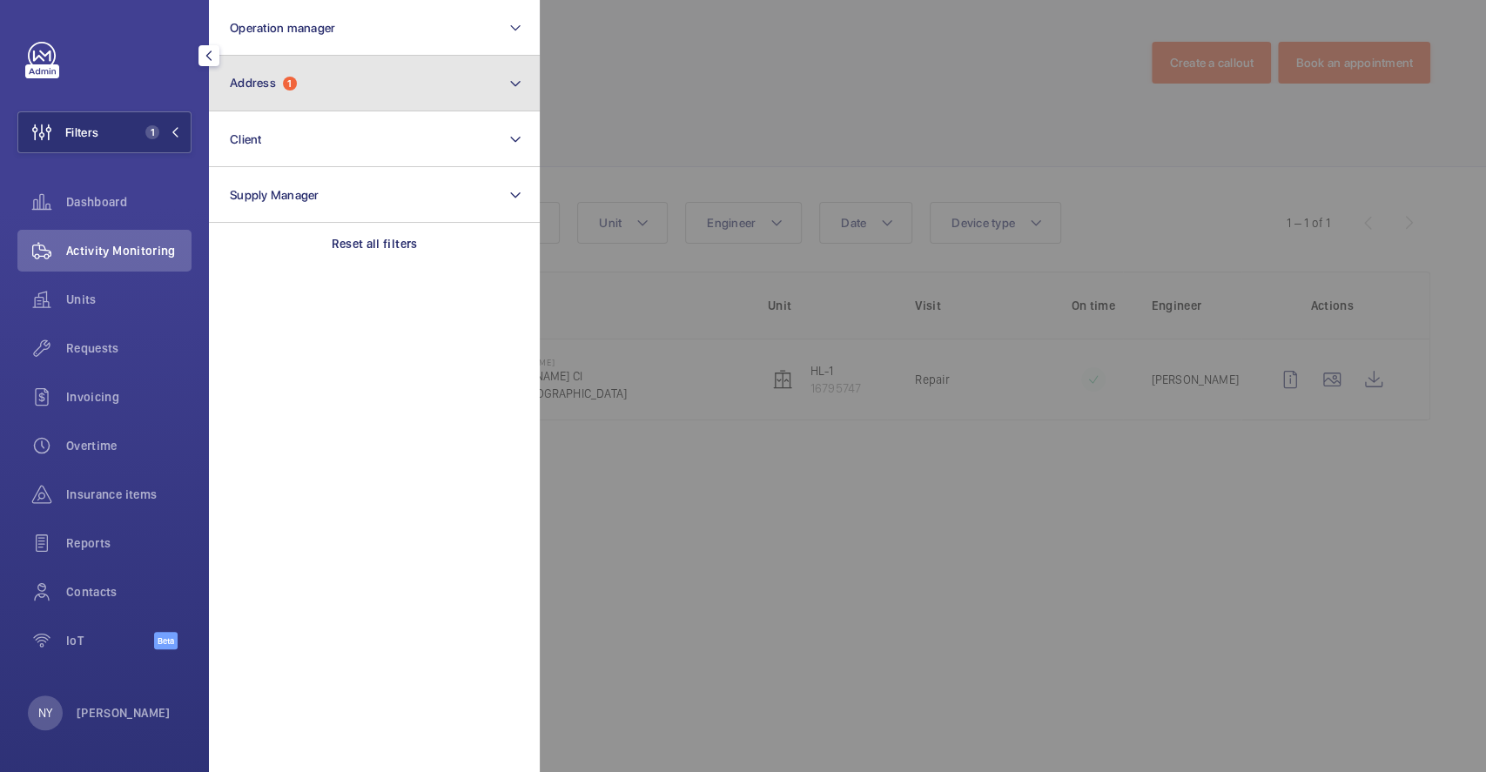
click at [286, 79] on span "1" at bounding box center [290, 84] width 14 height 14
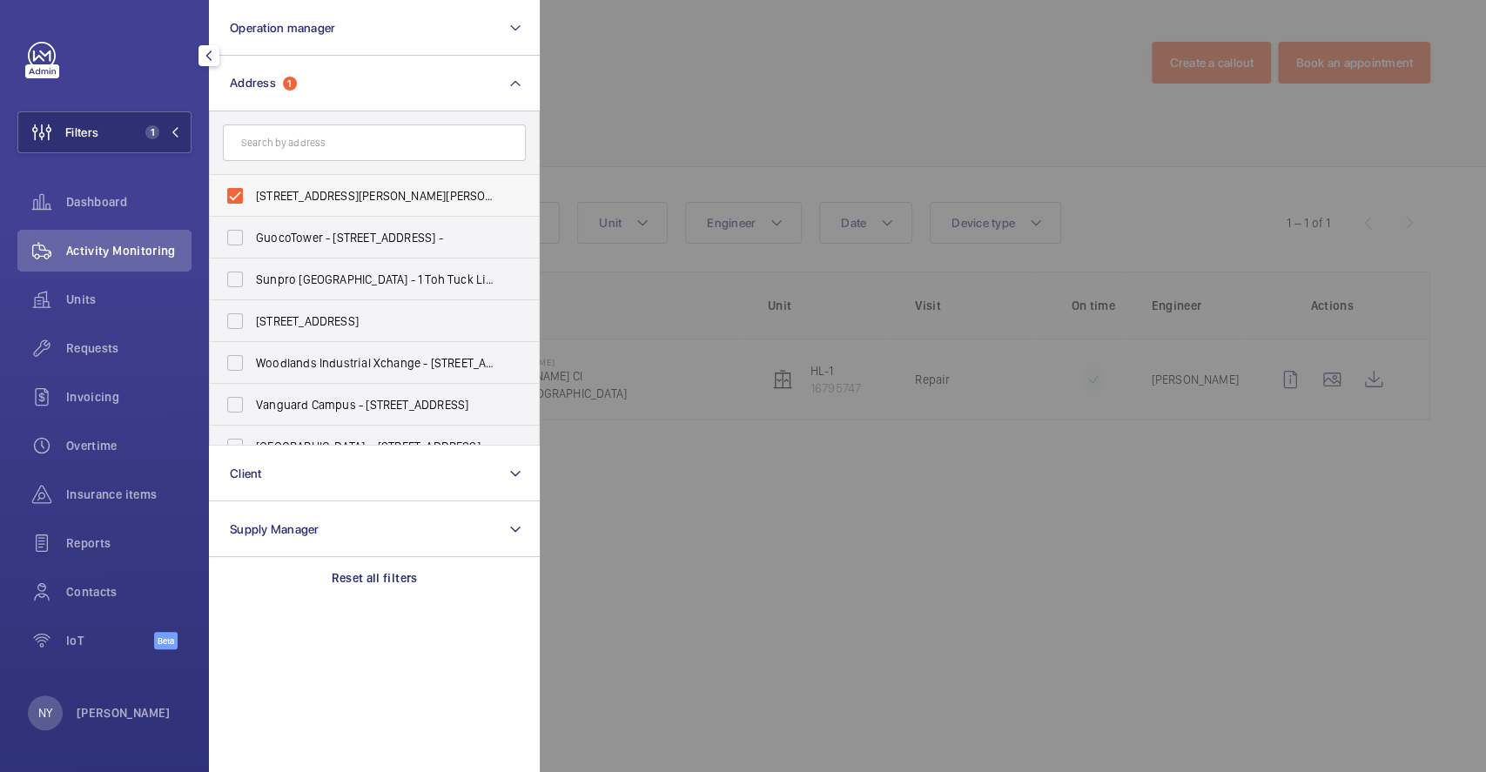
click at [280, 198] on span "4 Robin Close - 4 Robin Cl, SINGAPORE 258285" at bounding box center [375, 195] width 239 height 17
click at [252, 198] on input "4 Robin Close - 4 Robin Cl, SINGAPORE 258285" at bounding box center [235, 195] width 35 height 35
checkbox input "false"
click at [731, 131] on div at bounding box center [1283, 386] width 1486 height 772
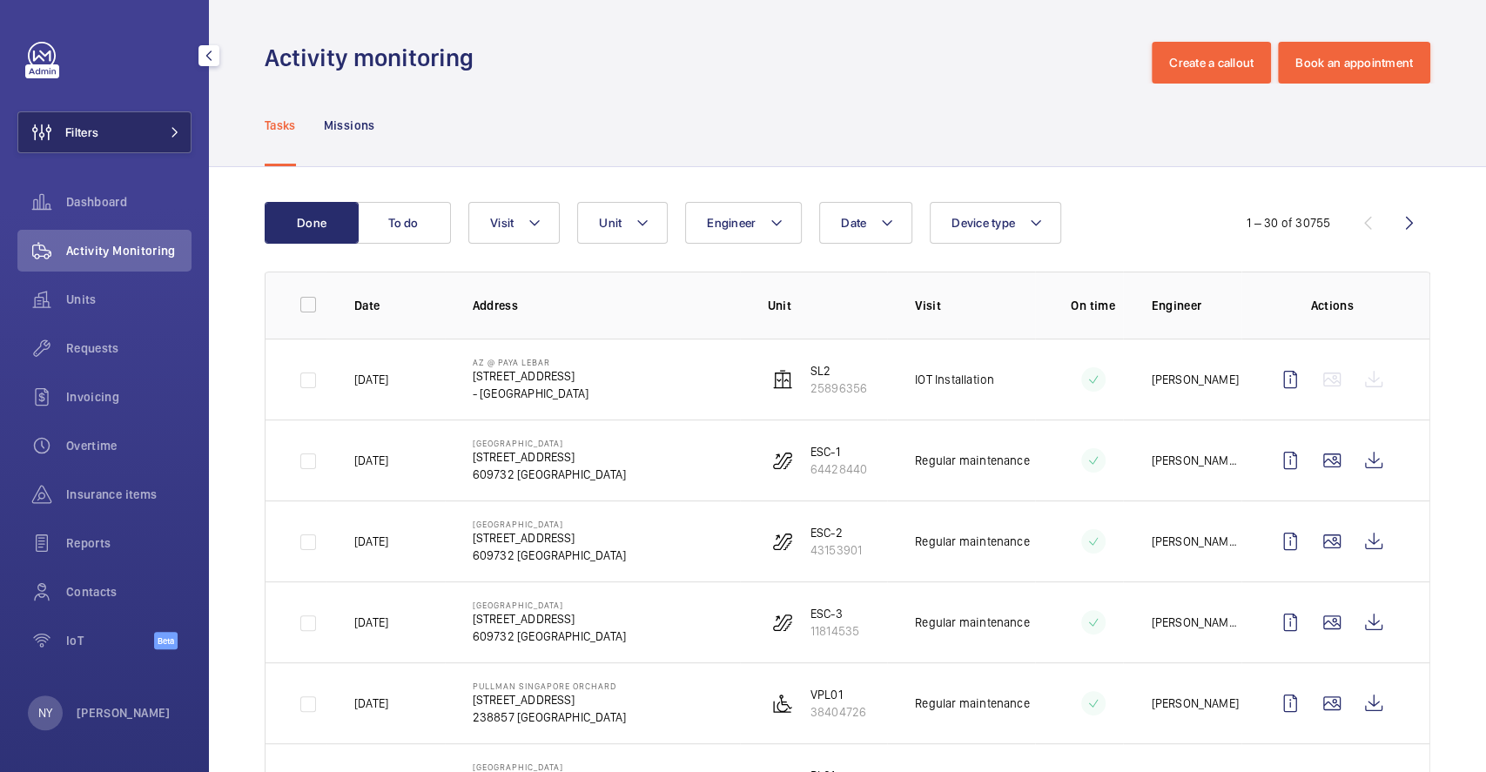
click at [119, 118] on button "Filters" at bounding box center [104, 132] width 174 height 42
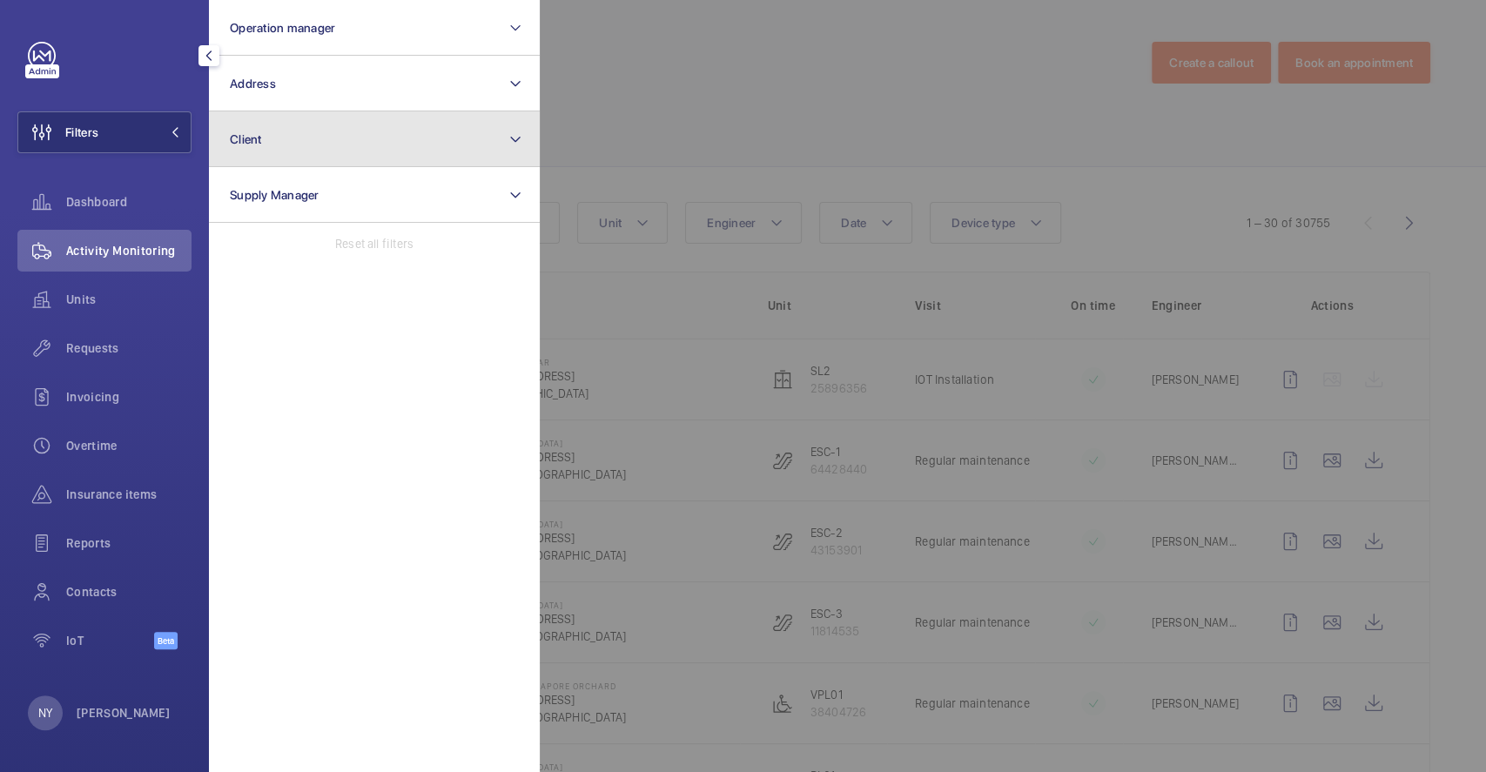
click at [327, 134] on button "Client" at bounding box center [374, 139] width 331 height 56
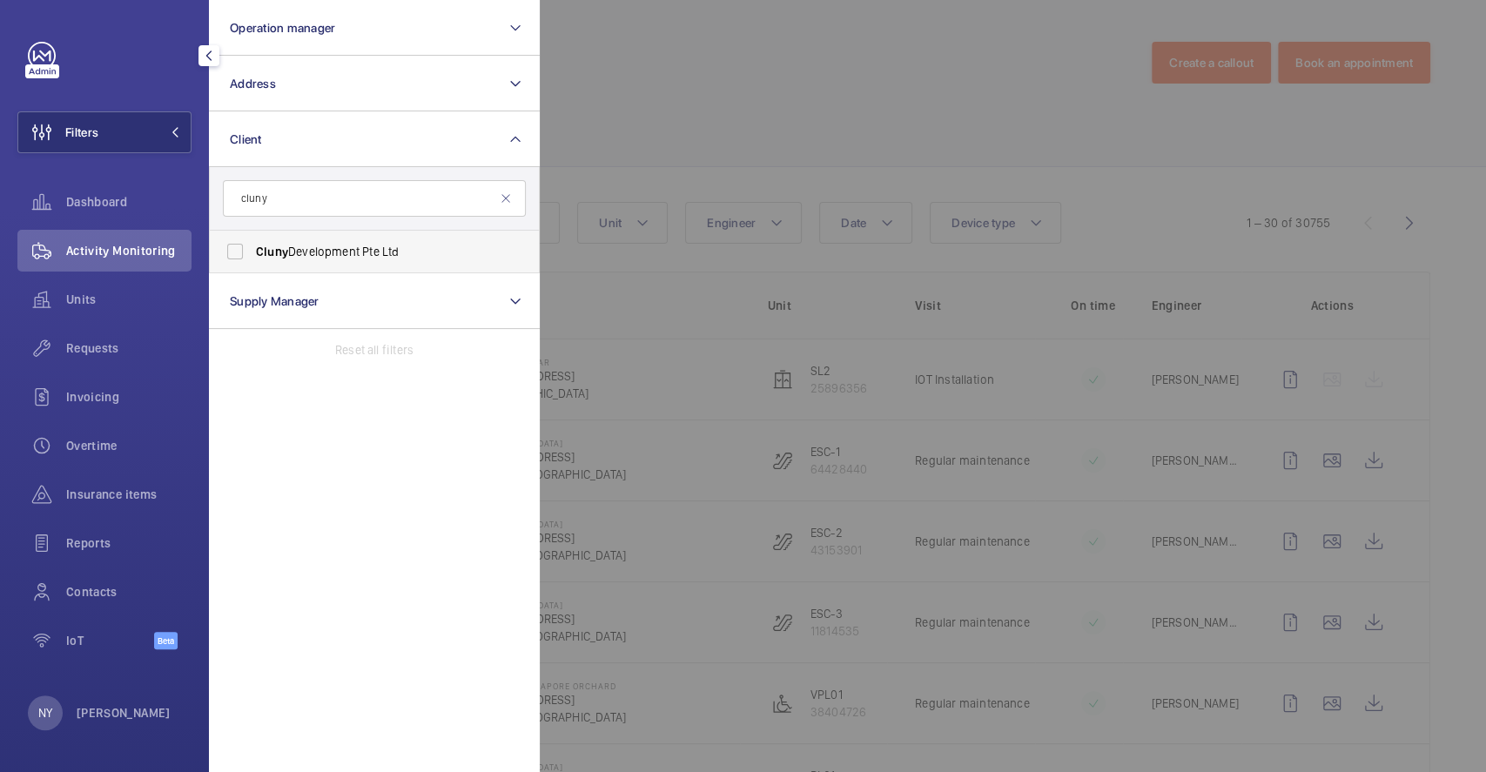
type input "cluny"
click at [305, 247] on span "Cluny Development Pte Ltd" at bounding box center [375, 251] width 239 height 17
click at [252, 247] on input "Cluny Development Pte Ltd" at bounding box center [235, 251] width 35 height 35
checkbox input "true"
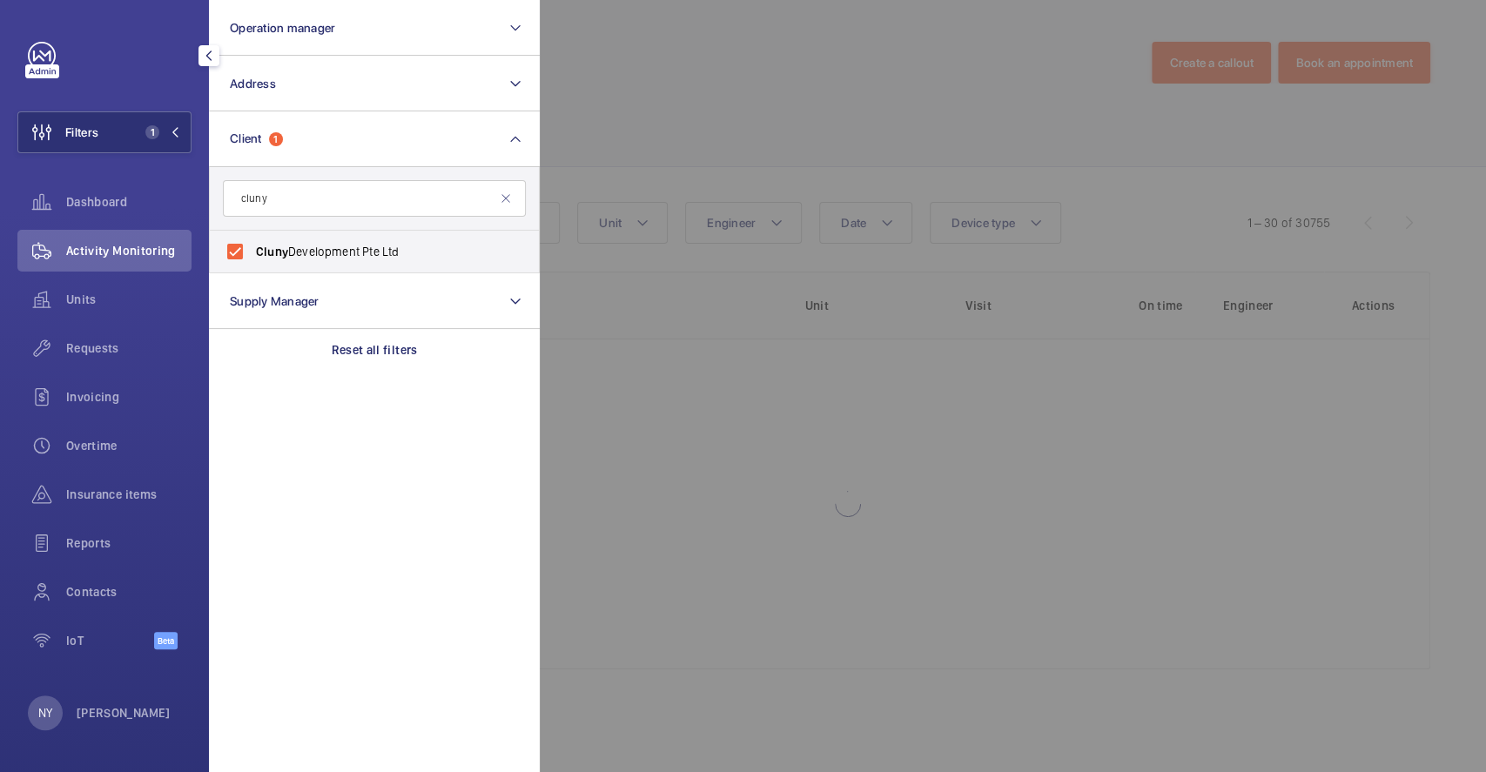
click at [634, 102] on div at bounding box center [1283, 386] width 1486 height 772
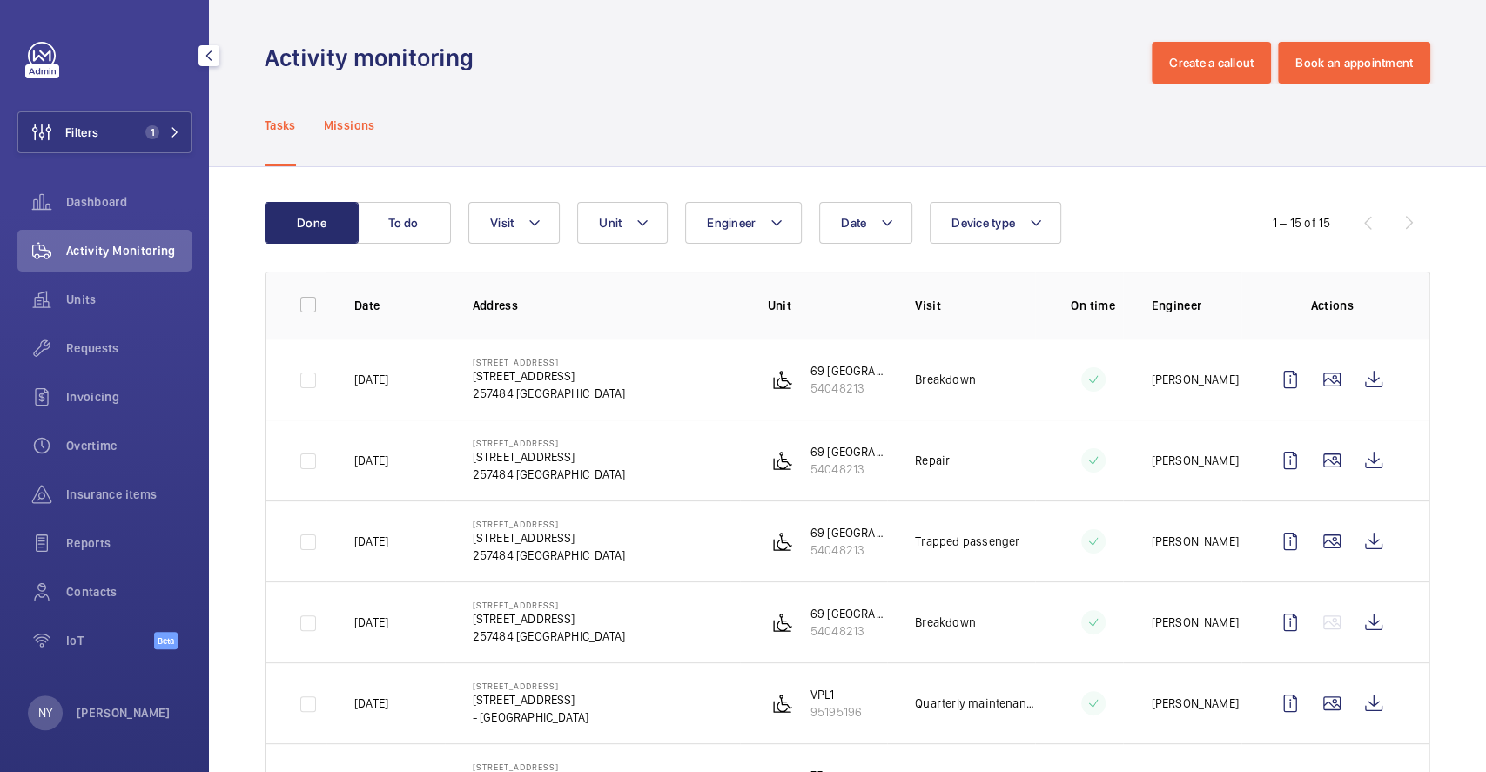
click at [334, 136] on div "Missions" at bounding box center [349, 125] width 51 height 83
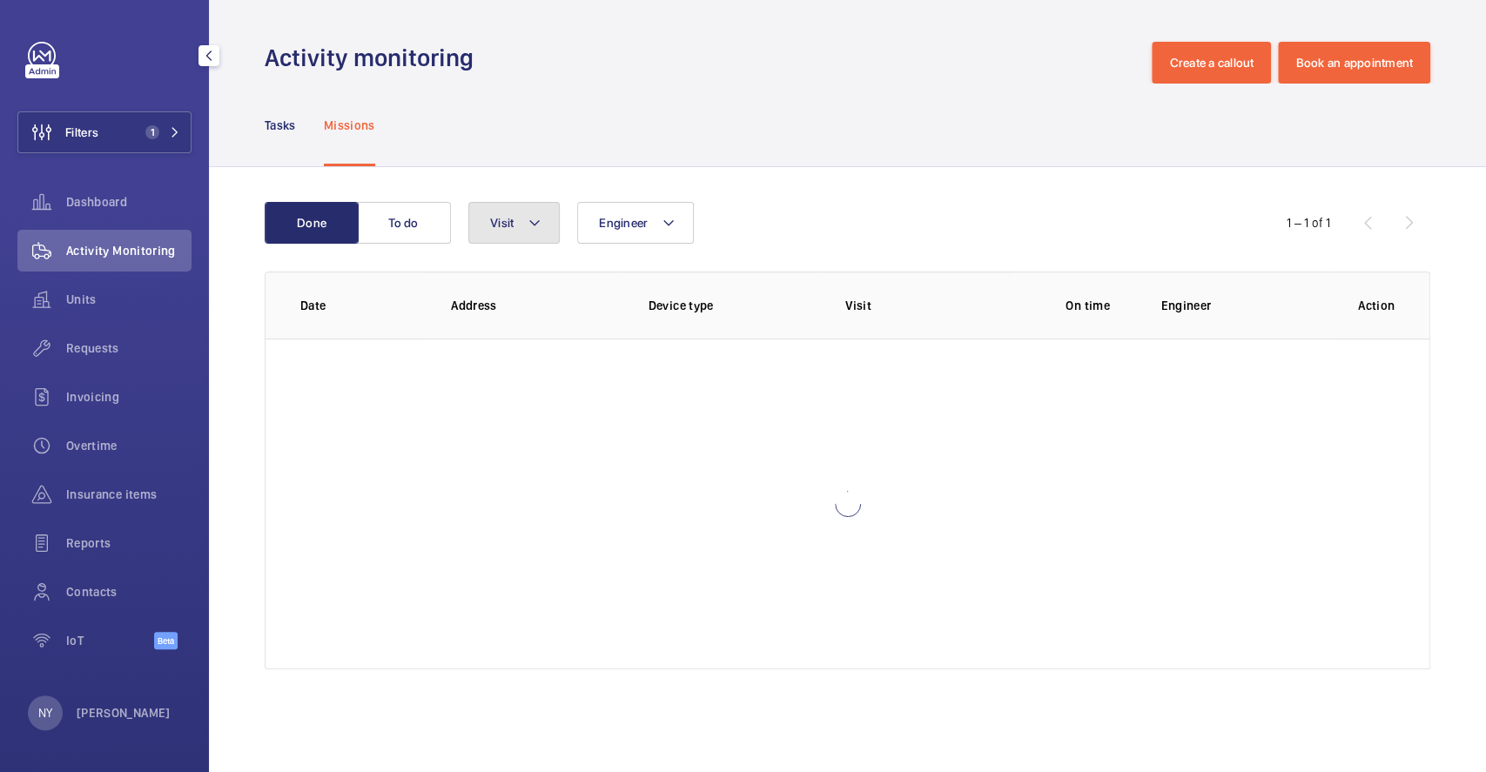
click at [504, 208] on button "Visit" at bounding box center [513, 223] width 91 height 42
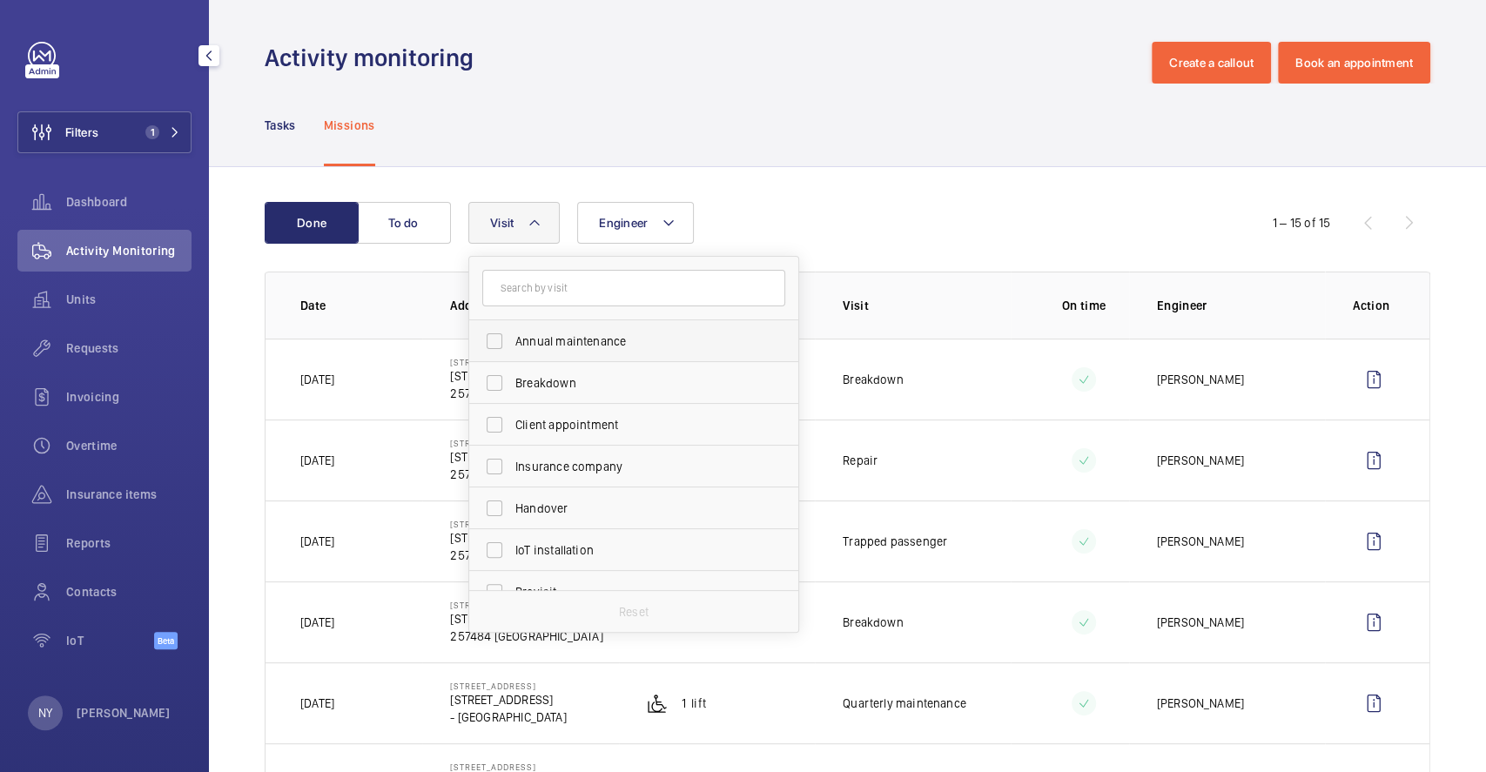
click at [520, 338] on span "Annual maintenance" at bounding box center [634, 340] width 239 height 17
click at [512, 338] on input "Annual maintenance" at bounding box center [494, 341] width 35 height 35
checkbox input "true"
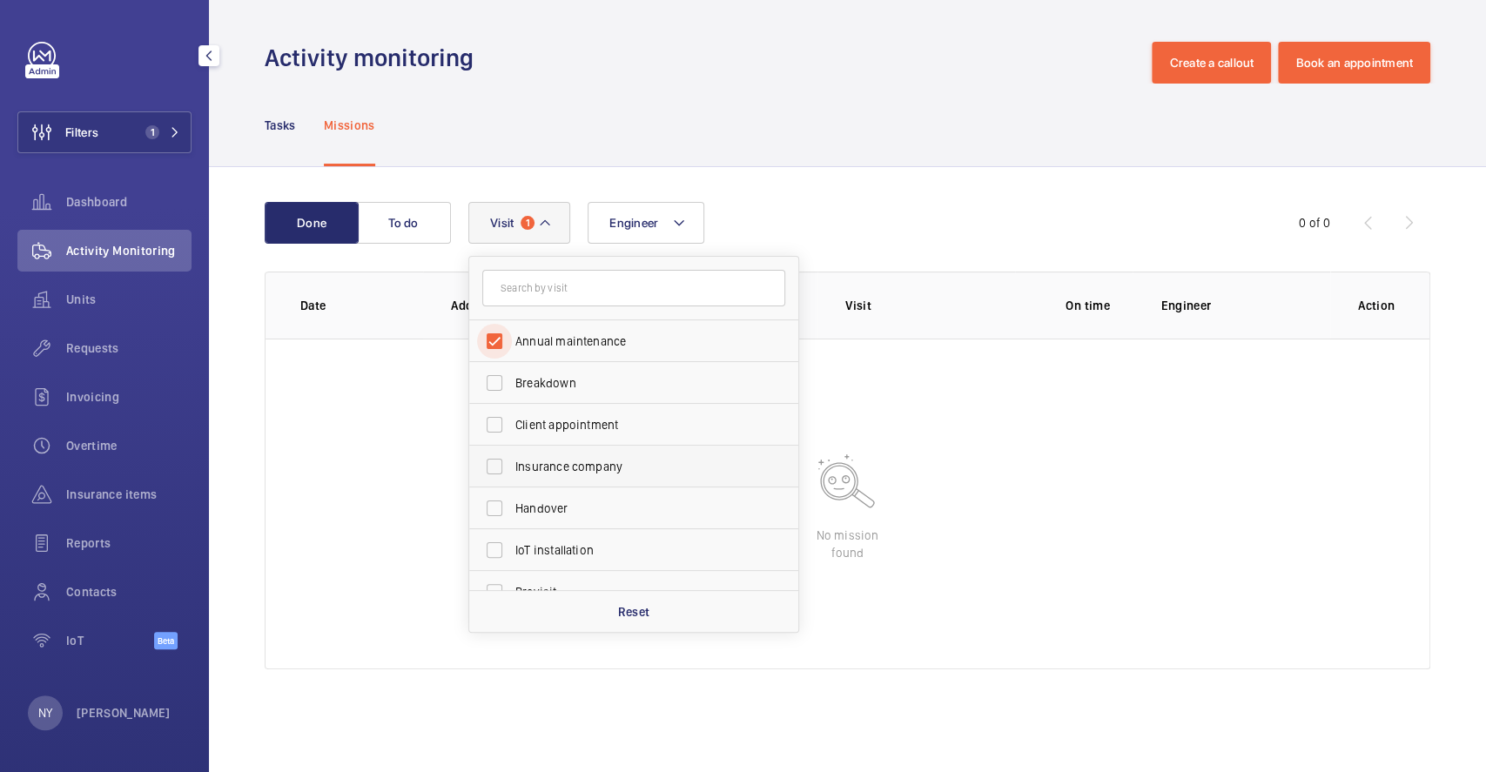
scroll to position [272, 0]
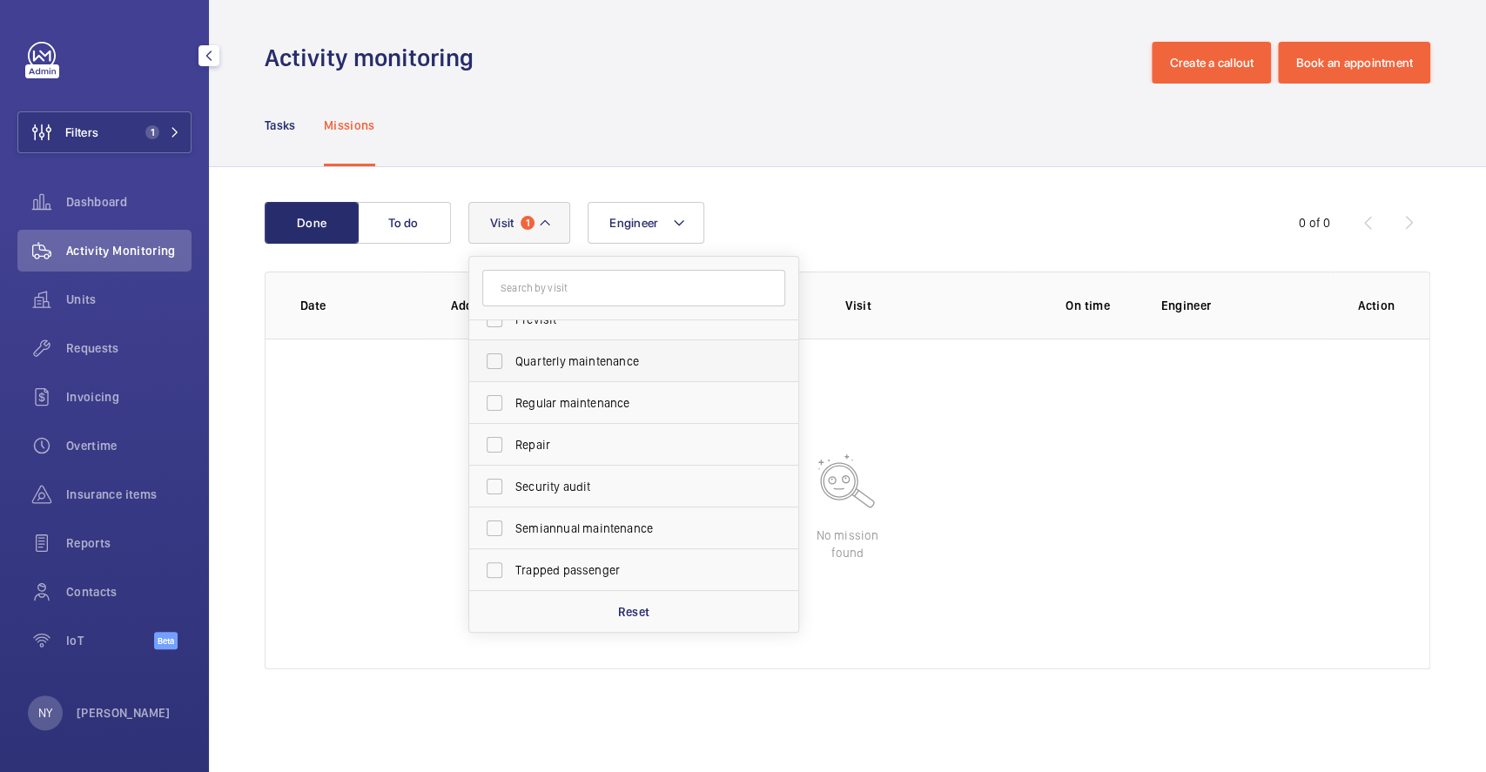
click at [563, 353] on span "Quarterly maintenance" at bounding box center [634, 360] width 239 height 17
click at [512, 353] on input "Quarterly maintenance" at bounding box center [494, 361] width 35 height 35
checkbox input "true"
click at [562, 394] on span "Regular maintenance" at bounding box center [634, 402] width 239 height 17
click at [512, 393] on input "Regular maintenance" at bounding box center [494, 403] width 35 height 35
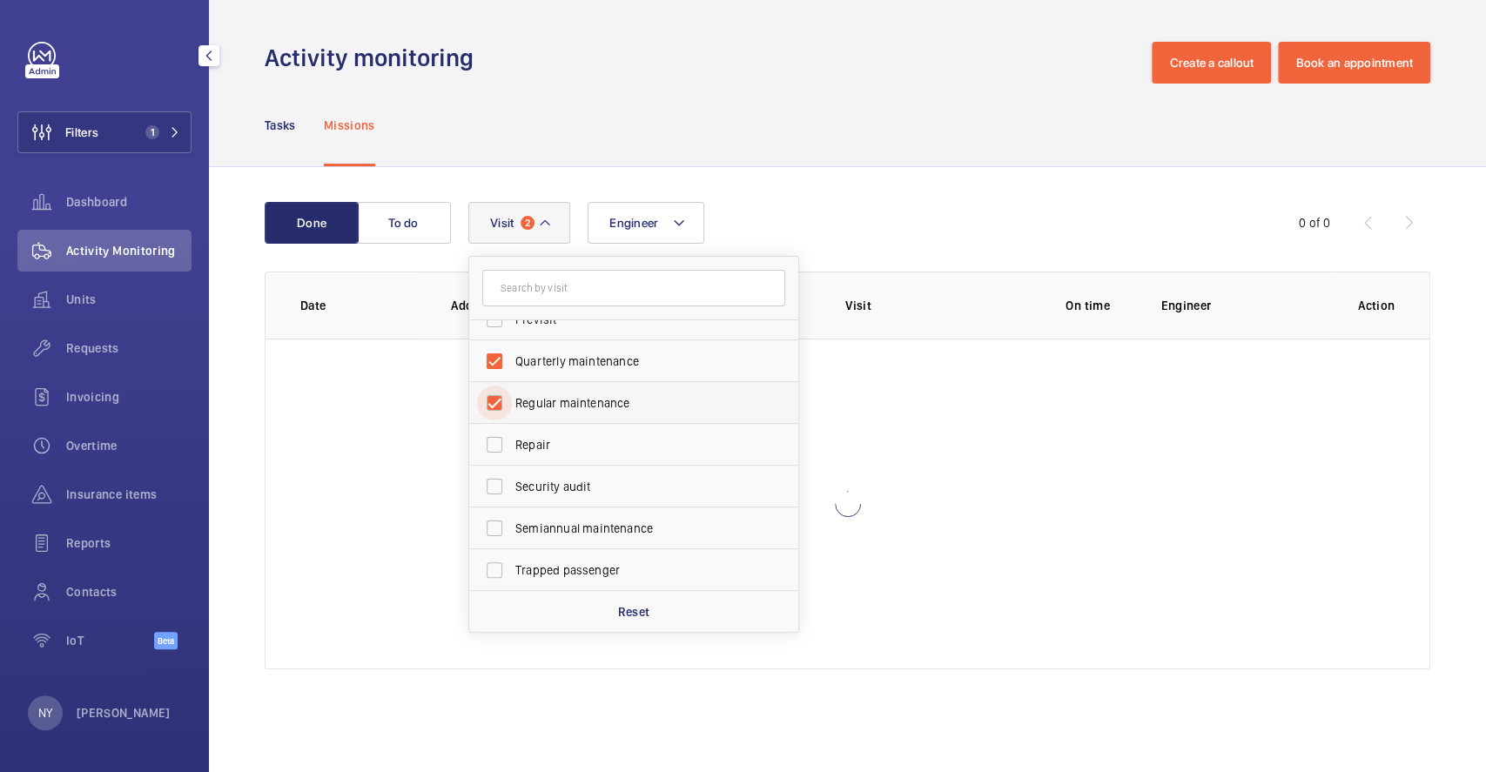
checkbox input "true"
click at [563, 520] on span "Semiannual maintenance" at bounding box center [634, 528] width 239 height 17
click at [512, 520] on input "Semiannual maintenance" at bounding box center [494, 528] width 35 height 35
checkbox input "true"
click at [836, 223] on div "Engineer Visit 4 Annual maintenance Breakdown Client appointment Insurance comp…" at bounding box center [844, 223] width 753 height 42
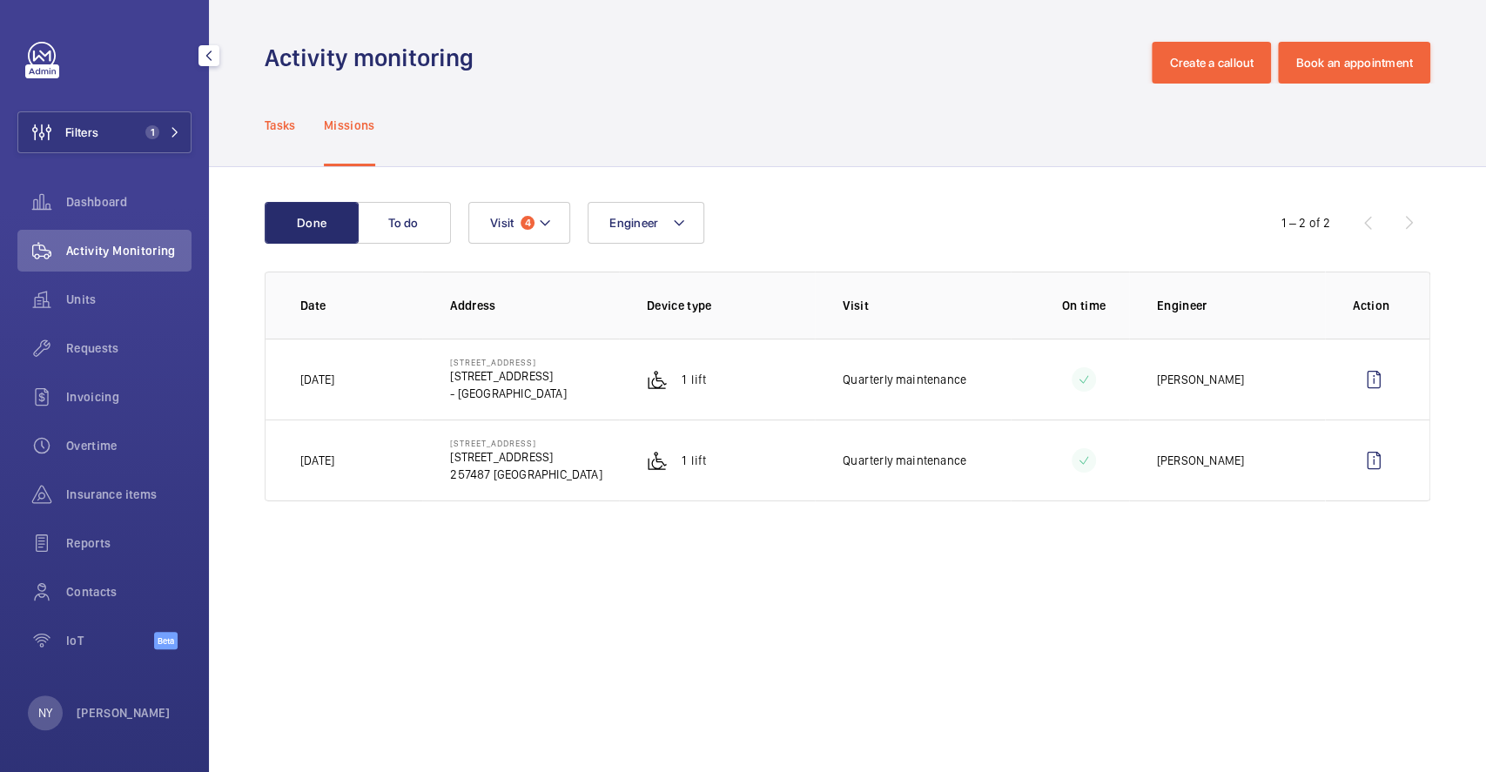
click at [285, 118] on p "Tasks" at bounding box center [280, 125] width 31 height 17
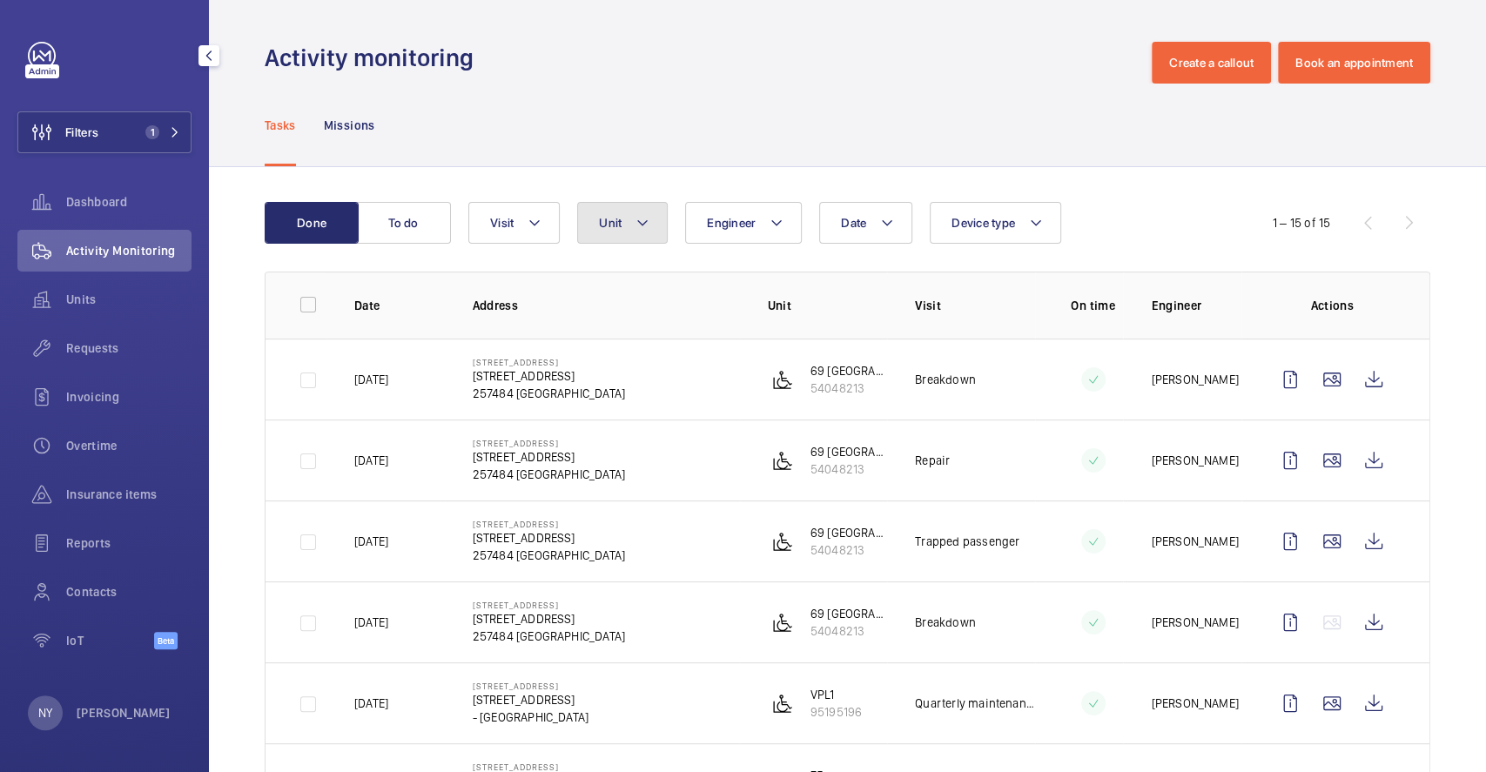
click at [613, 227] on span "Unit" at bounding box center [610, 223] width 23 height 14
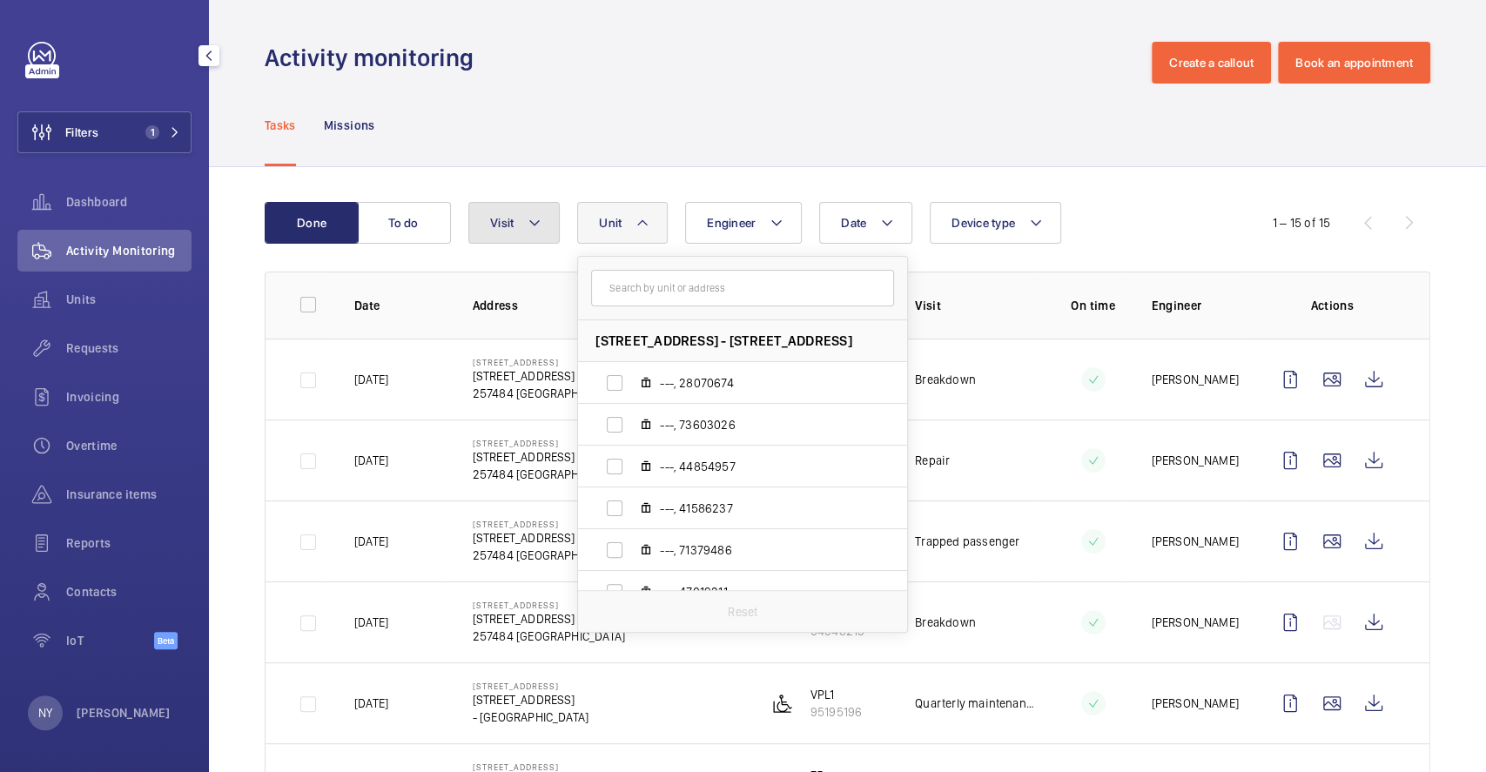
click at [538, 221] on mat-icon at bounding box center [534, 222] width 14 height 21
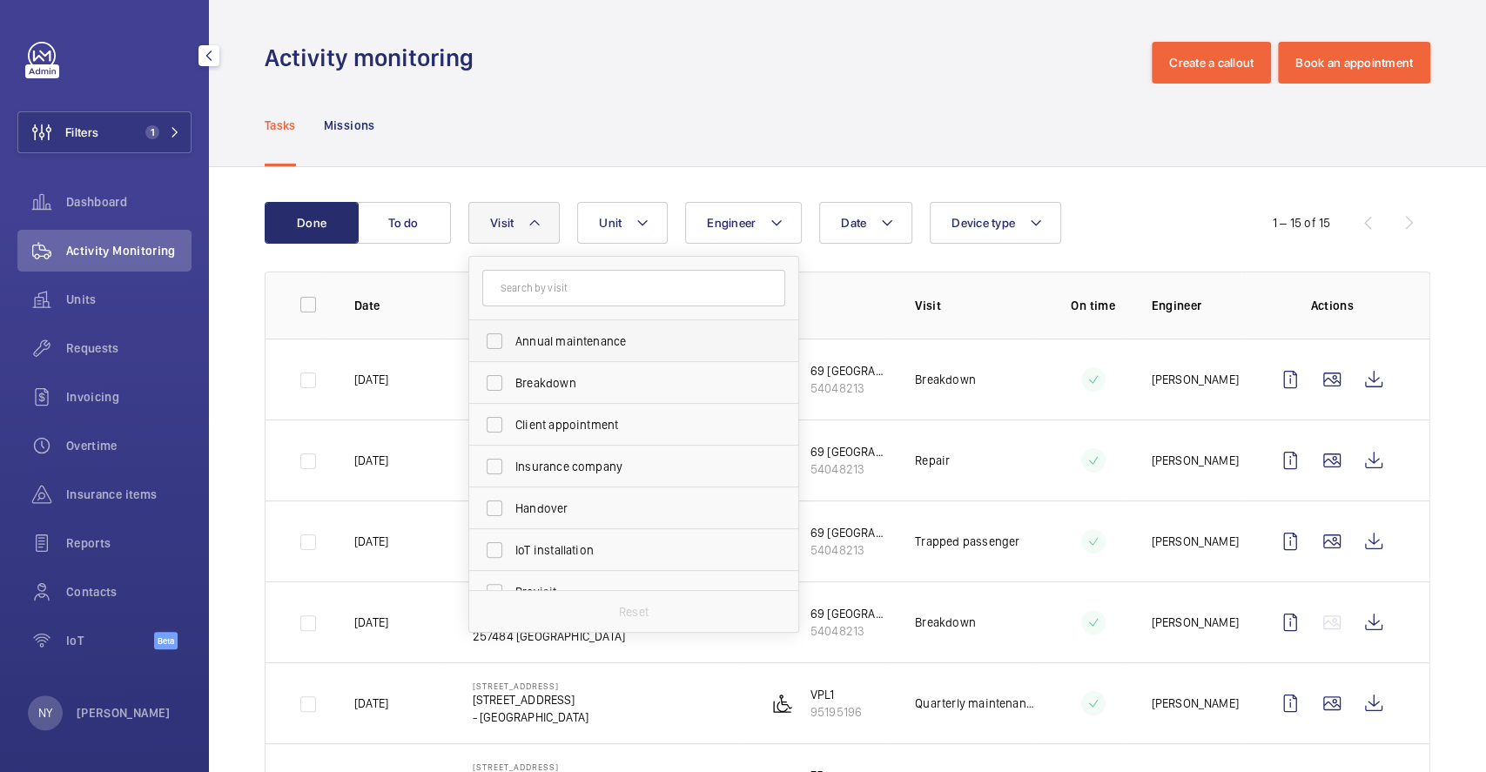
click at [601, 340] on span "Annual maintenance" at bounding box center [634, 340] width 239 height 17
click at [512, 340] on input "Annual maintenance" at bounding box center [494, 341] width 35 height 35
checkbox input "true"
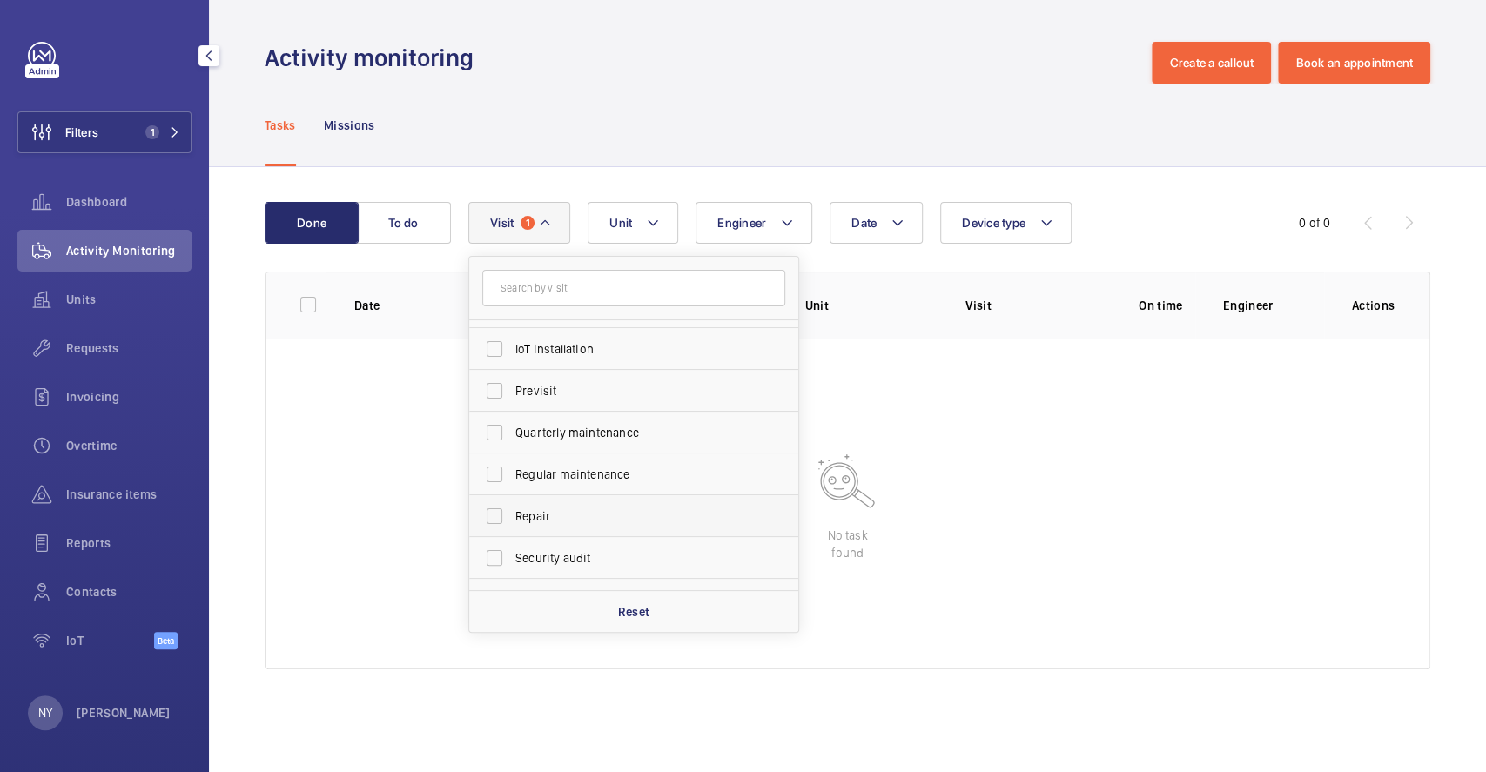
scroll to position [272, 0]
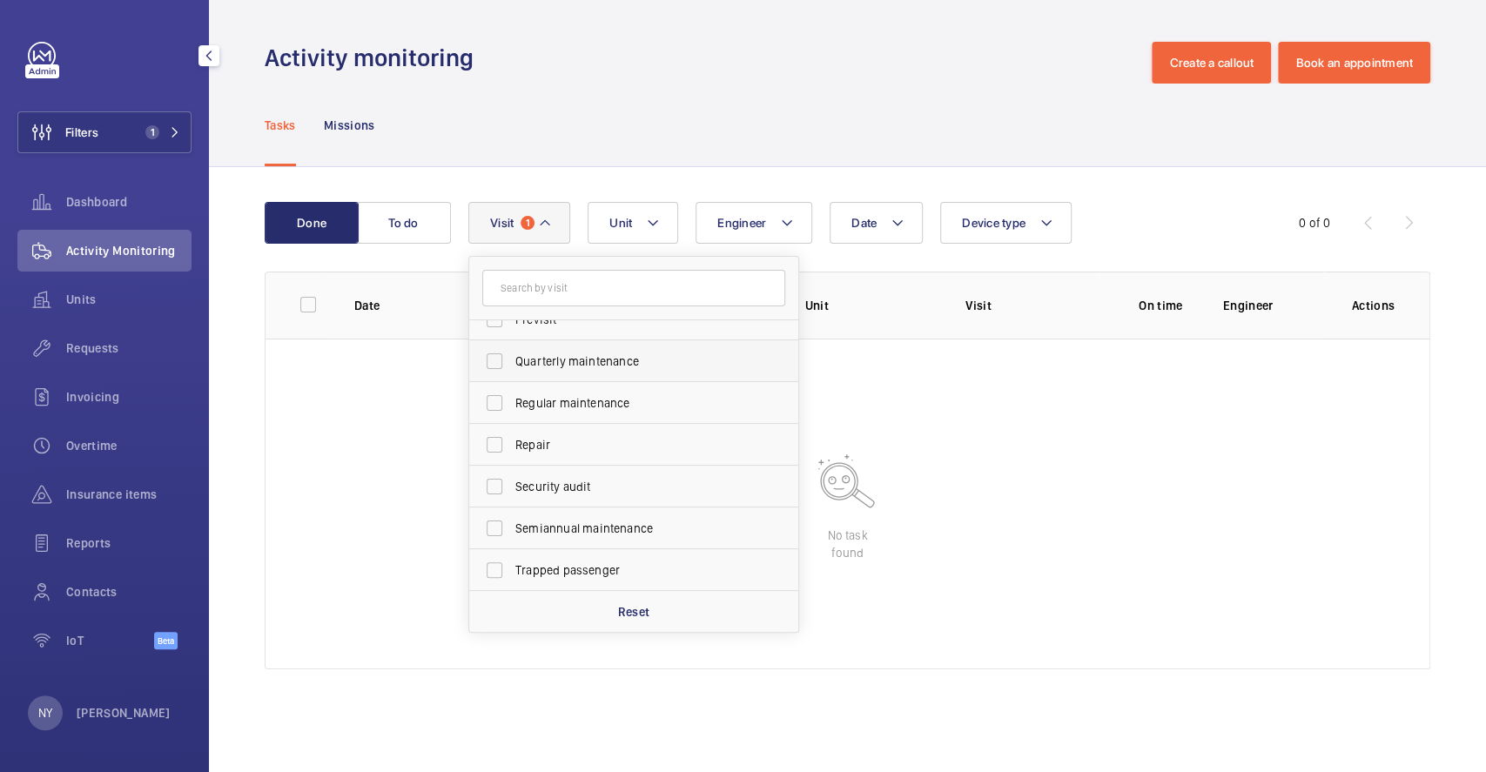
click at [615, 362] on span "Quarterly maintenance" at bounding box center [634, 360] width 239 height 17
click at [512, 362] on input "Quarterly maintenance" at bounding box center [494, 361] width 35 height 35
checkbox input "true"
click at [618, 398] on span "Regular maintenance" at bounding box center [634, 402] width 239 height 17
click at [512, 398] on input "Regular maintenance" at bounding box center [494, 403] width 35 height 35
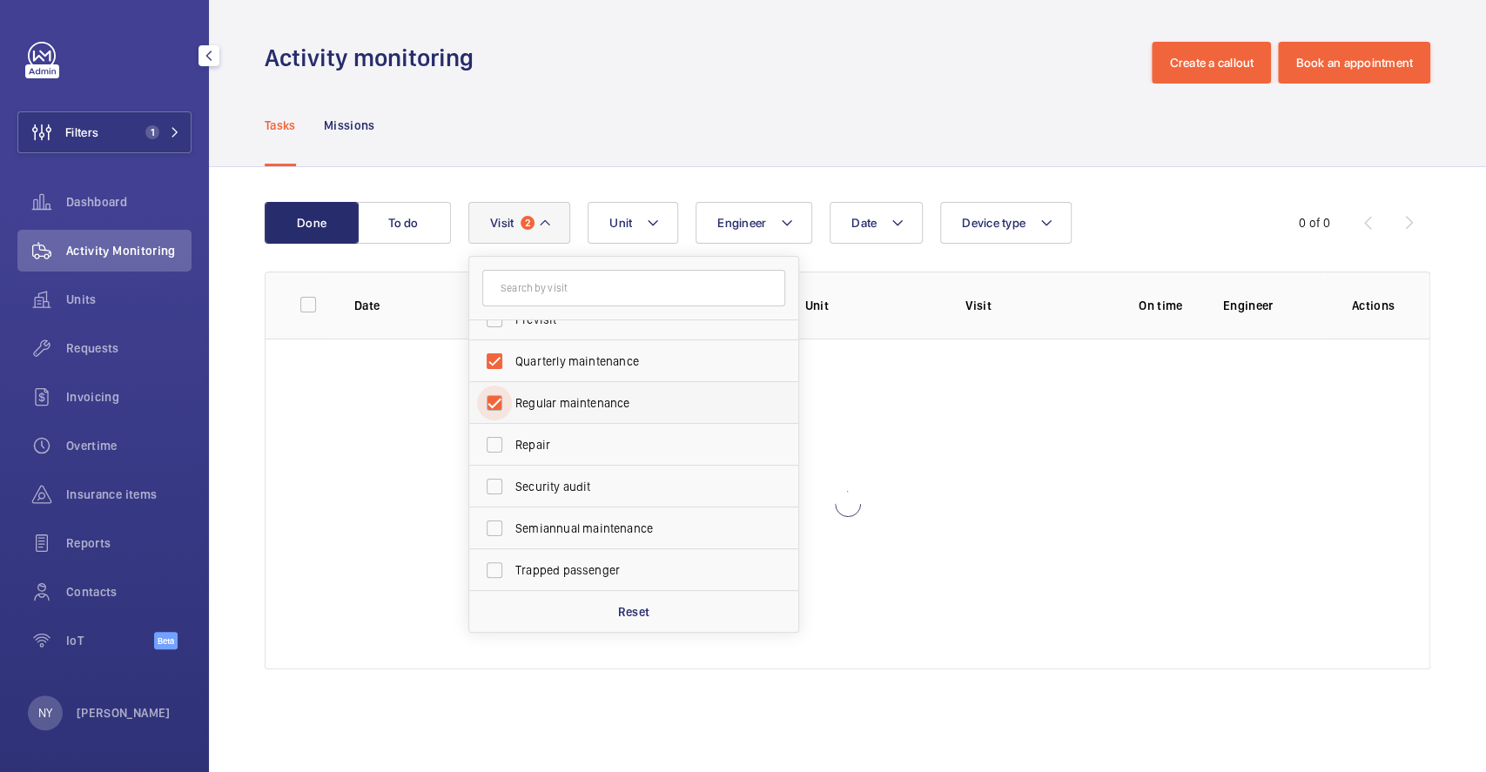
checkbox input "true"
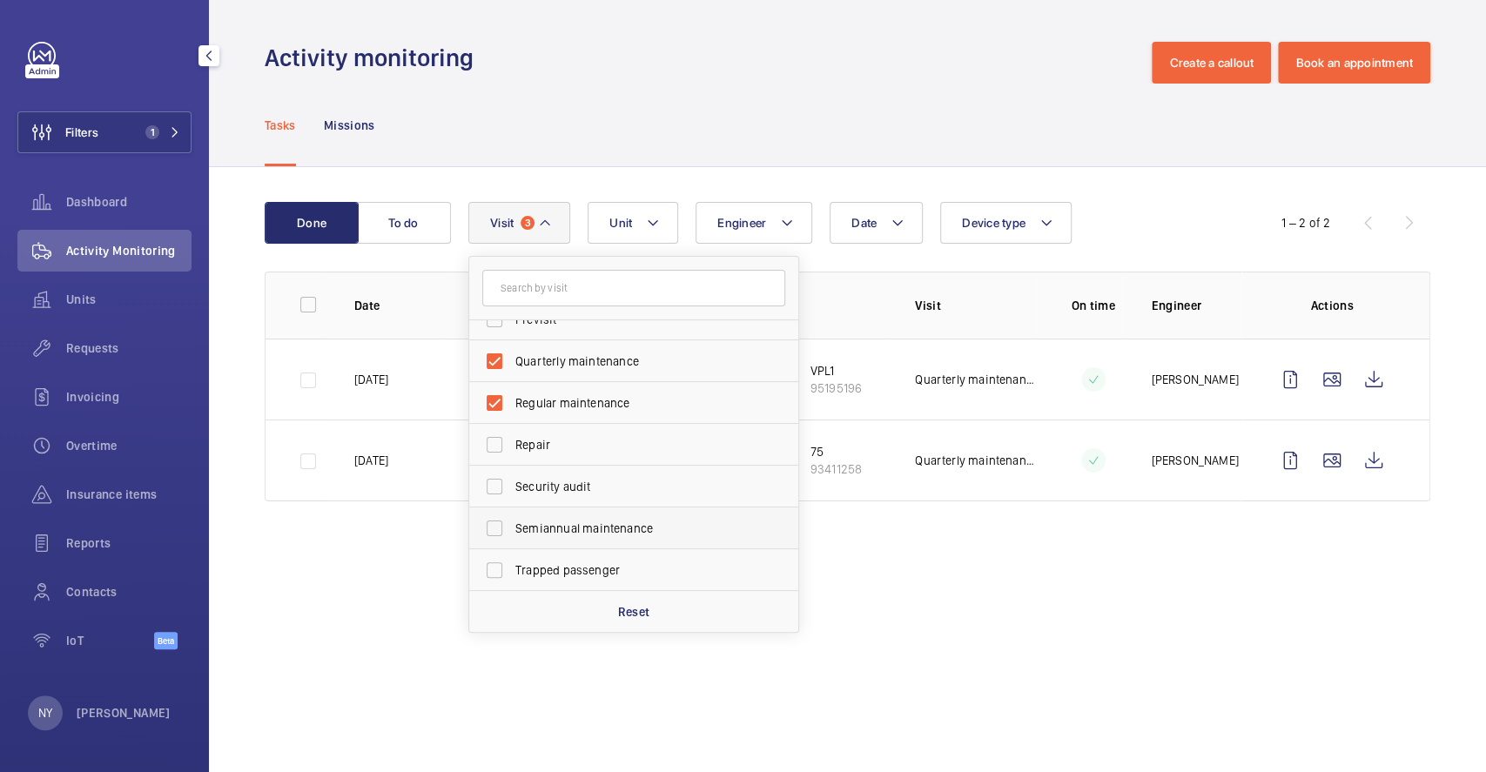
click at [621, 516] on label "Semiannual maintenance" at bounding box center [620, 528] width 303 height 42
click at [512, 516] on input "Semiannual maintenance" at bounding box center [494, 528] width 35 height 35
checkbox input "true"
click at [726, 116] on div "Tasks Missions" at bounding box center [847, 125] width 1165 height 83
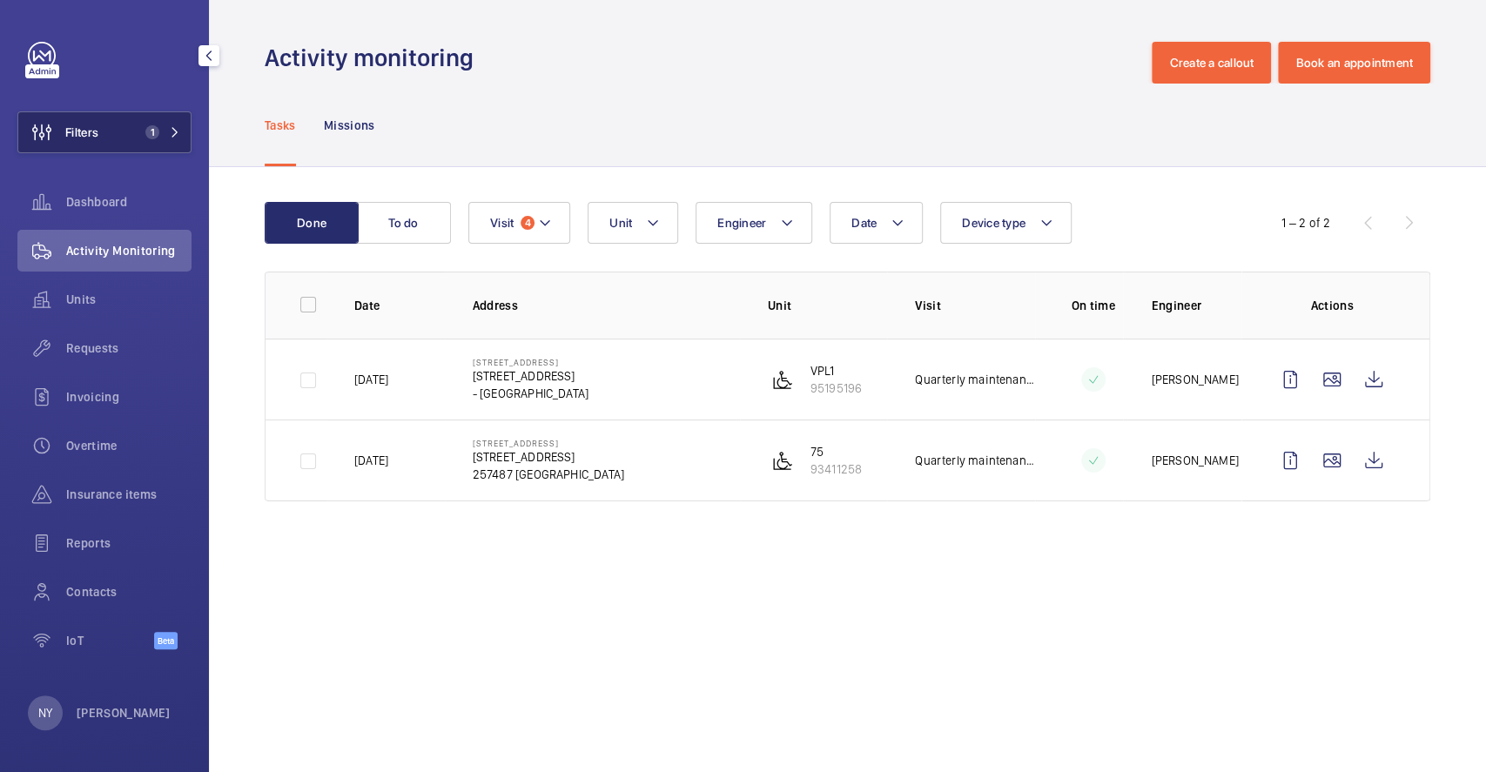
click at [88, 140] on span "Filters" at bounding box center [81, 132] width 33 height 17
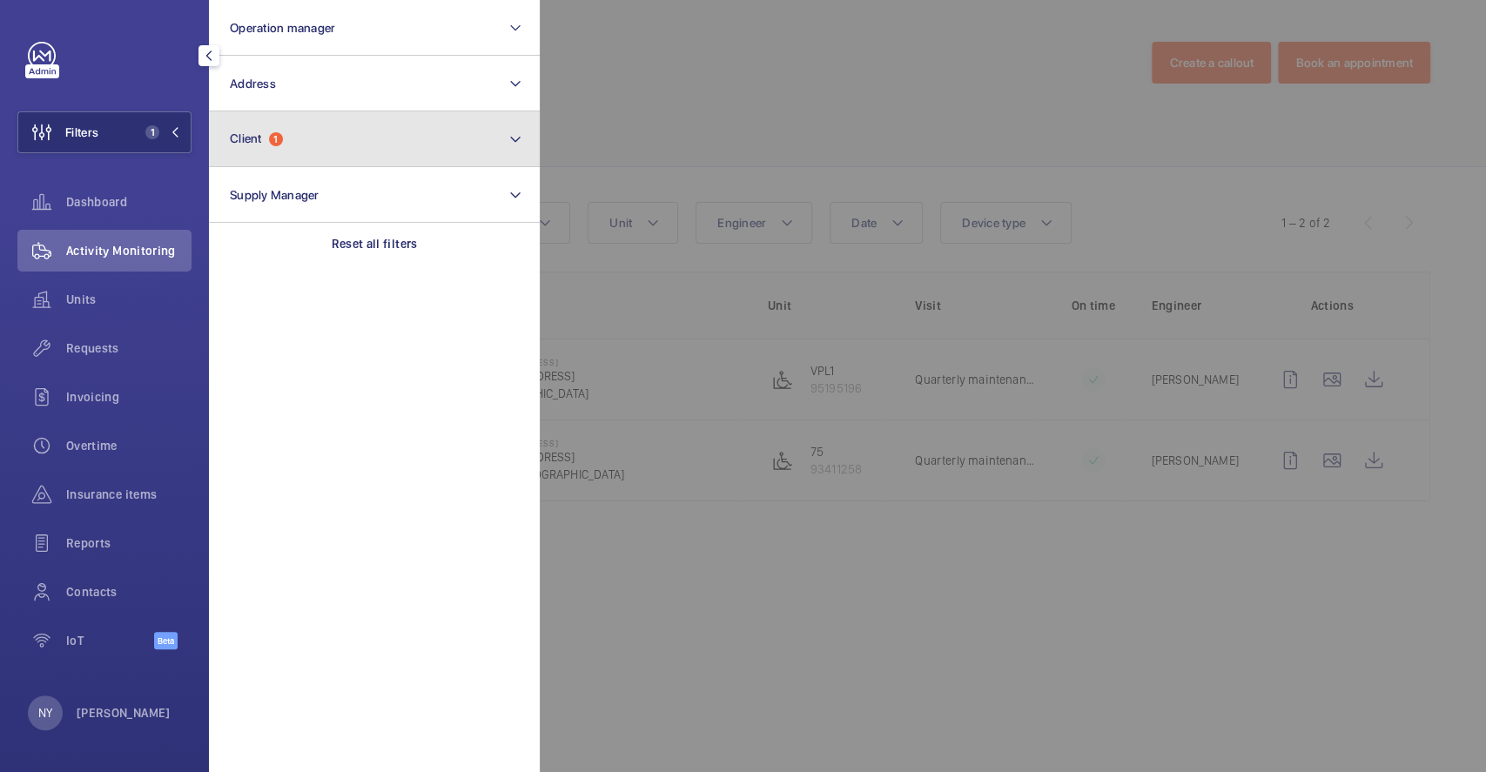
click at [276, 122] on button "Client 1" at bounding box center [374, 139] width 331 height 56
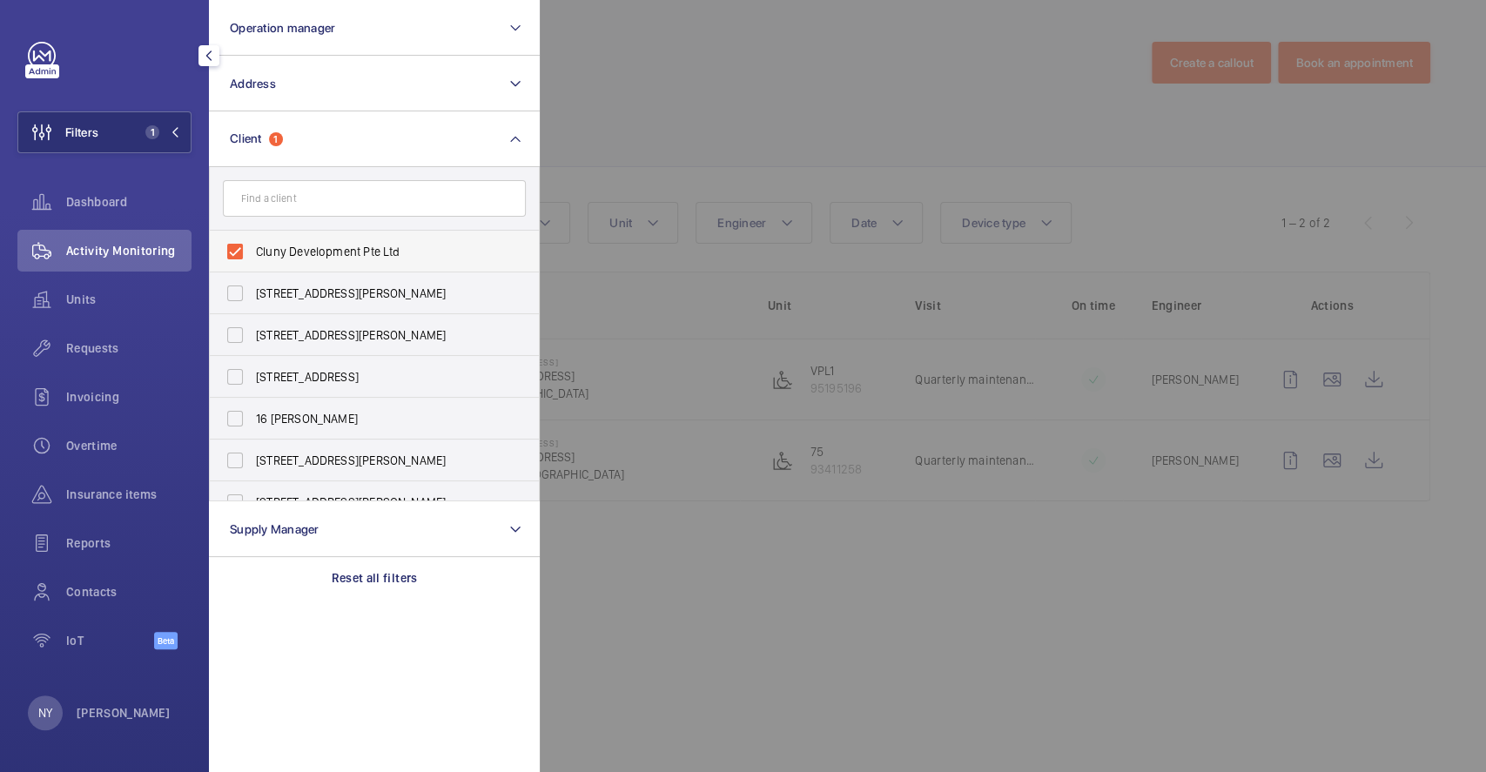
click at [327, 264] on label "Cluny Development Pte Ltd" at bounding box center [361, 252] width 303 height 42
click at [252, 264] on input "Cluny Development Pte Ltd" at bounding box center [235, 251] width 35 height 35
checkbox input "false"
click at [693, 115] on div at bounding box center [1283, 386] width 1486 height 772
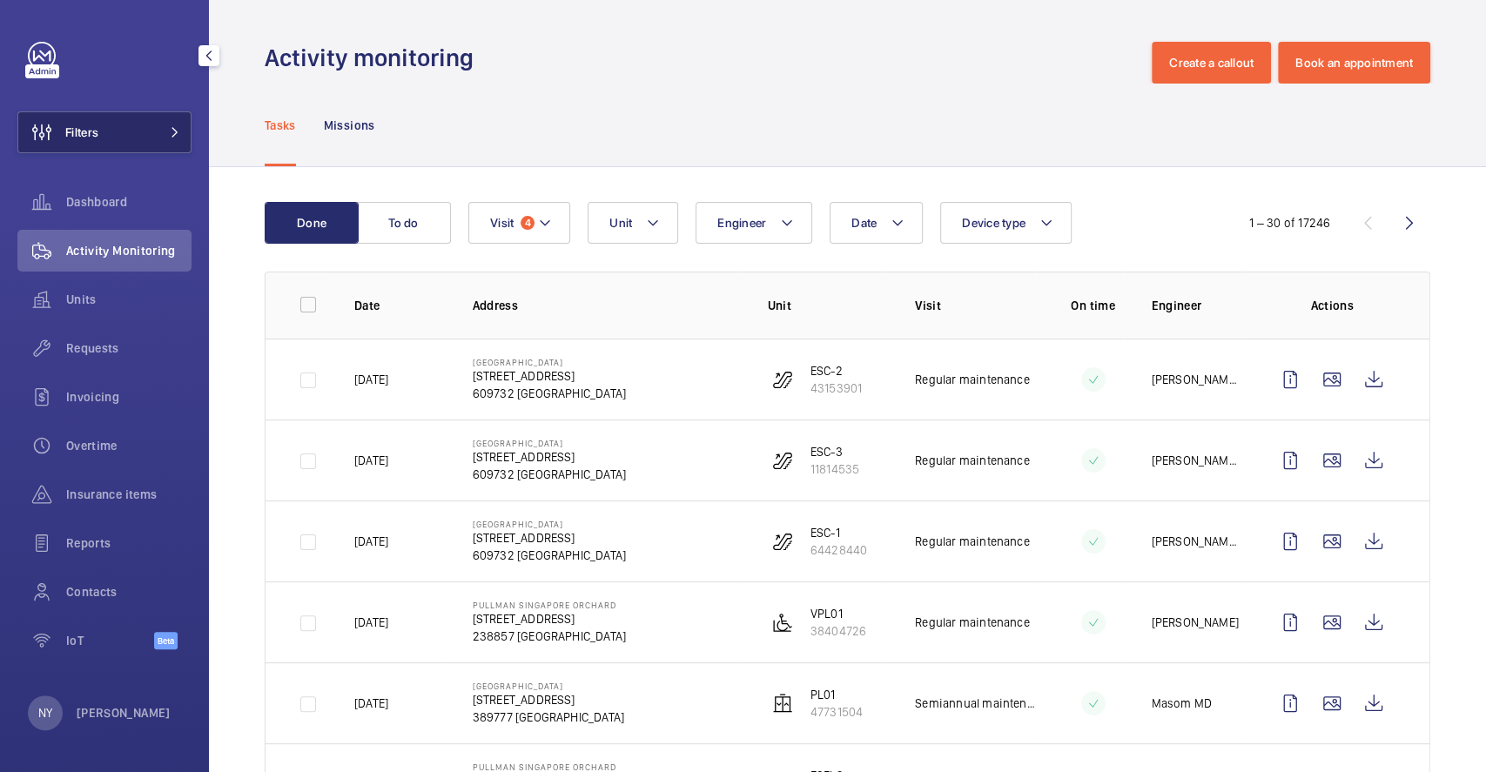
click at [111, 128] on button "Filters" at bounding box center [104, 132] width 174 height 42
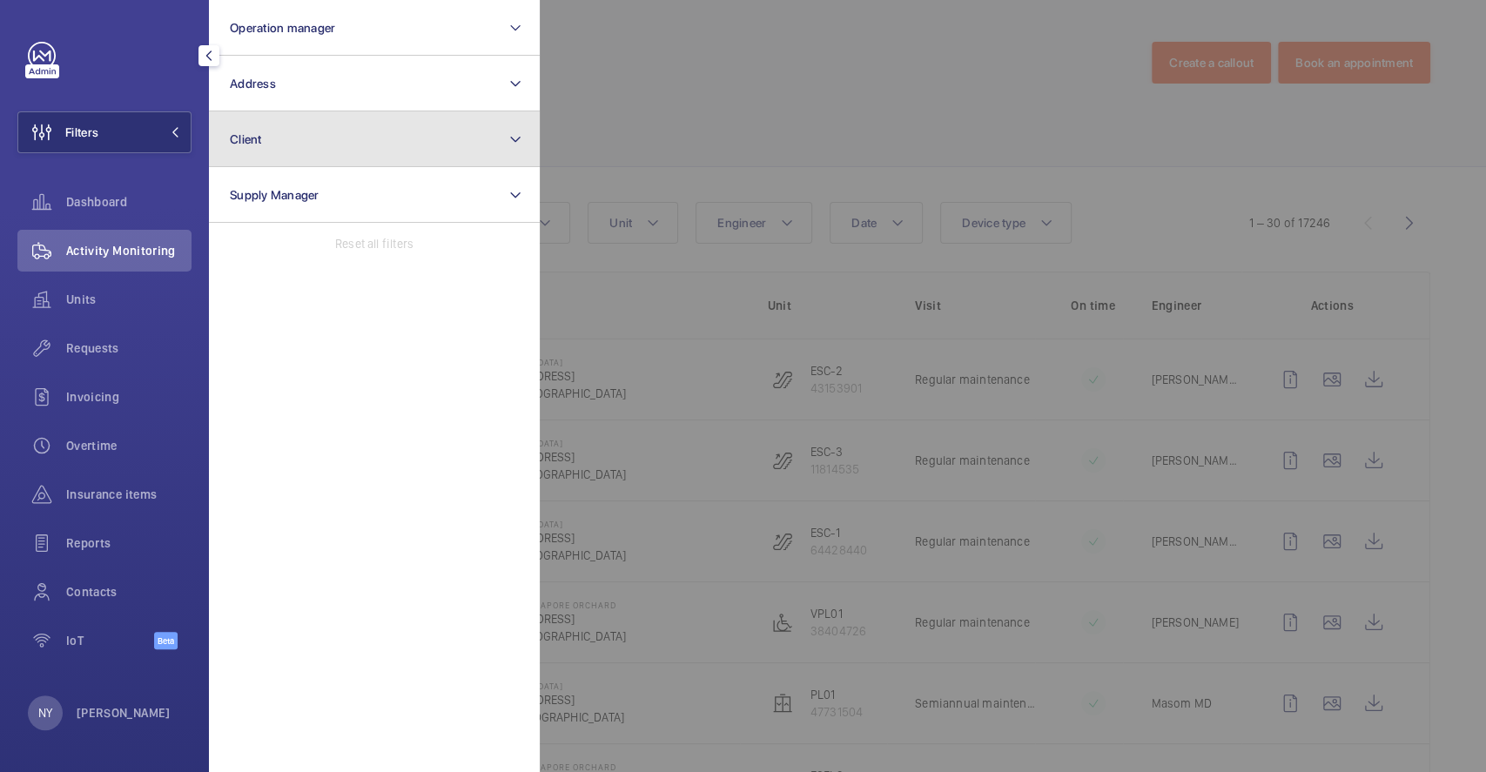
click at [309, 127] on button "Client" at bounding box center [374, 139] width 331 height 56
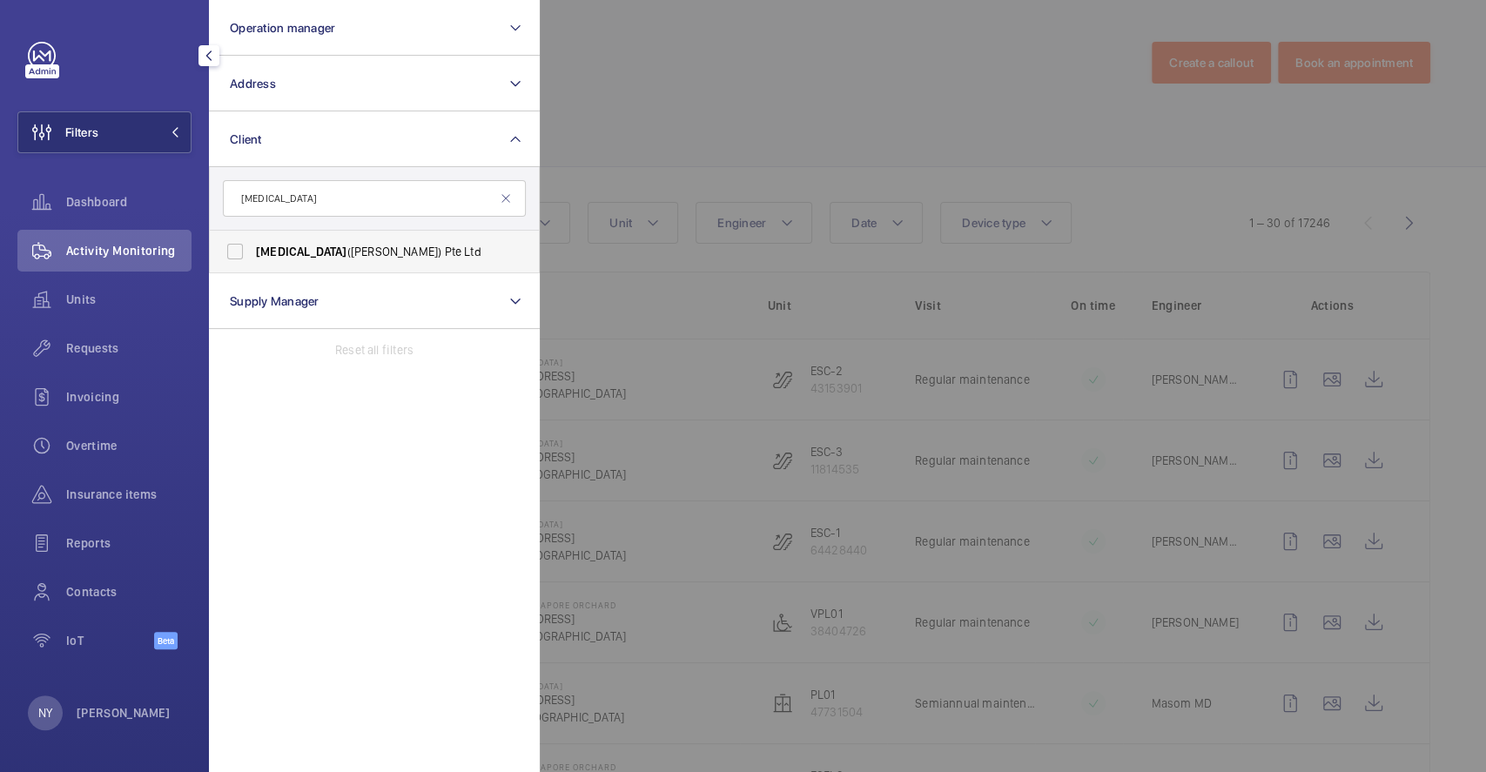
type input "muse"
click at [313, 245] on span "Muse (Carpenter) Pte Ltd" at bounding box center [375, 251] width 239 height 17
click at [252, 245] on input "Muse (Carpenter) Pte Ltd" at bounding box center [235, 251] width 35 height 35
checkbox input "true"
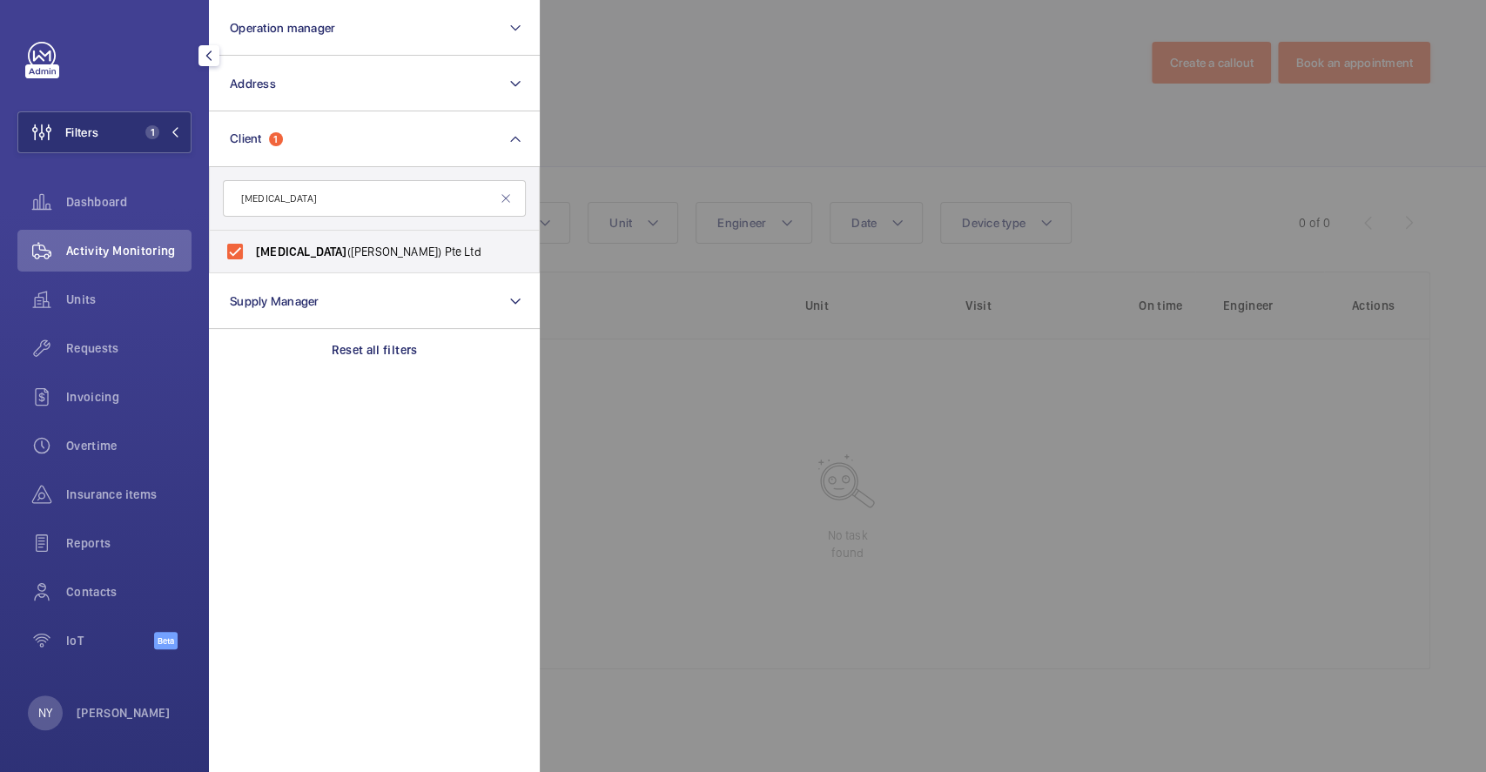
click at [791, 97] on div at bounding box center [1283, 386] width 1486 height 772
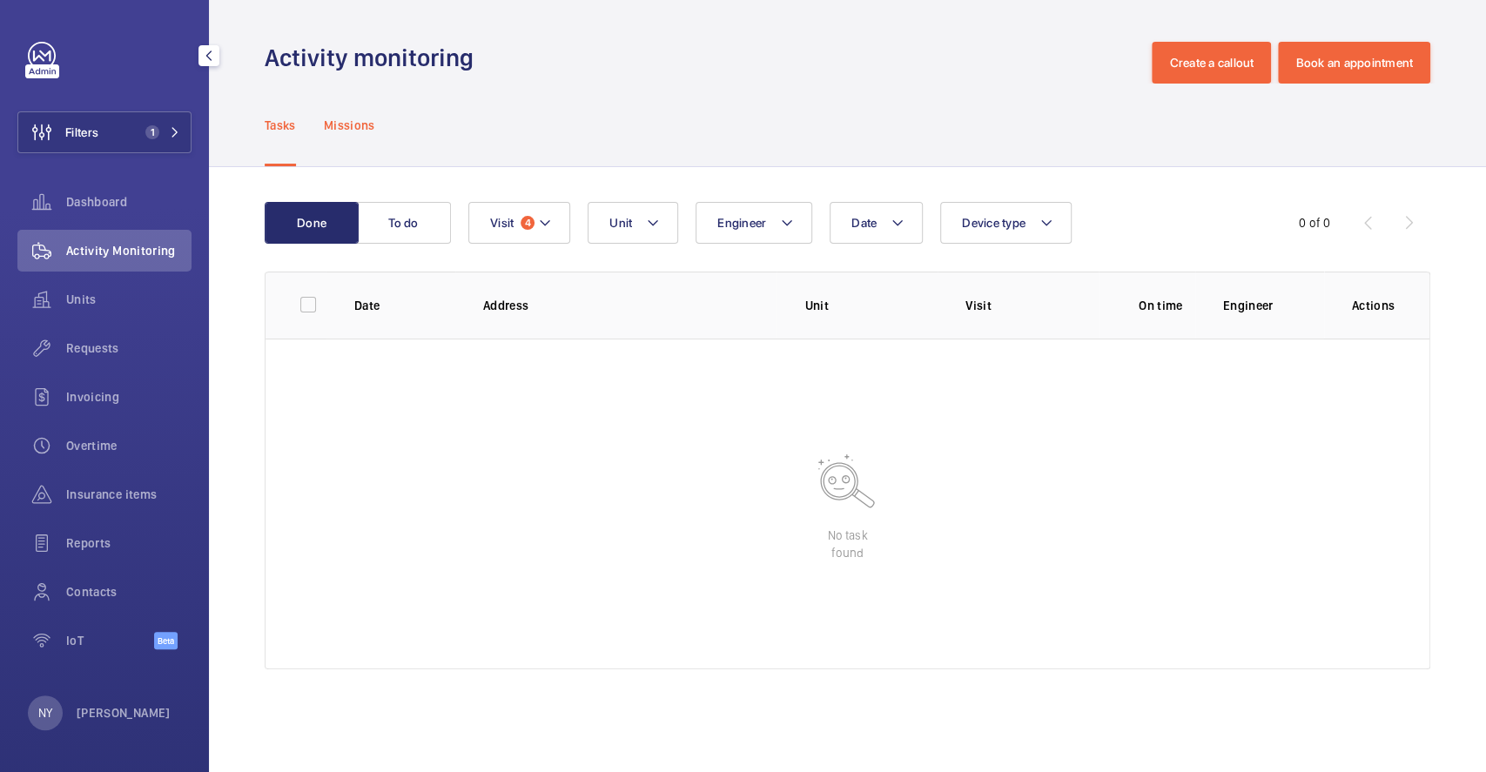
click at [354, 131] on p "Missions" at bounding box center [349, 125] width 51 height 17
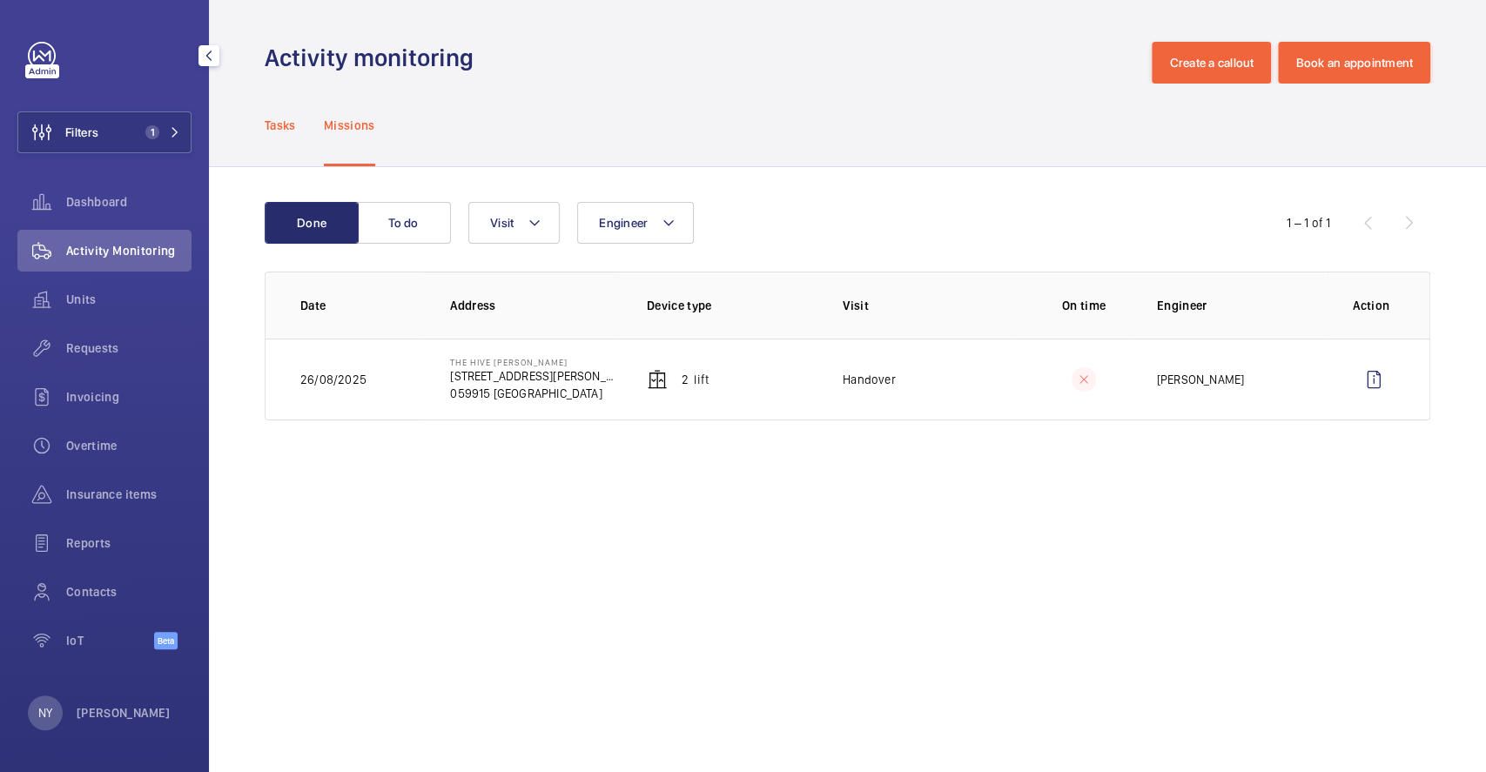
click at [285, 124] on p "Tasks" at bounding box center [280, 125] width 31 height 17
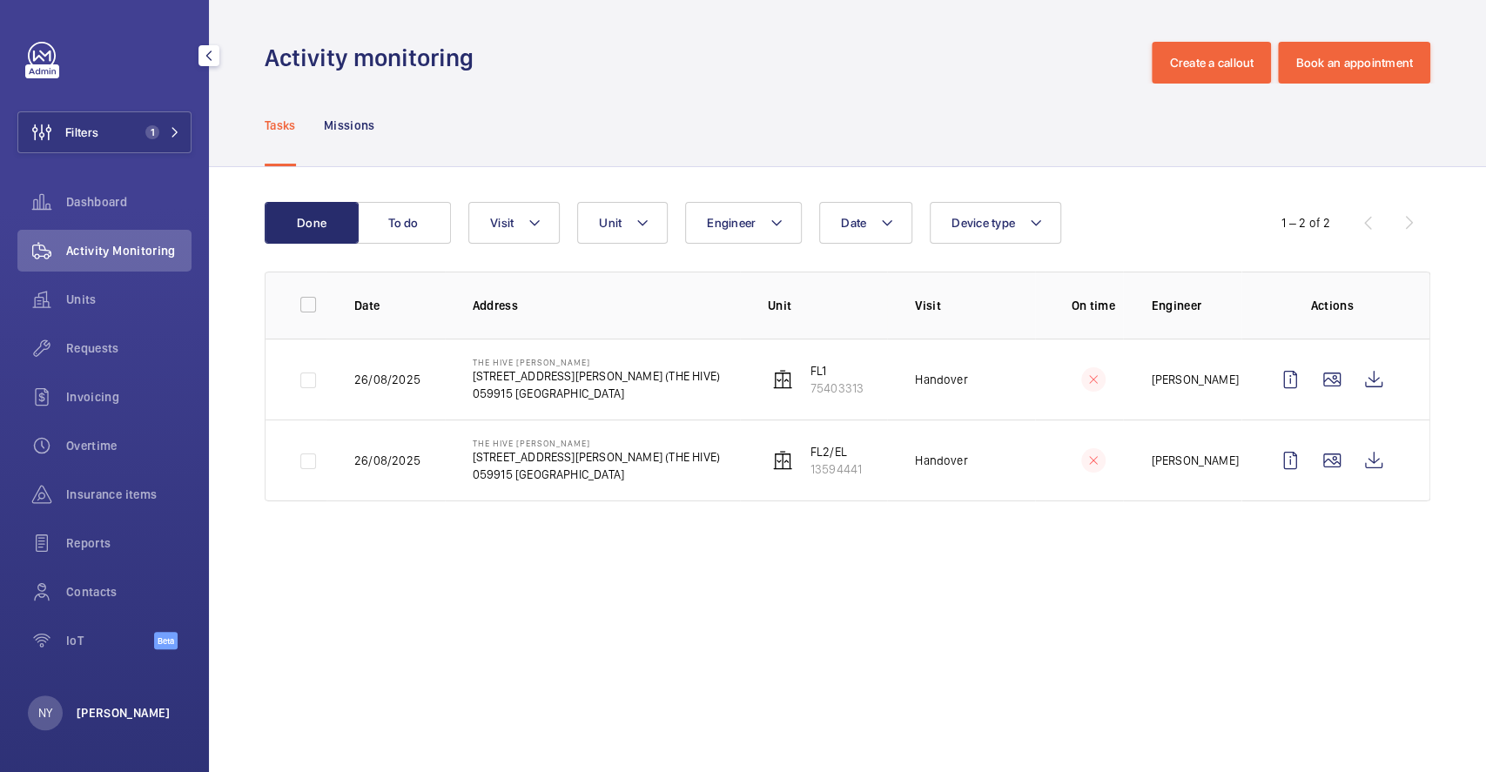
click at [82, 708] on p "[PERSON_NAME]" at bounding box center [124, 712] width 94 height 17
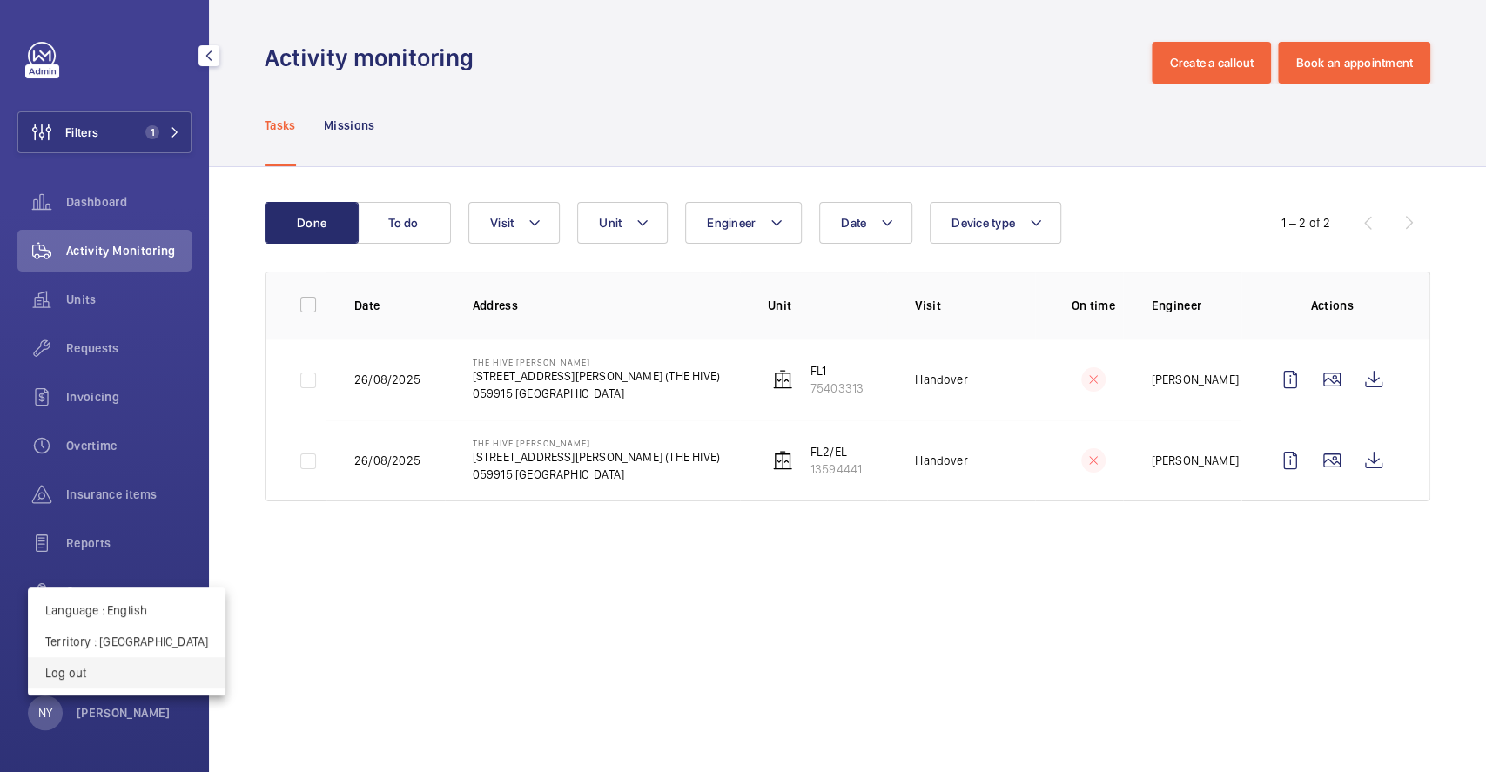
click at [95, 659] on button "Log out" at bounding box center [127, 672] width 198 height 31
